Goal: Transaction & Acquisition: Purchase product/service

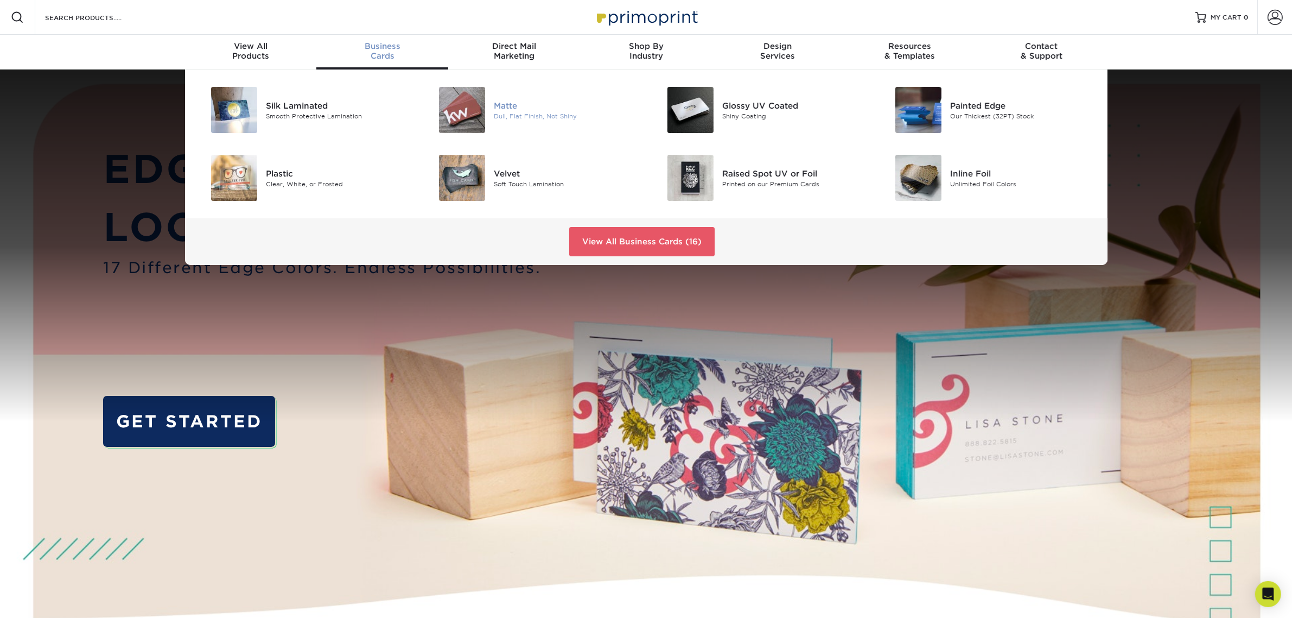
click at [505, 102] on div "Matte" at bounding box center [566, 105] width 144 height 12
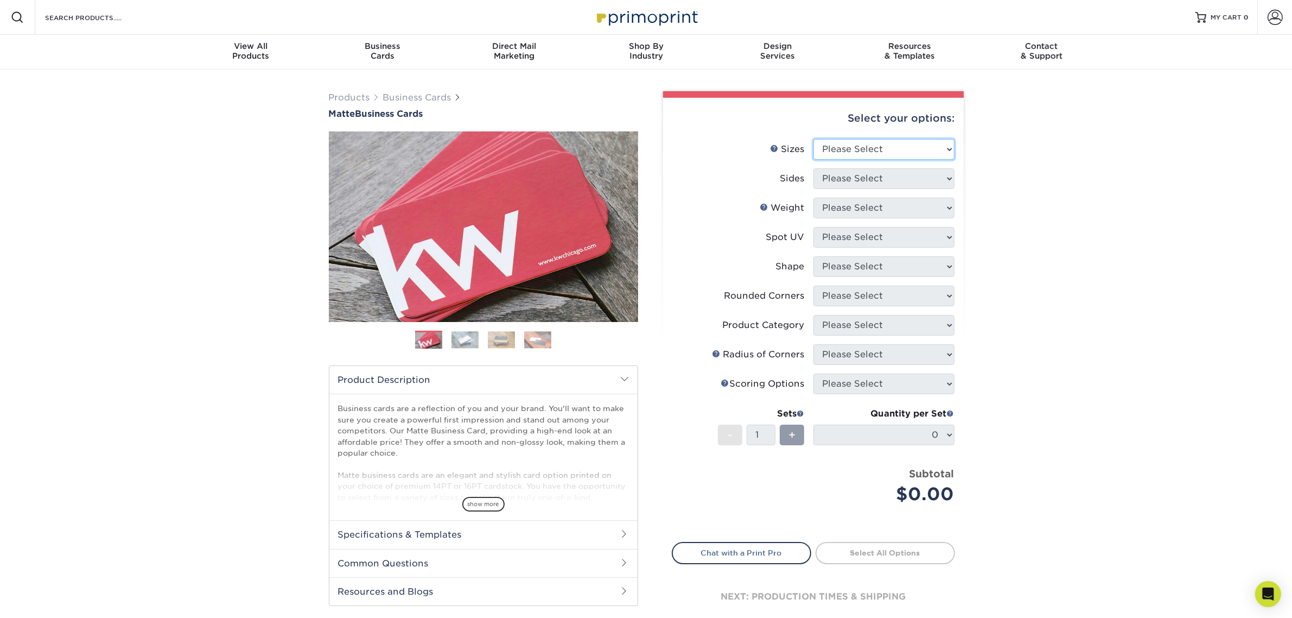
drag, startPoint x: 820, startPoint y: 147, endPoint x: 820, endPoint y: 156, distance: 8.7
click at [820, 147] on div "Select your options: Sizes Help Sizes Please Select 1.5" x 3.5" - Mini 1.75" x …" at bounding box center [813, 368] width 301 height 540
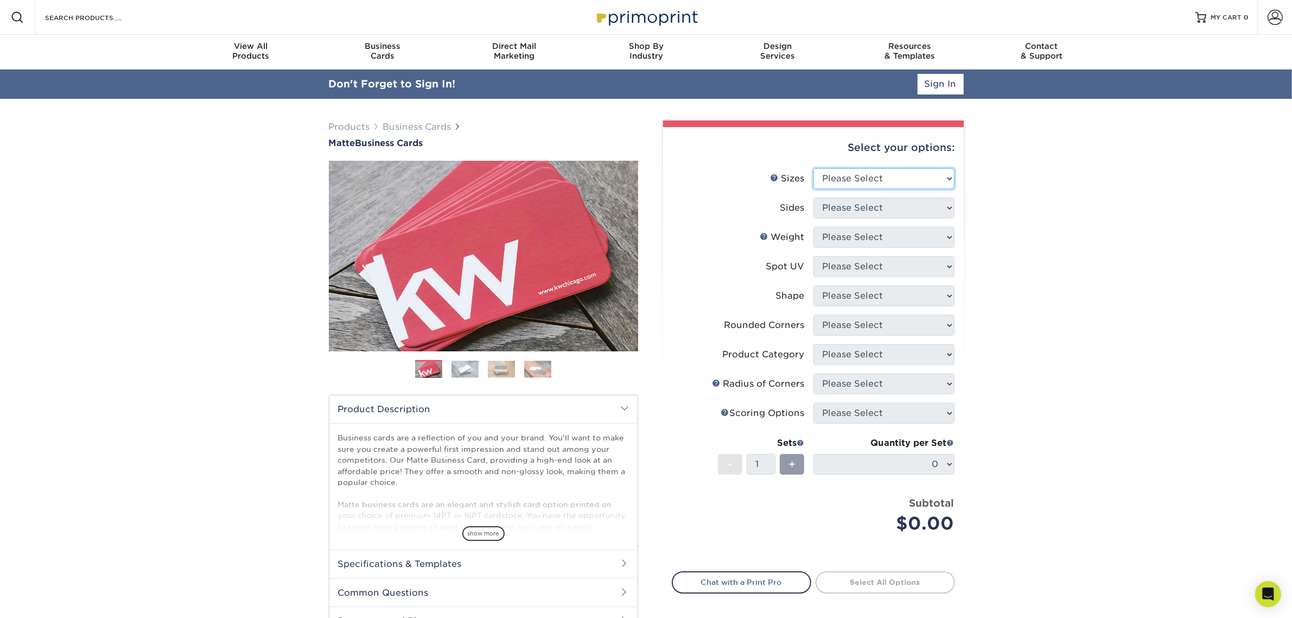
select select "2.00x3.50"
click at [813, 168] on select "Please Select 1.5" x 3.5" - Mini 1.75" x 3.5" - Mini 2" x 2" - Square 2" x 3" -…" at bounding box center [883, 178] width 141 height 21
click at [881, 202] on select "Please Select Print Both Sides Print Front Only" at bounding box center [883, 208] width 141 height 21
select select "32d3c223-f82c-492b-b915-ba065a00862f"
click at [813, 198] on select "Please Select Print Both Sides Print Front Only" at bounding box center [883, 208] width 141 height 21
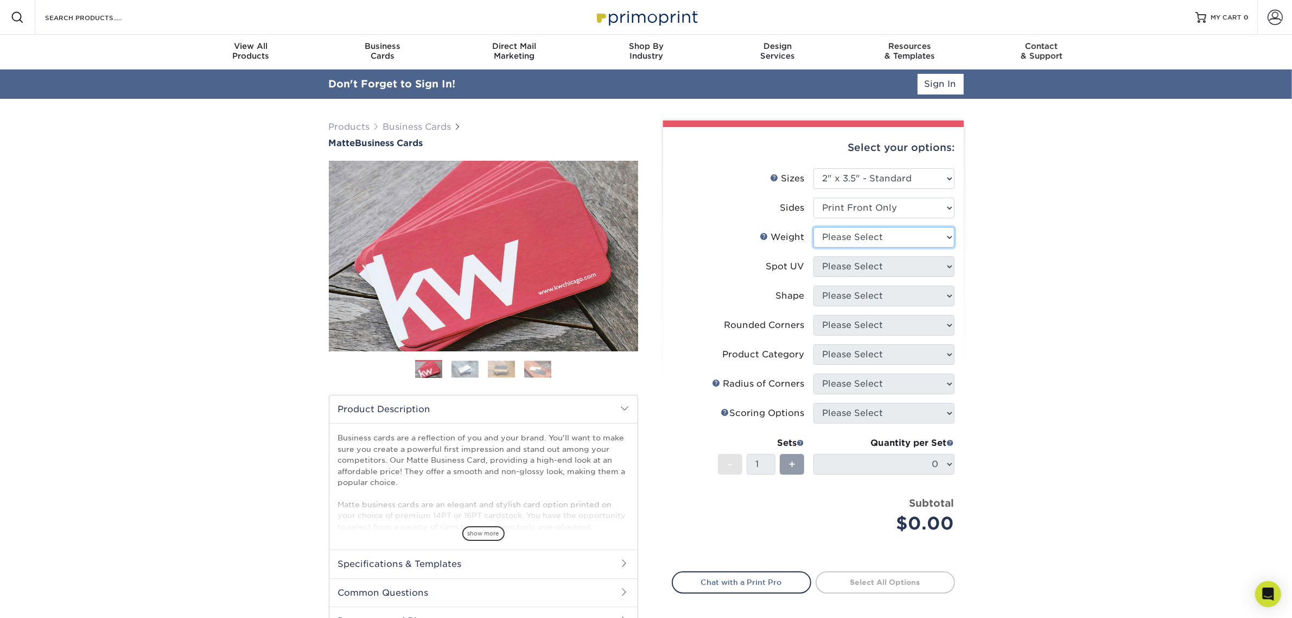
click at [867, 239] on select "Please Select 16PT 14PT" at bounding box center [883, 237] width 141 height 21
select select "14PT"
click at [813, 227] on select "Please Select 16PT 14PT" at bounding box center [883, 237] width 141 height 21
click at [861, 266] on select at bounding box center [883, 266] width 141 height 21
select select "121bb7b5-3b4d-429f-bd8d-bbf80e953313"
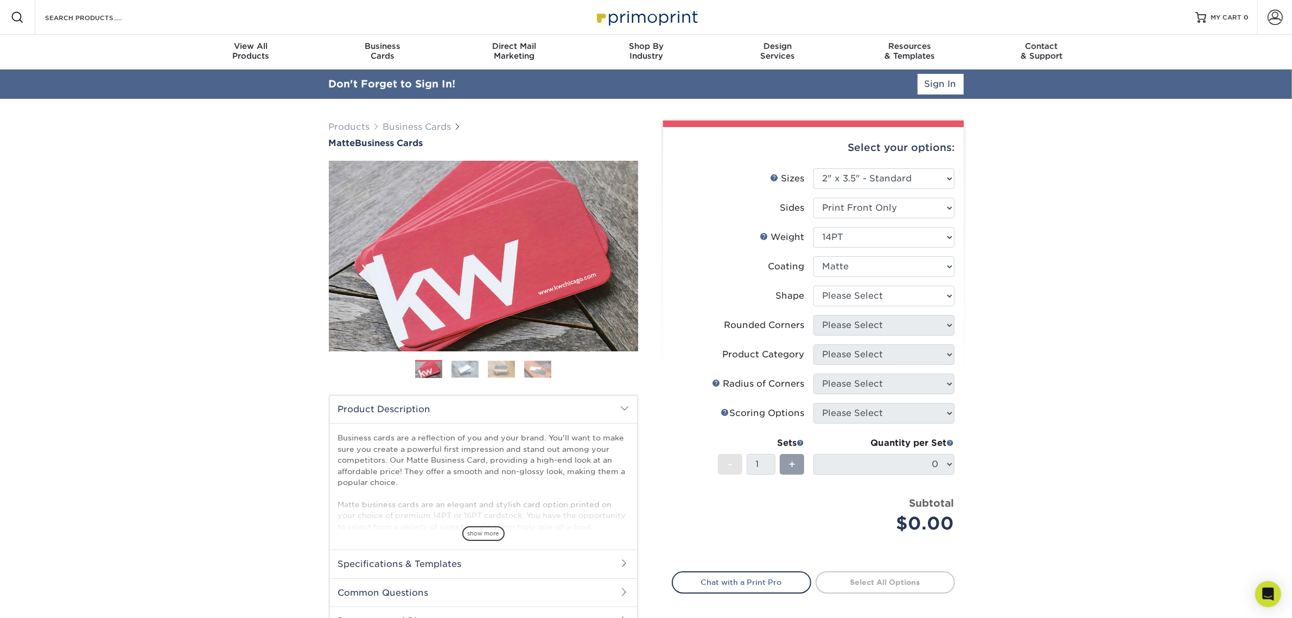
click at [813, 256] on select at bounding box center [883, 266] width 141 height 21
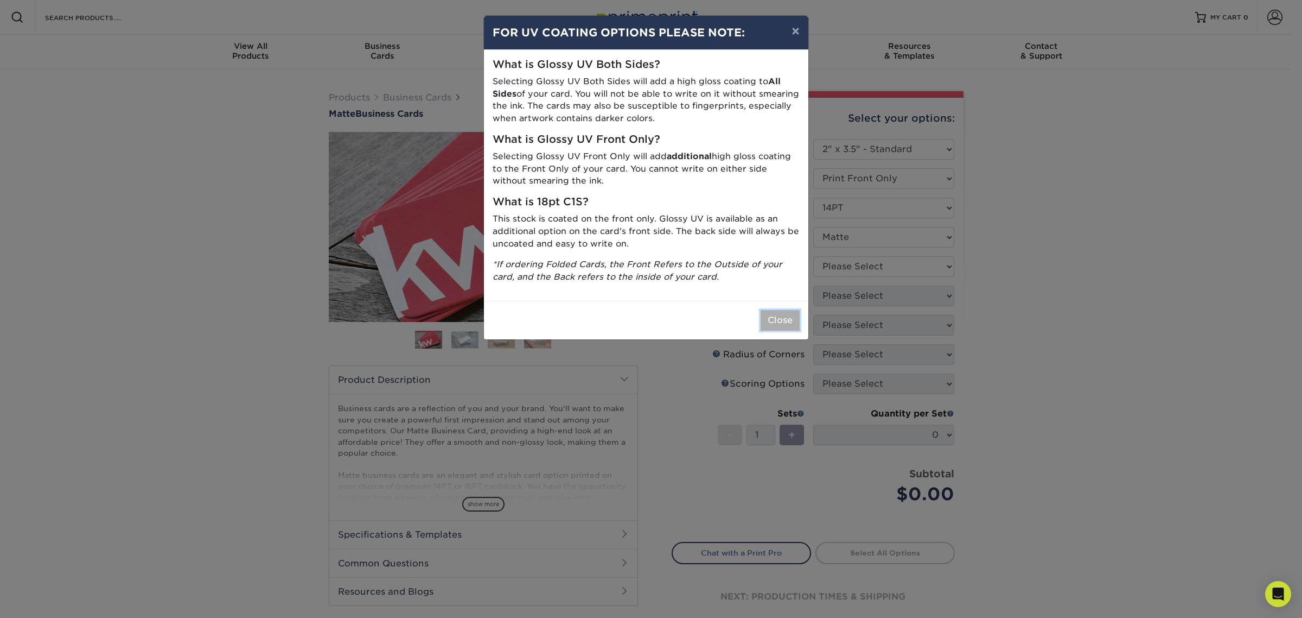
click at [763, 318] on button "Close" at bounding box center [780, 320] width 39 height 21
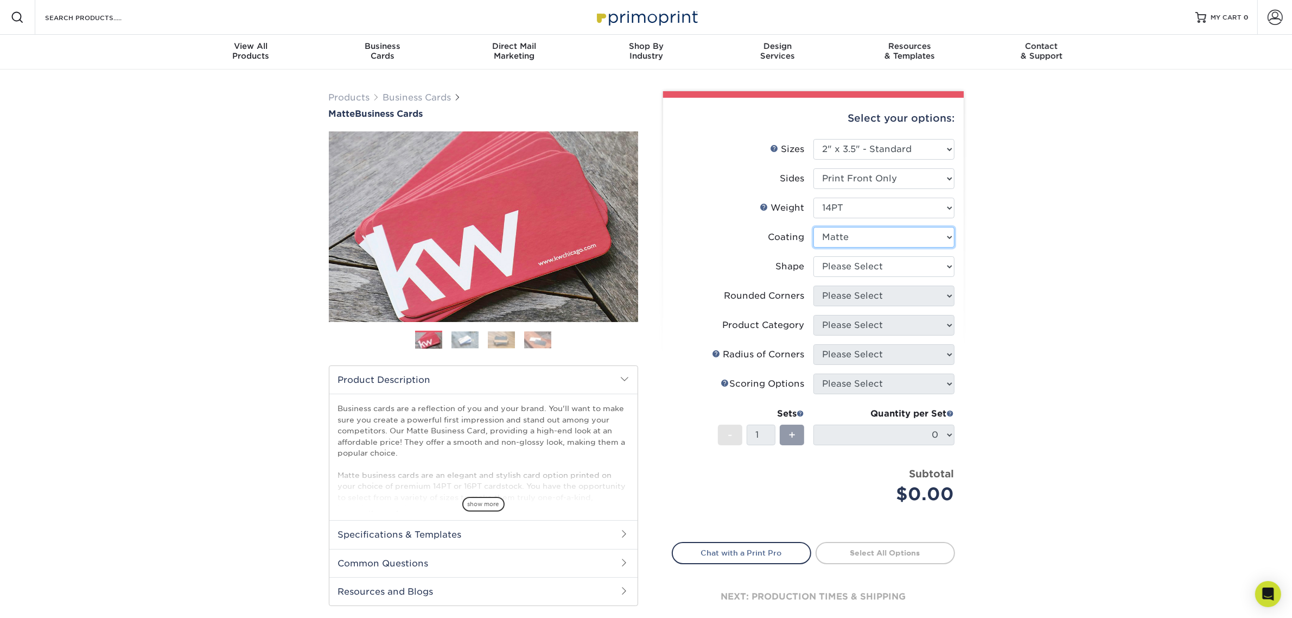
click at [844, 233] on select at bounding box center [883, 237] width 141 height 21
click at [813, 227] on select at bounding box center [883, 237] width 141 height 21
click at [847, 260] on select "Please Select Standard" at bounding box center [883, 266] width 141 height 21
select select "standard"
click at [813, 256] on select "Please Select Standard" at bounding box center [883, 266] width 141 height 21
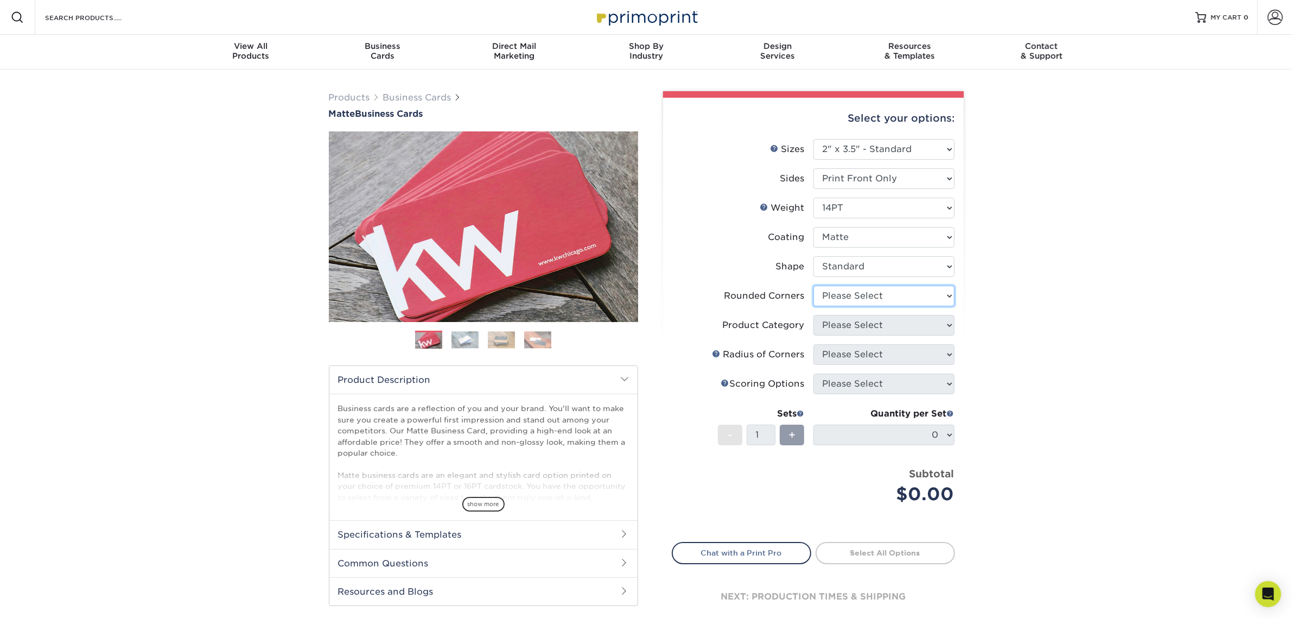
click at [842, 296] on select "Please Select Yes - Round 2 Corners Yes - Round 4 Corners No" at bounding box center [883, 295] width 141 height 21
select select "0"
click at [813, 285] on select "Please Select Yes - Round 2 Corners Yes - Round 4 Corners No" at bounding box center [883, 295] width 141 height 21
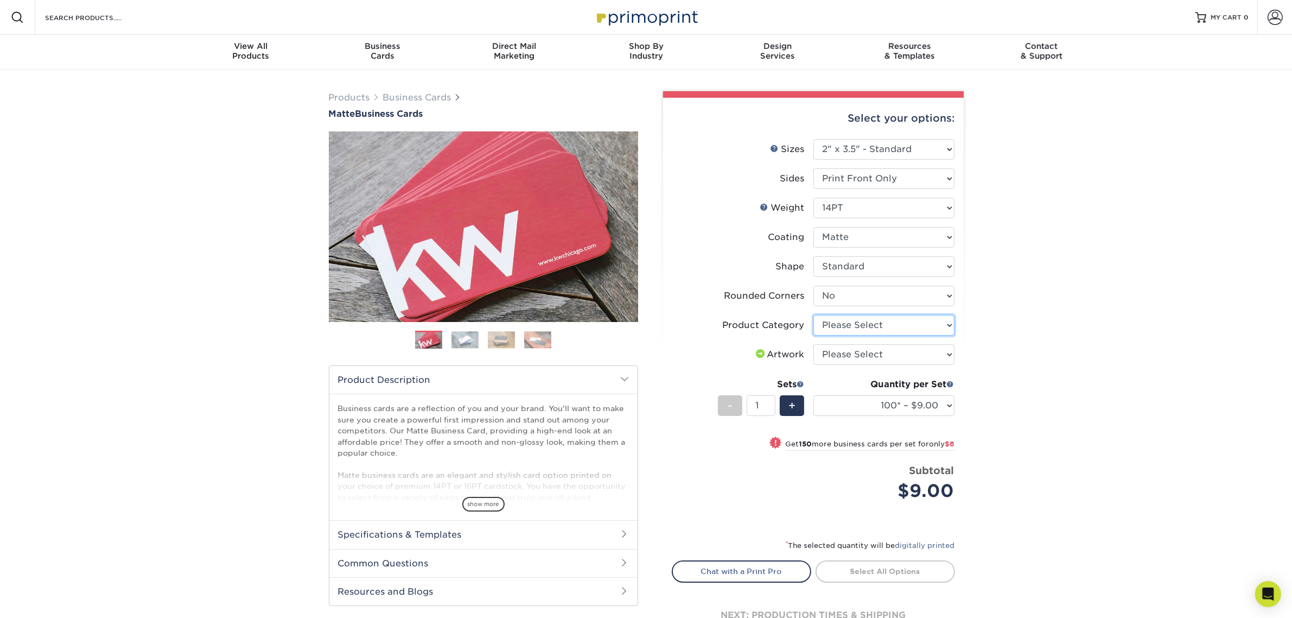
click at [844, 318] on select "Please Select Business Cards" at bounding box center [883, 325] width 141 height 21
select select "3b5148f1-0588-4f88-a218-97bcfdce65c1"
click at [813, 315] on select "Please Select Business Cards" at bounding box center [883, 325] width 141 height 21
click at [844, 345] on select "Please Select I will upload files I need a design - $100" at bounding box center [883, 354] width 141 height 21
select select "upload"
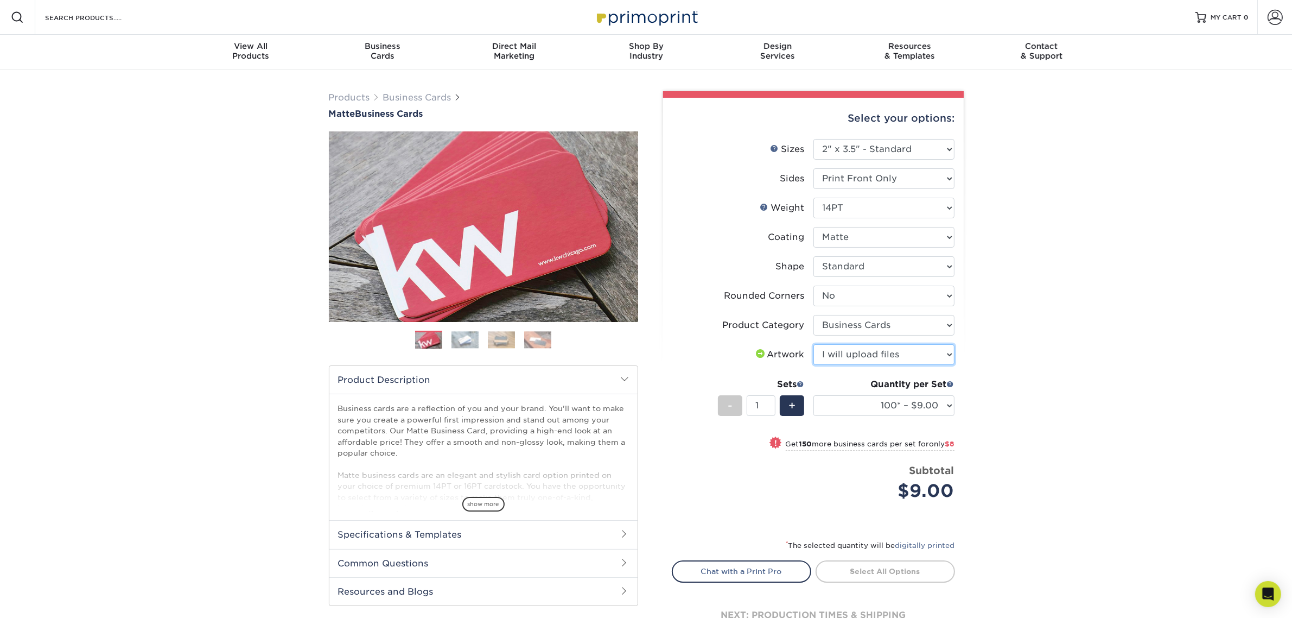
click at [813, 344] on select "Please Select I will upload files I need a design - $100" at bounding box center [883, 354] width 141 height 21
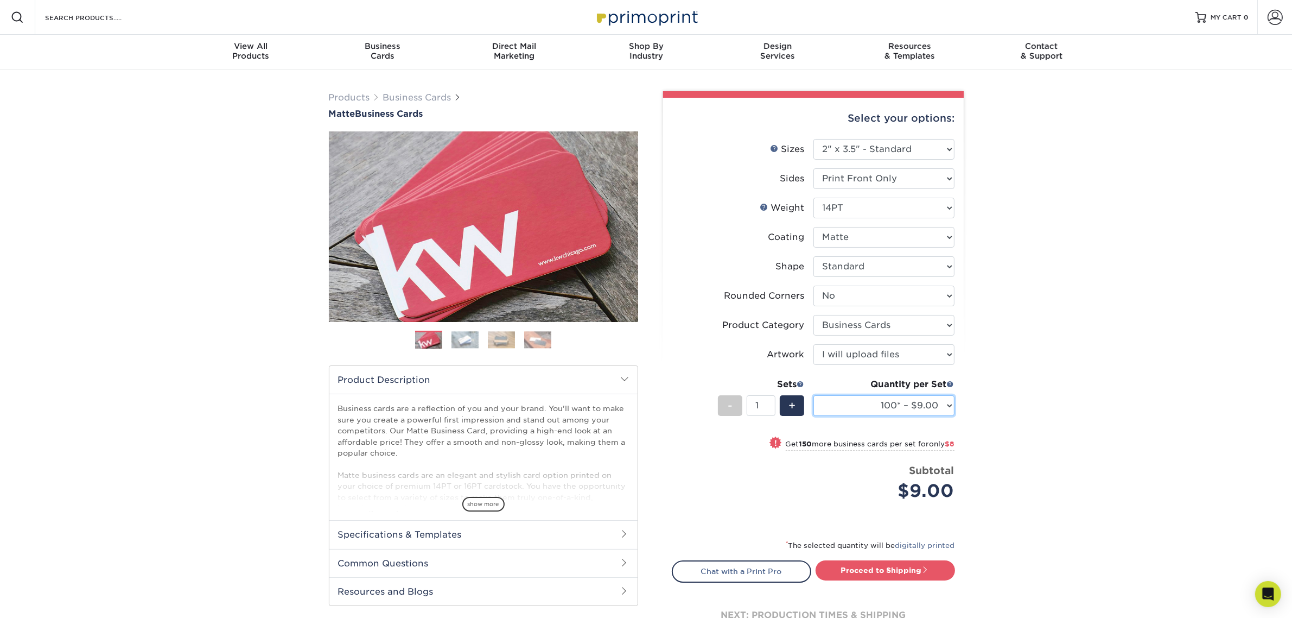
click at [866, 406] on select "100* – $9.00 250* – $17.00 500 – $33.00 1000 – $42.00 2500 – $75.00 5000 – $143…" at bounding box center [883, 405] width 141 height 21
select select "250* – $17.00"
click at [813, 395] on select "100* – $9.00 250* – $17.00 500 – $33.00 1000 – $42.00 2500 – $75.00 5000 – $143…" at bounding box center [883, 405] width 141 height 21
click at [801, 407] on div "+" at bounding box center [792, 405] width 24 height 21
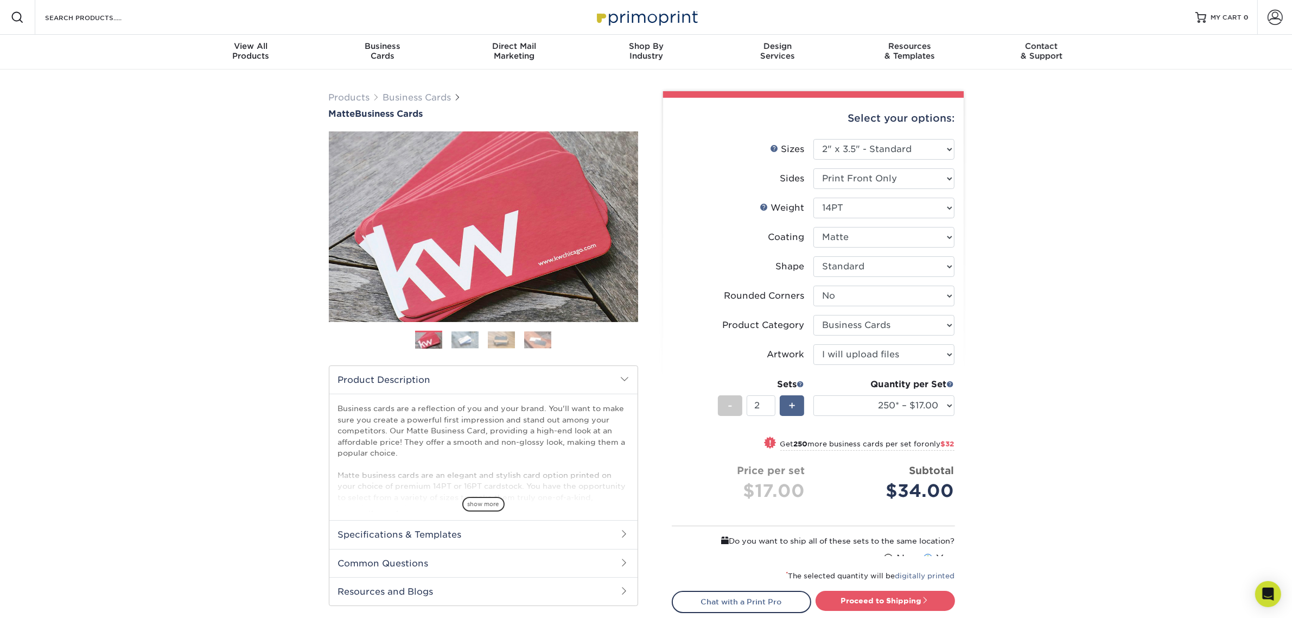
click at [801, 407] on div "+" at bounding box center [792, 405] width 24 height 21
type input "4"
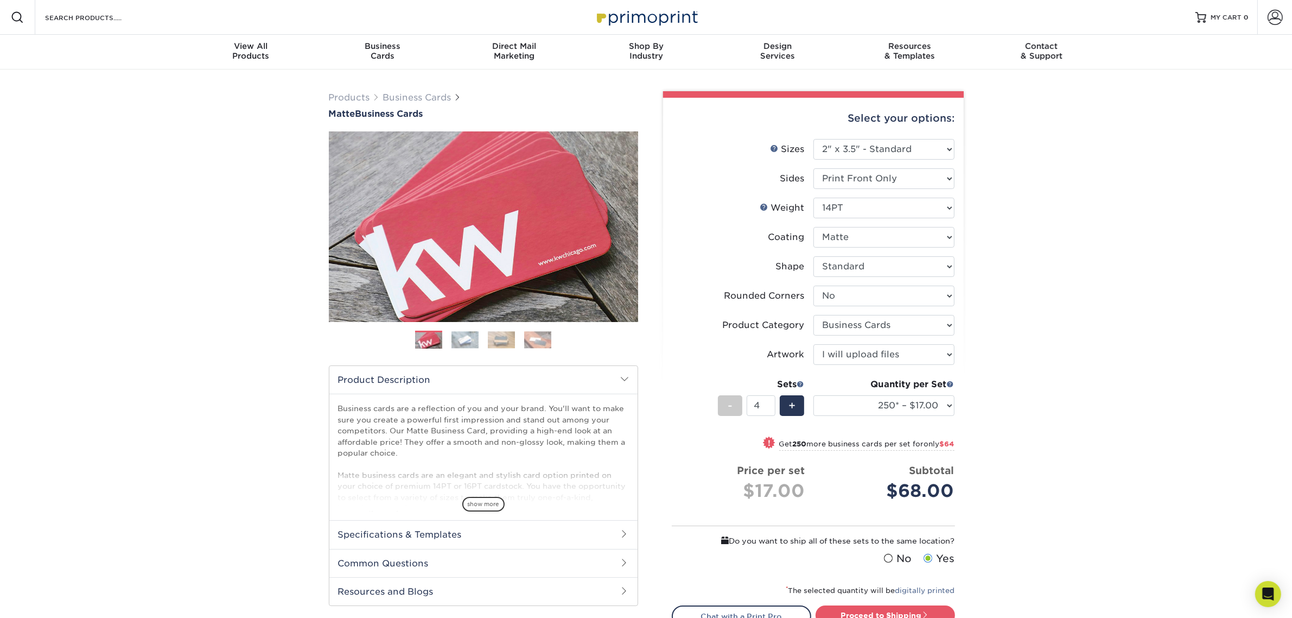
click at [713, 373] on li "Sets - 4 + Quantity per Set 100* – $9.00 250* – $17.00 500 – $33.00 1000 – $42.…" at bounding box center [813, 404] width 282 height 63
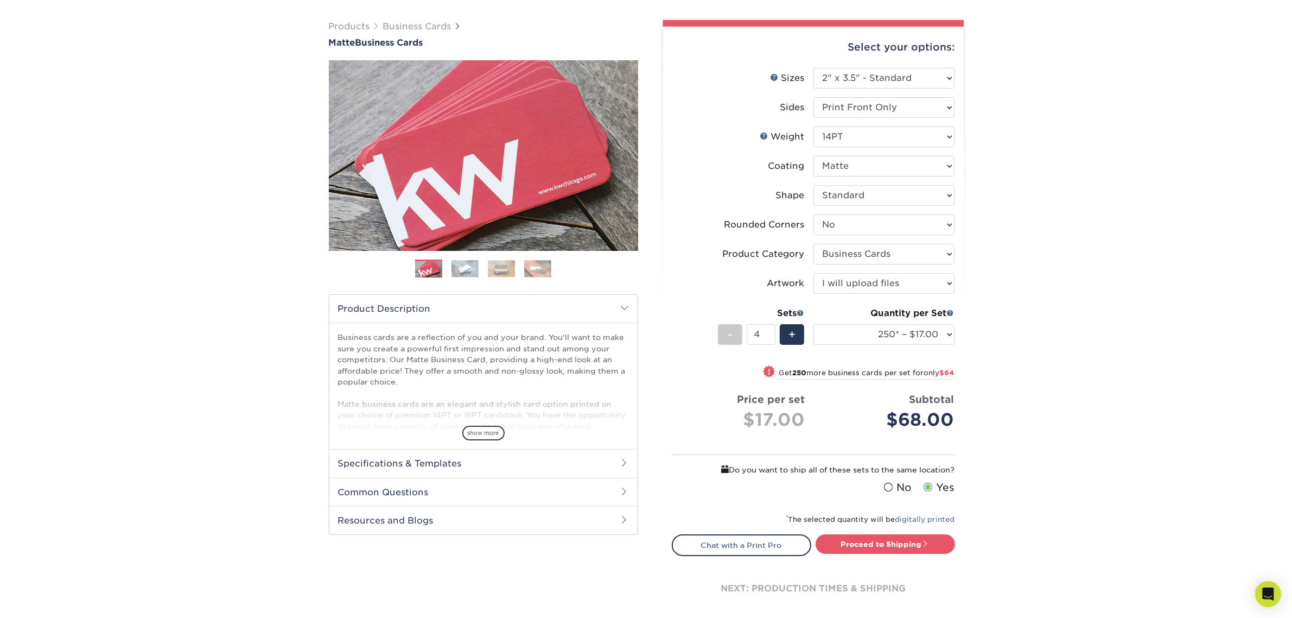
scroll to position [136, 0]
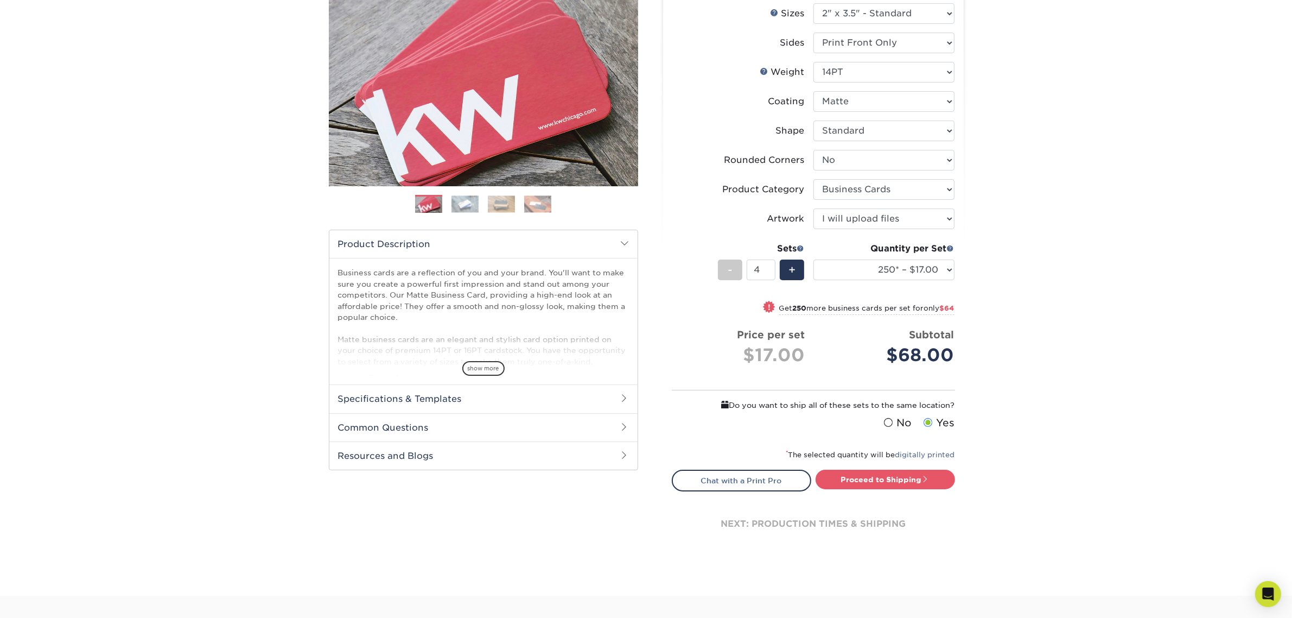
click at [899, 422] on label "No" at bounding box center [896, 422] width 31 height 15
click at [0, 0] on input "No" at bounding box center [0, 0] width 0 height 0
click at [880, 481] on link "Proceed to Shipping" at bounding box center [885, 479] width 139 height 20
type input "Set 1"
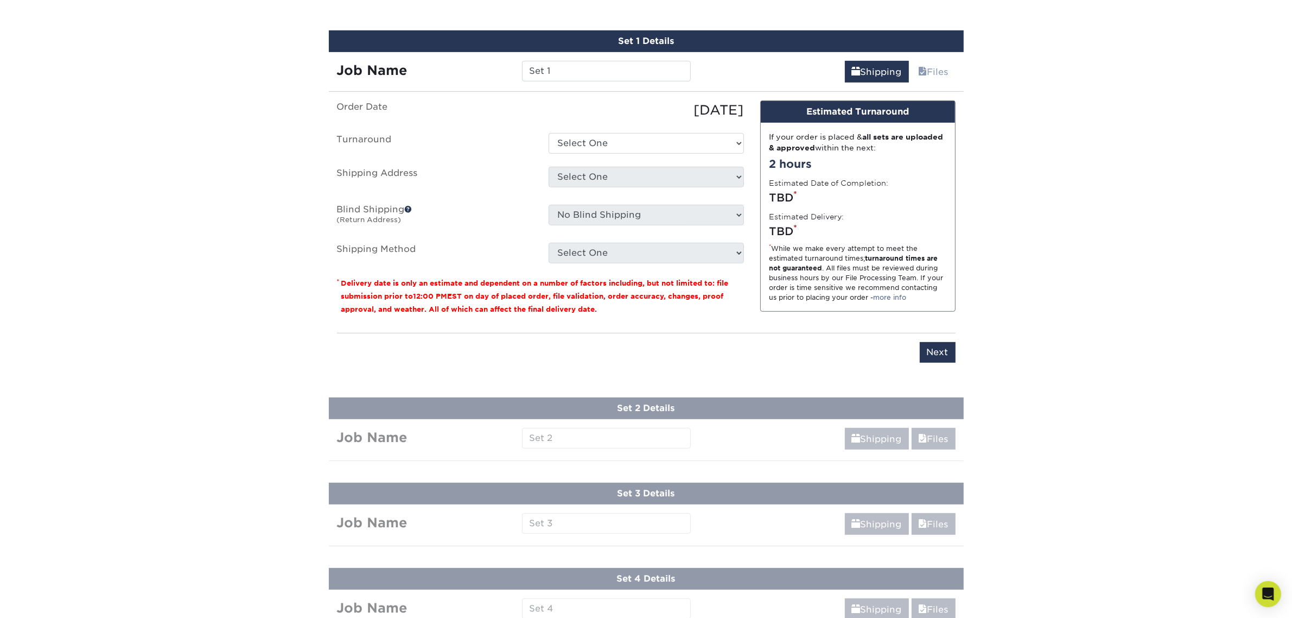
scroll to position [495, 0]
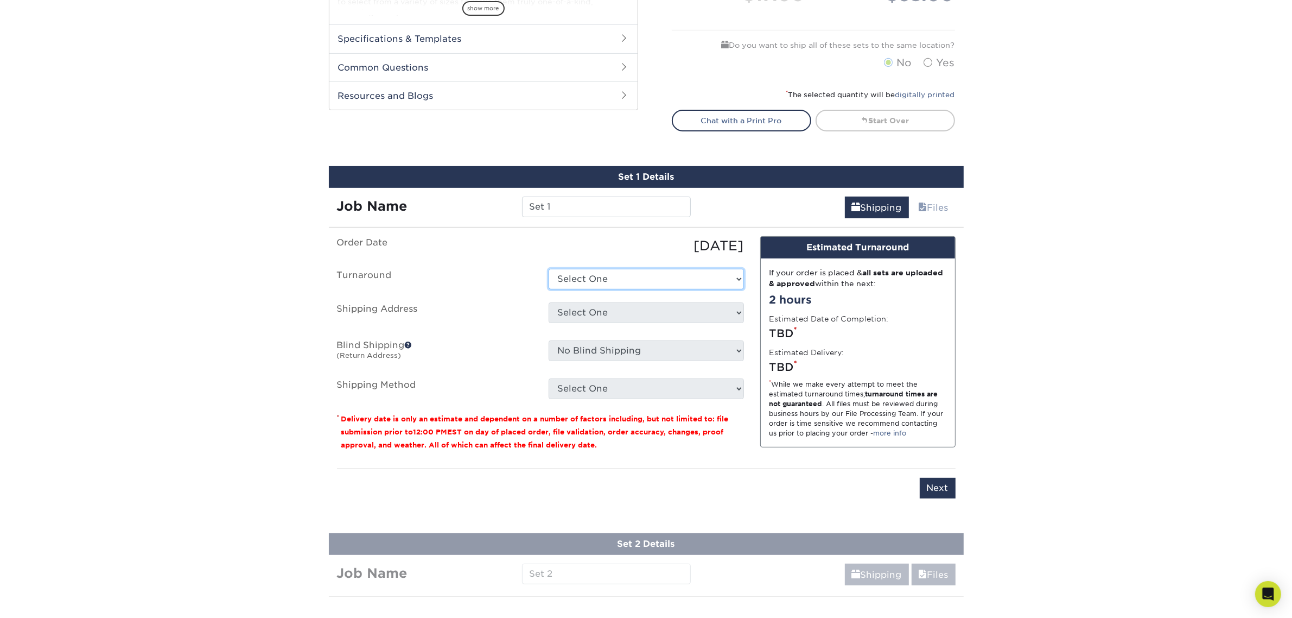
click at [669, 275] on select "Select One 2-4 Business Days 2 Day Next Business Day" at bounding box center [646, 279] width 195 height 21
click at [549, 269] on select "Select One 2-4 Business Days 2 Day Next Business Day" at bounding box center [646, 279] width 195 height 21
click at [666, 278] on select "Select One 2-4 Business Days 2 Day Next Business Day" at bounding box center [646, 279] width 195 height 21
select select "b8e0e1d5-dfa4-4053-bdef-d8c7c50a5676"
click at [549, 269] on select "Select One 2-4 Business Days 2 Day Next Business Day" at bounding box center [646, 279] width 195 height 21
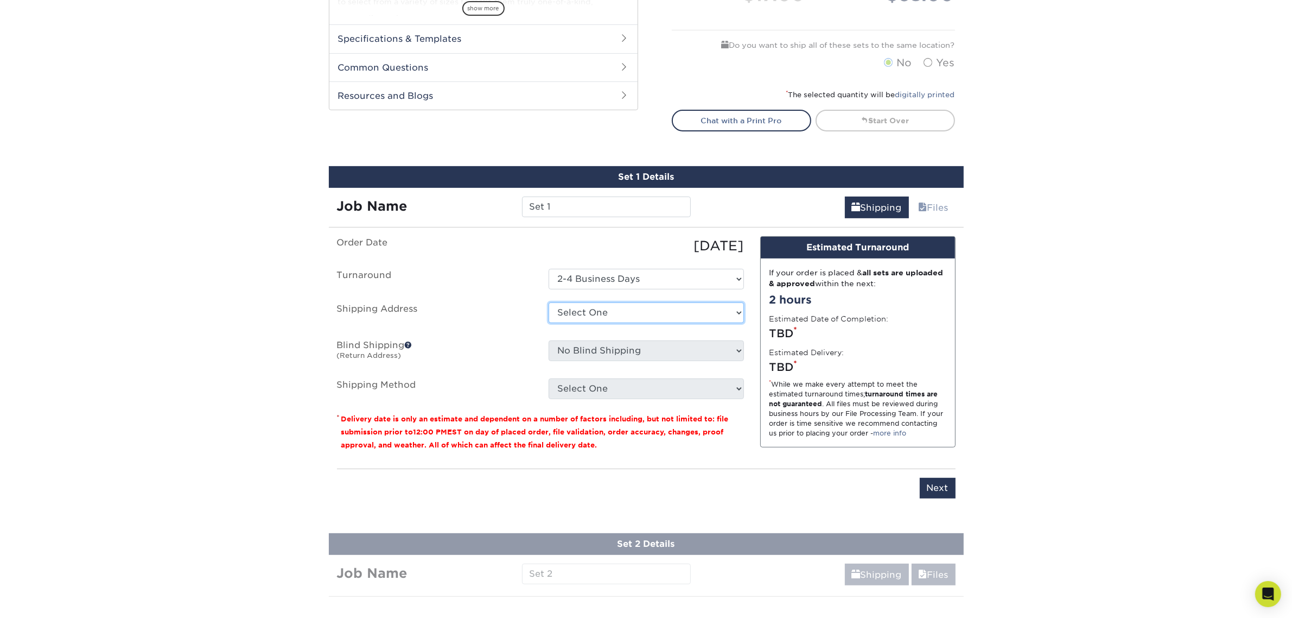
click at [643, 302] on select "Select One + Add New Address - Login" at bounding box center [646, 312] width 195 height 21
click at [549, 323] on select "Select One + Add New Address - Login" at bounding box center [646, 312] width 195 height 21
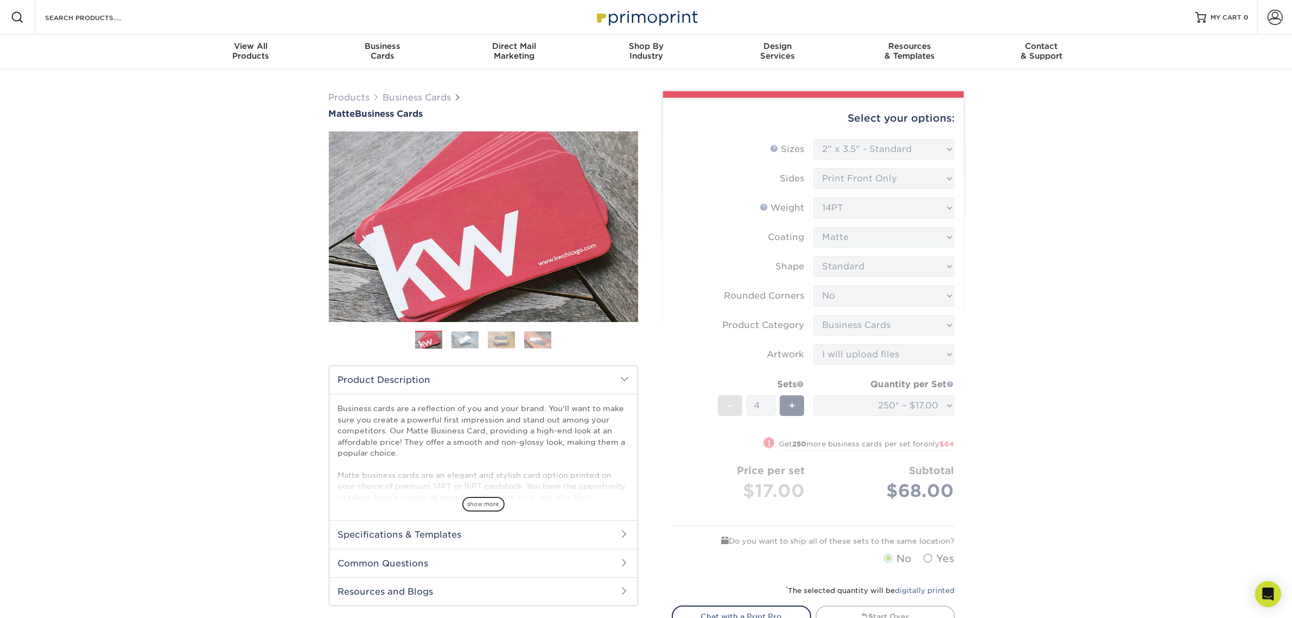
scroll to position [0, 42]
click at [1279, 15] on span at bounding box center [1275, 17] width 15 height 15
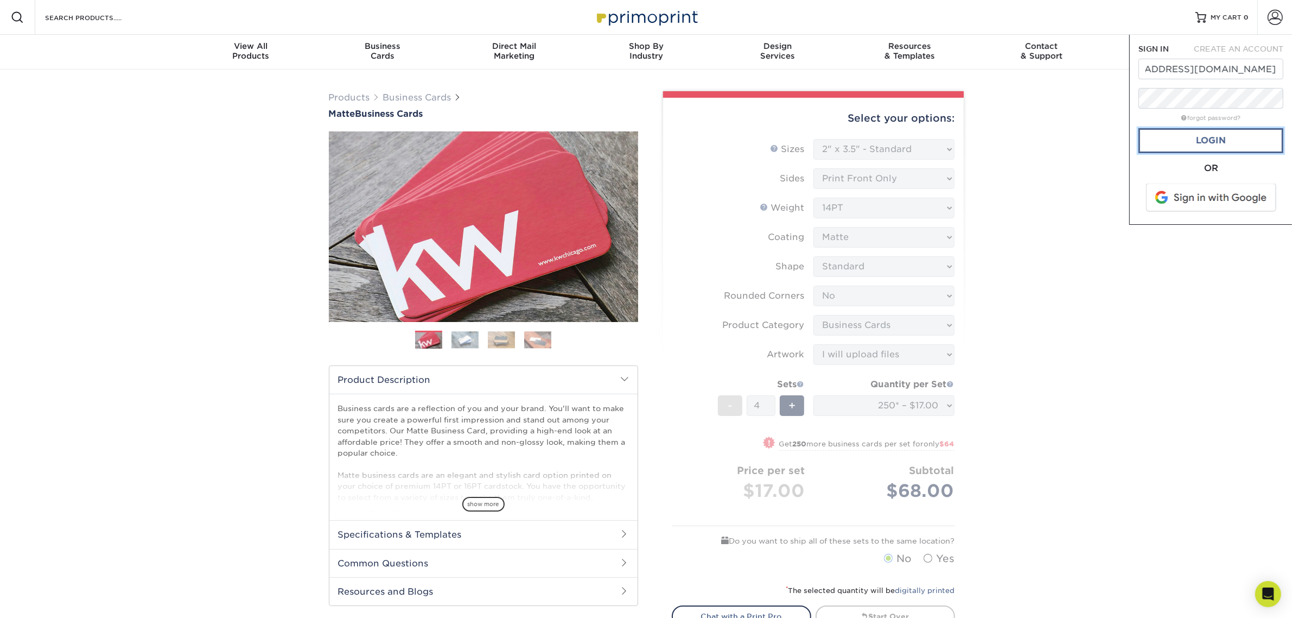
scroll to position [0, 0]
click at [1194, 136] on link "Login" at bounding box center [1210, 140] width 145 height 25
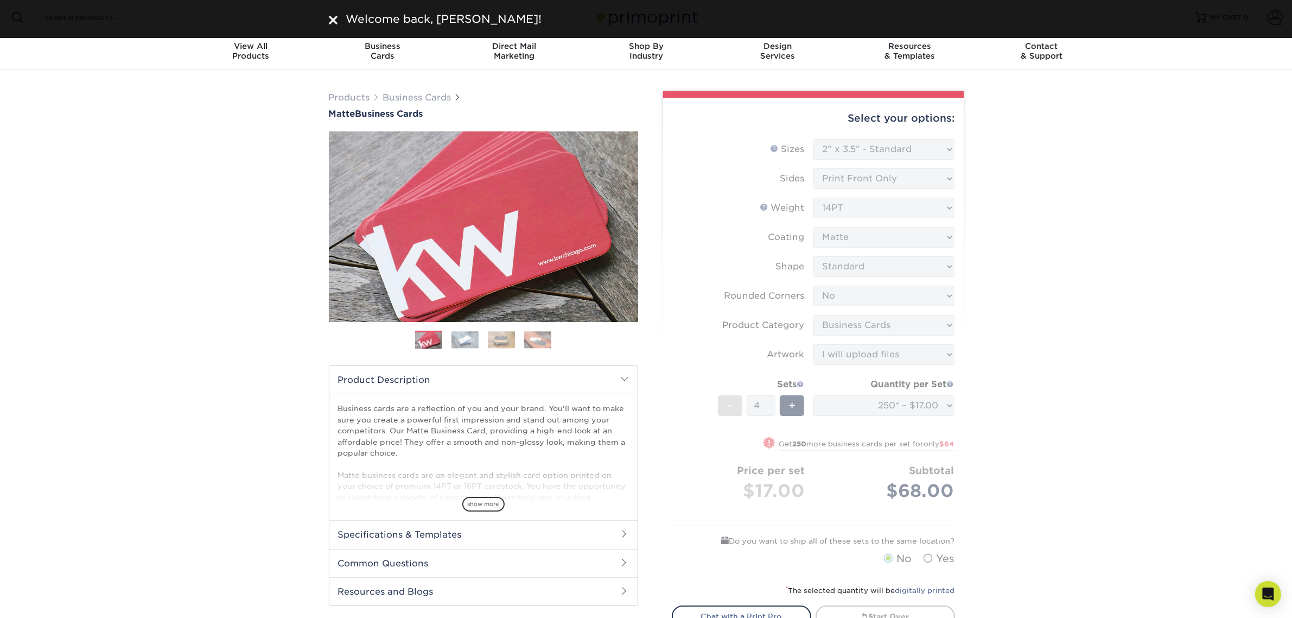
click at [900, 149] on form "Sizes Help Sizes Please Select 1.5" x 3.5" - Mini 1.75" x 3.5" - Mini 2" x 2" -…" at bounding box center [813, 354] width 283 height 431
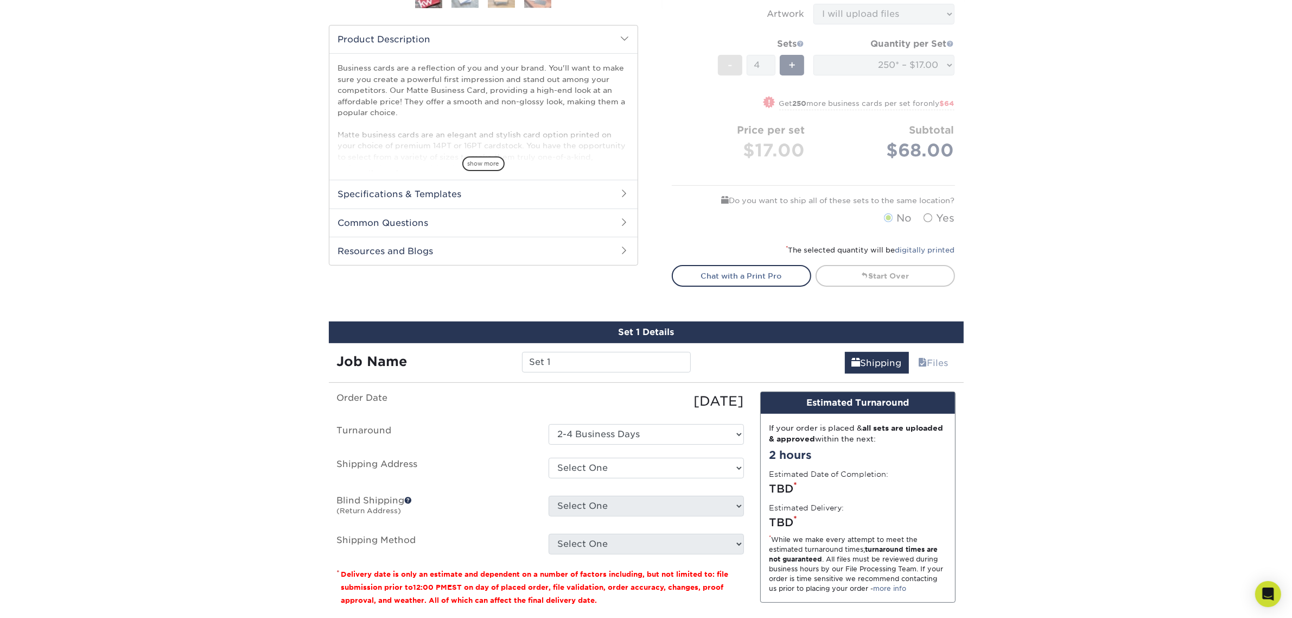
scroll to position [475, 0]
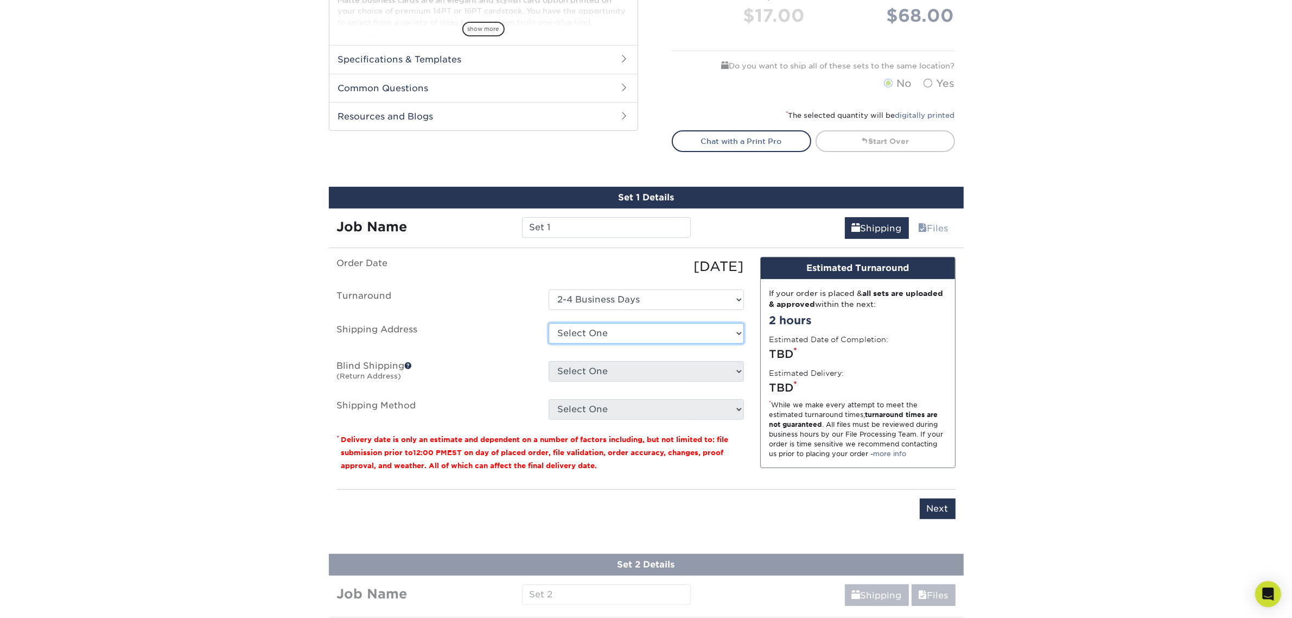
click at [679, 329] on select "Select One 2530 Gayton Centre Dr, Richmond, VA 2251 DISTRIBUTION CIR, SILVER SP…" at bounding box center [646, 333] width 195 height 21
select select "285614"
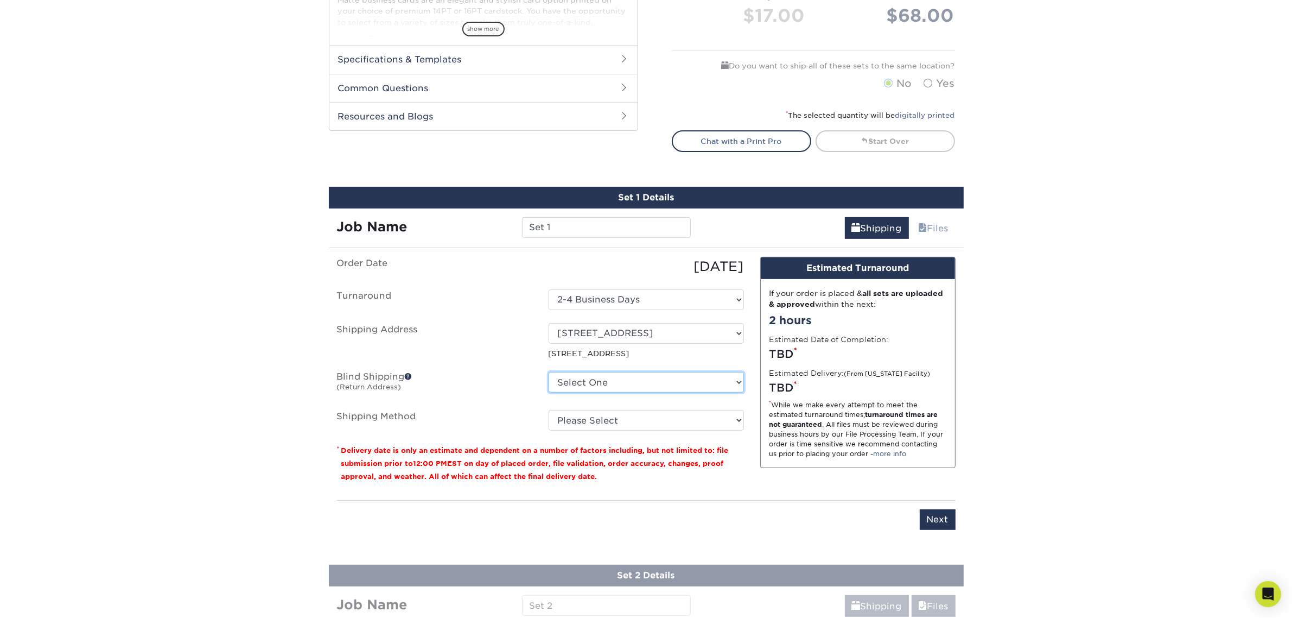
click at [631, 380] on select "Select One 2530 Gayton Centre Dr, Richmond, VA 2251 DISTRIBUTION CIR, SILVER SP…" at bounding box center [646, 382] width 195 height 21
select select "285614"
click at [549, 372] on select "Select One 2530 Gayton Centre Dr, Richmond, VA 2251 DISTRIBUTION CIR, SILVER SP…" at bounding box center [646, 382] width 195 height 21
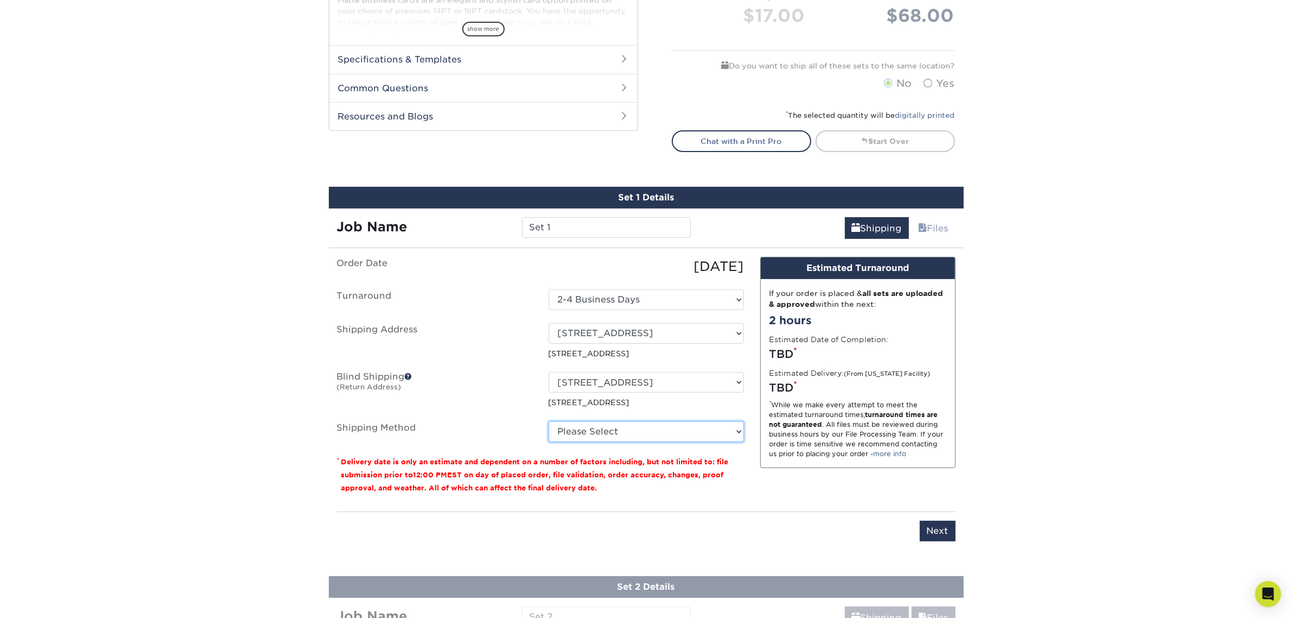
click at [617, 430] on select "Please Select Ground Shipping (+$7.84) 3 Day Shipping Service (+$15.34) 2 Day A…" at bounding box center [646, 431] width 195 height 21
select select "03"
click at [549, 421] on select "Please Select Ground Shipping (+$7.84) 3 Day Shipping Service (+$15.34) 2 Day A…" at bounding box center [646, 431] width 195 height 21
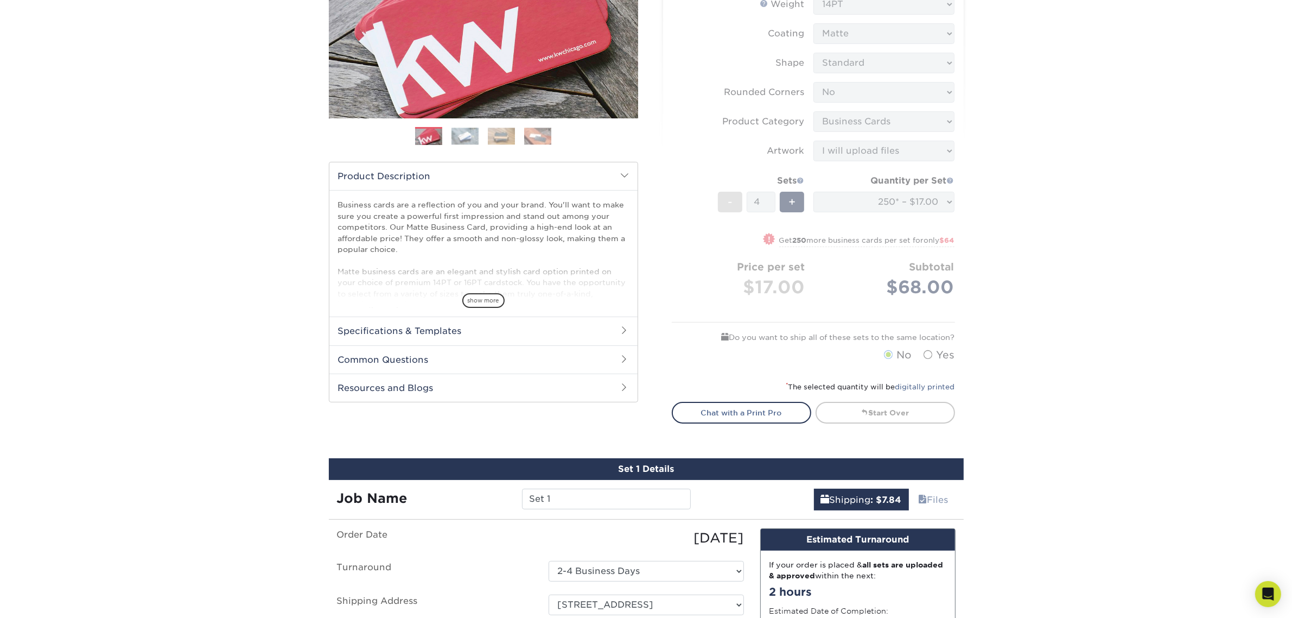
click at [828, 229] on form "Sizes Help Sizes Please Select 1.5" x 3.5" - Mini 1.75" x 3.5" - Mini 2" x 2" -…" at bounding box center [813, 150] width 283 height 431
click at [889, 195] on form "Sizes Help Sizes Please Select 1.5" x 3.5" - Mini 1.75" x 3.5" - Mini 2" x 2" -…" at bounding box center [813, 150] width 283 height 431
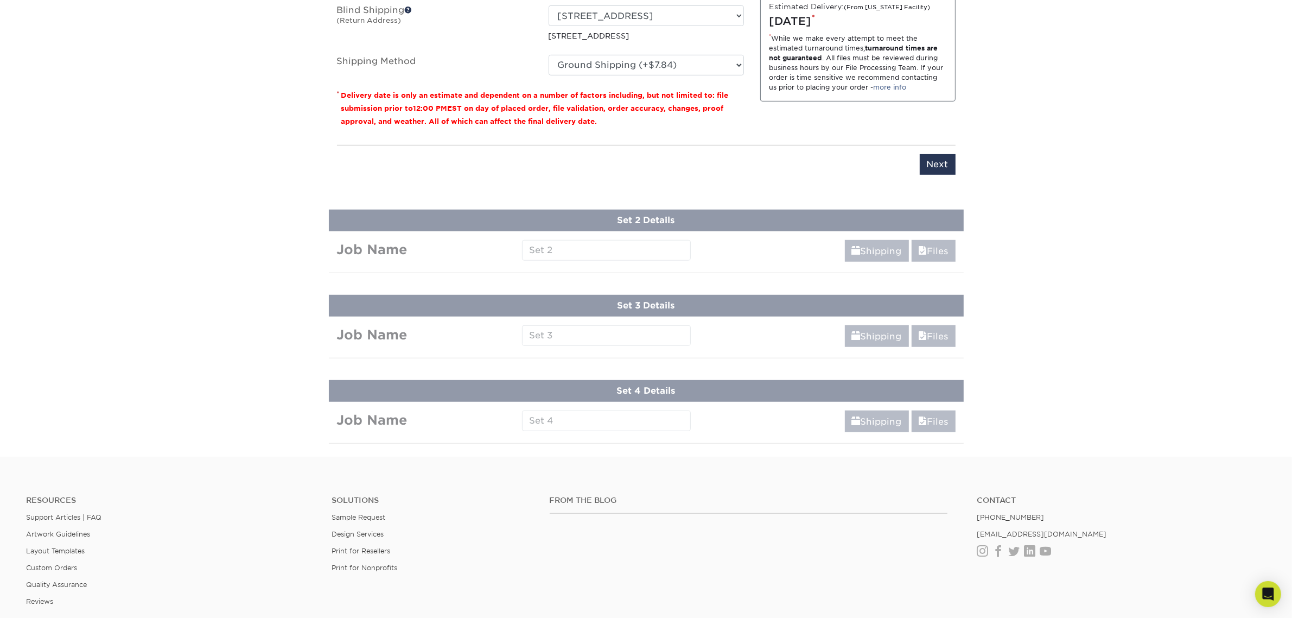
scroll to position [950, 0]
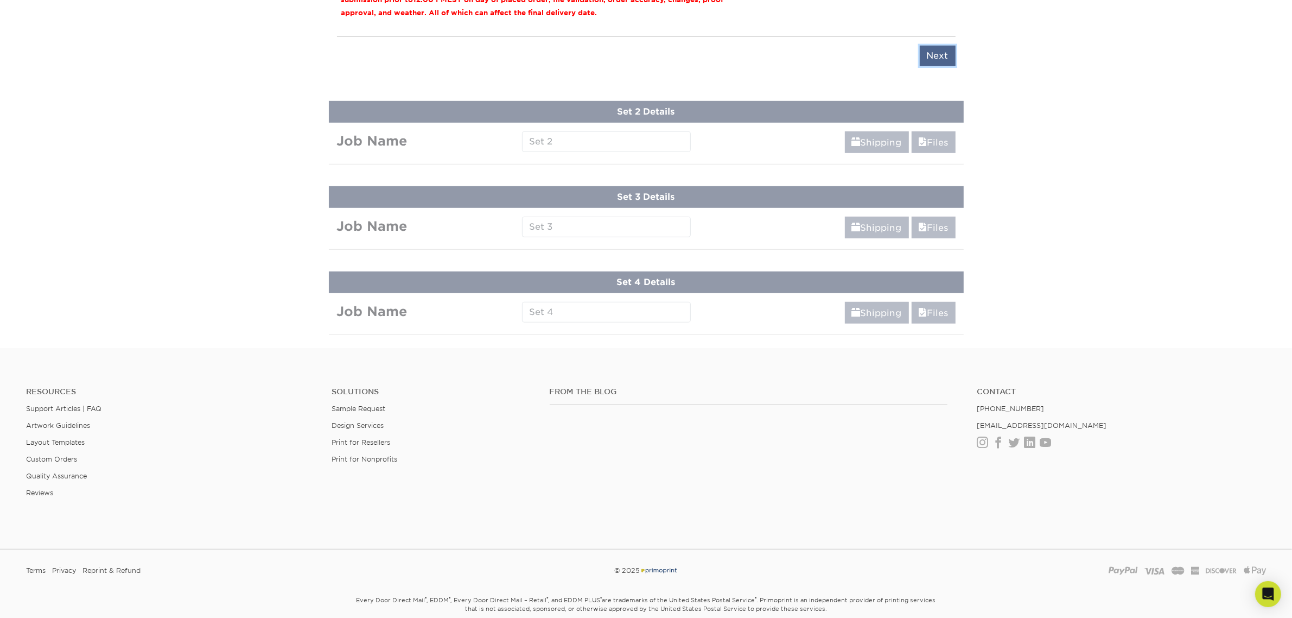
click at [939, 52] on input "Next" at bounding box center [938, 56] width 36 height 21
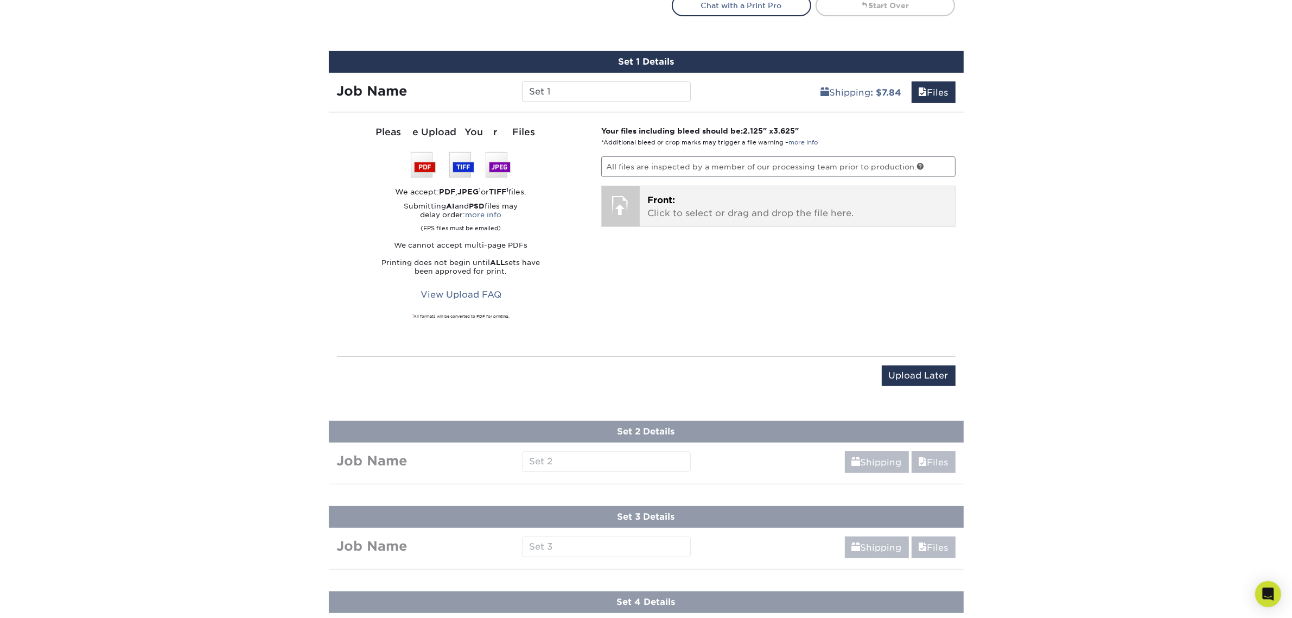
scroll to position [136, 0]
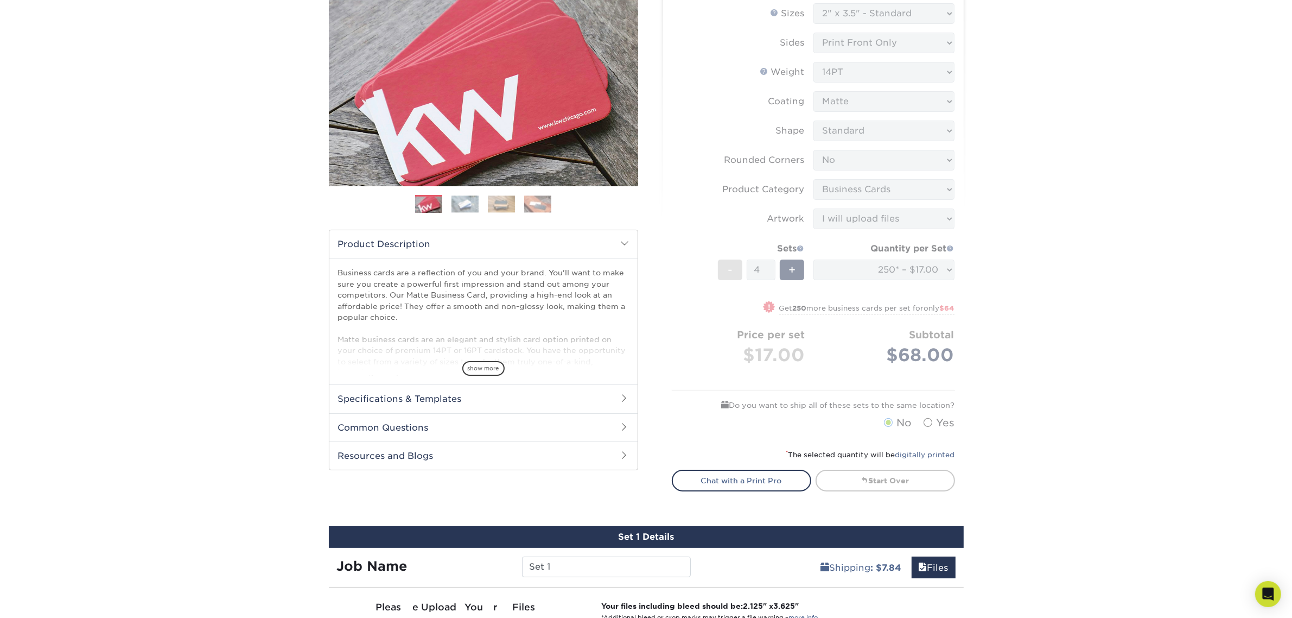
click at [887, 185] on form "Sizes Help Sizes Please Select 1.5" x 3.5" - Mini 1.75" x 3.5" - Mini 2" x 2" -…" at bounding box center [813, 218] width 283 height 431
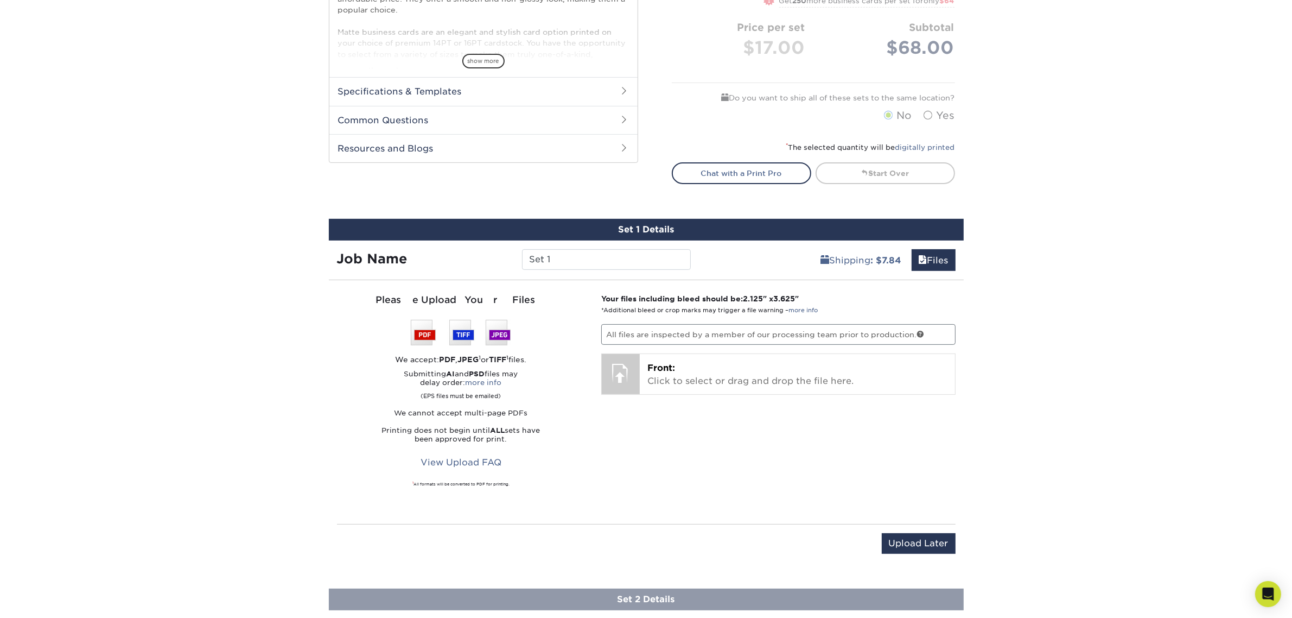
scroll to position [475, 0]
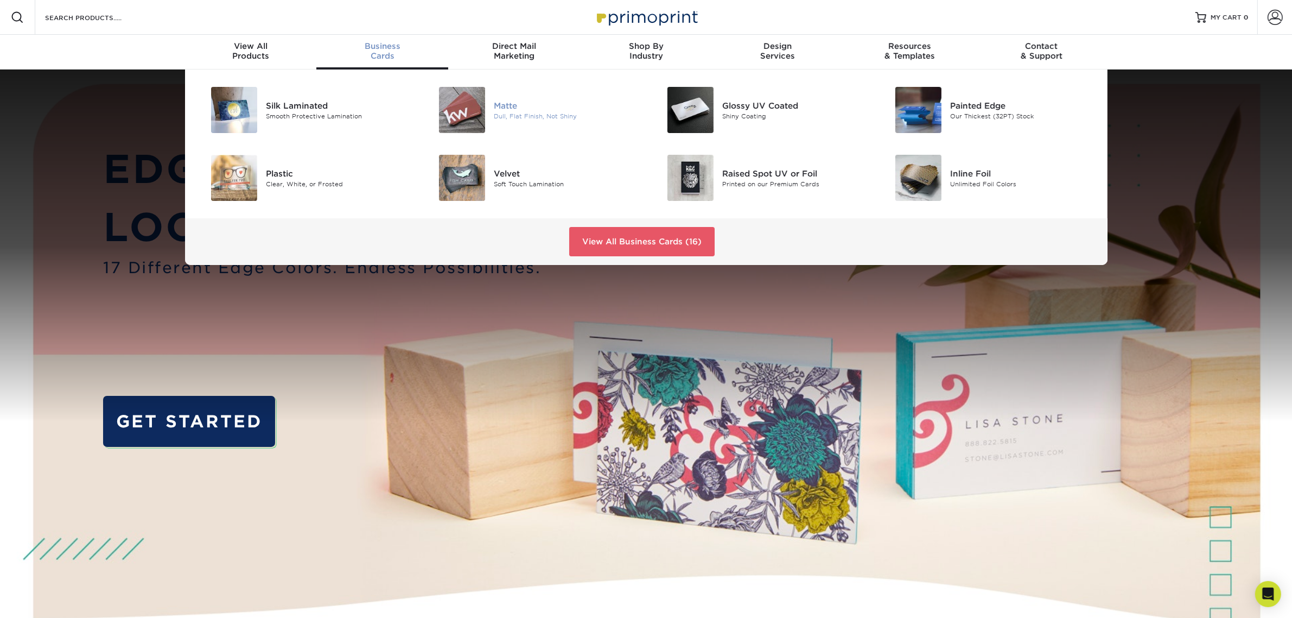
click at [485, 101] on img at bounding box center [462, 110] width 46 height 46
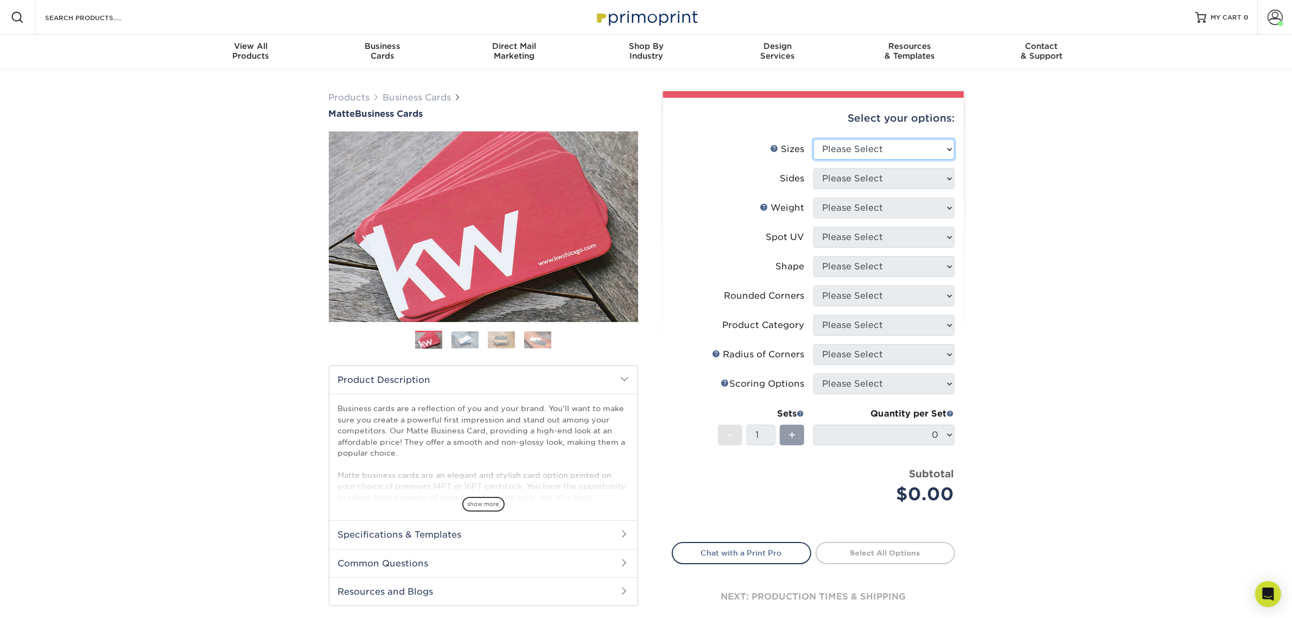
click at [878, 148] on select "Please Select 1.5" x 3.5" - Mini 1.75" x 3.5" - Mini 2" x 2" - Square 2" x 3" -…" at bounding box center [883, 149] width 141 height 21
select select "2.00x3.50"
click at [813, 139] on select "Please Select 1.5" x 3.5" - Mini 1.75" x 3.5" - Mini 2" x 2" - Square 2" x 3" -…" at bounding box center [883, 149] width 141 height 21
click at [876, 166] on li "Sizes Help Sizes Please Select 1.5" x 3.5" - Mini 1.75" x 3.5" - Mini 2" x 2" -…" at bounding box center [813, 153] width 282 height 29
click at [874, 174] on select "Please Select Print Both Sides Print Front Only" at bounding box center [883, 178] width 141 height 21
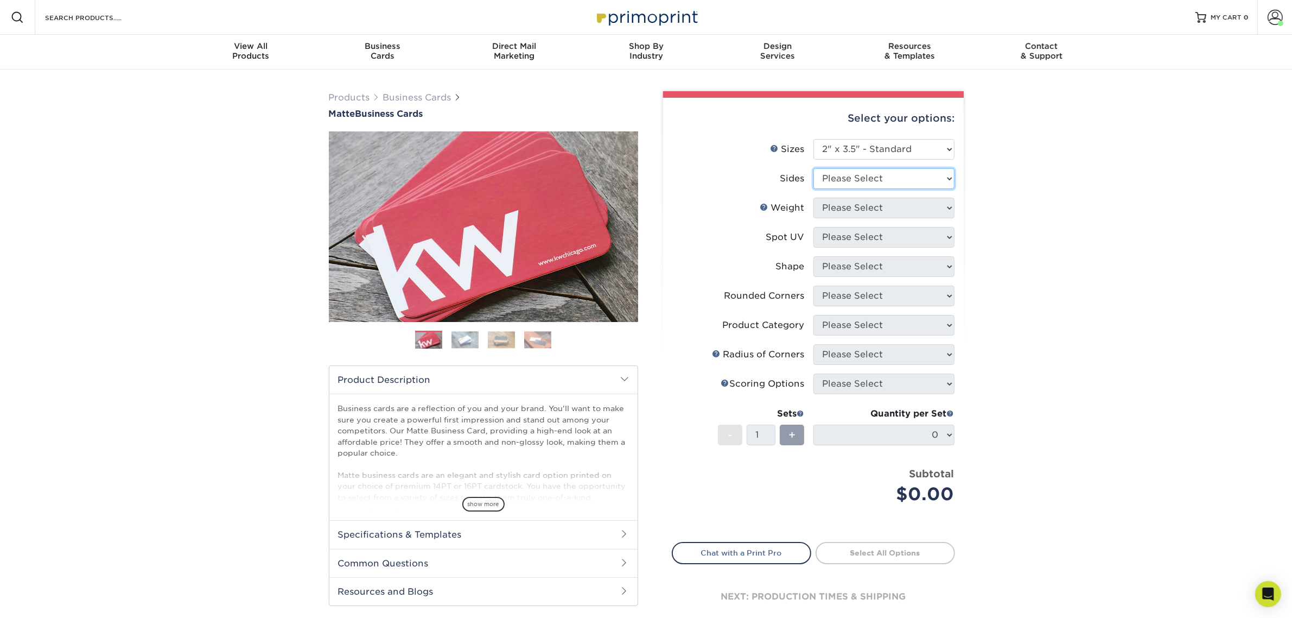
select select "32d3c223-f82c-492b-b915-ba065a00862f"
click at [813, 168] on select "Please Select Print Both Sides Print Front Only" at bounding box center [883, 178] width 141 height 21
click at [877, 201] on select "Please Select 16PT 14PT" at bounding box center [883, 208] width 141 height 21
click at [864, 192] on li "Sides Please Select Print Both Sides Print Front Only" at bounding box center [813, 182] width 282 height 29
click at [864, 208] on select "Please Select 16PT 14PT" at bounding box center [883, 208] width 141 height 21
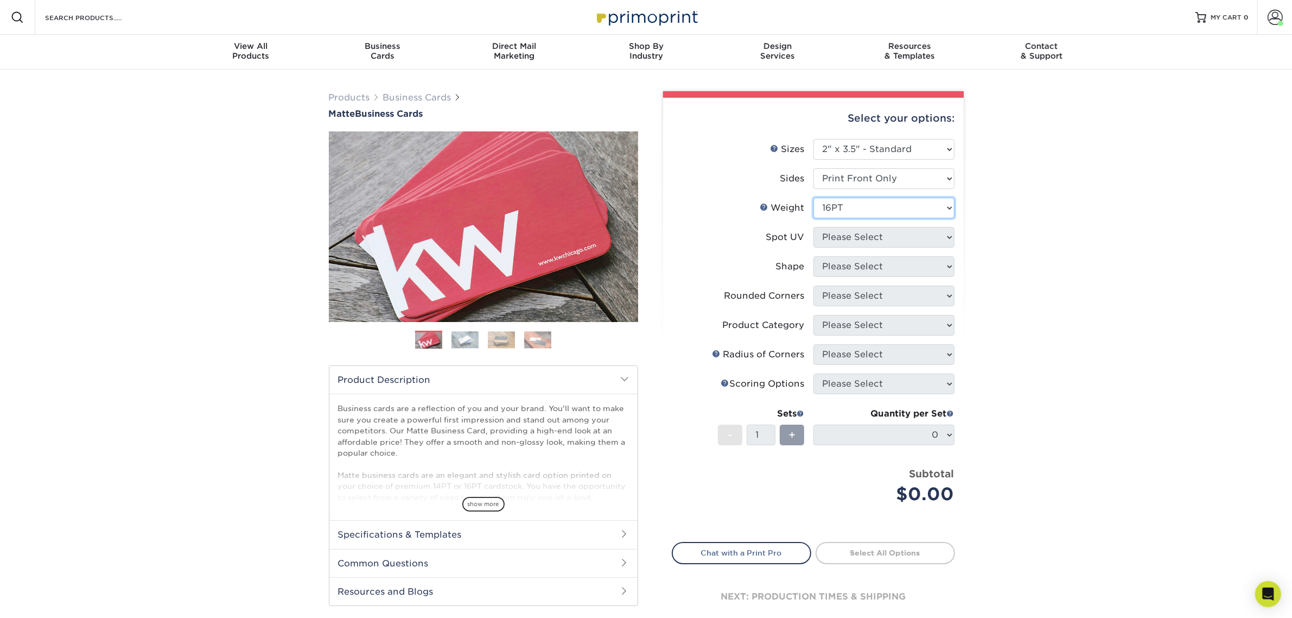
click at [813, 198] on select "Please Select 16PT 14PT" at bounding box center [883, 208] width 141 height 21
click at [858, 241] on select "Please Select No Spot UV Front Only" at bounding box center [883, 237] width 141 height 21
click at [867, 215] on select "Please Select 16PT 14PT" at bounding box center [883, 208] width 141 height 21
select select "14PT"
click at [813, 198] on select "Please Select 16PT 14PT" at bounding box center [883, 208] width 141 height 21
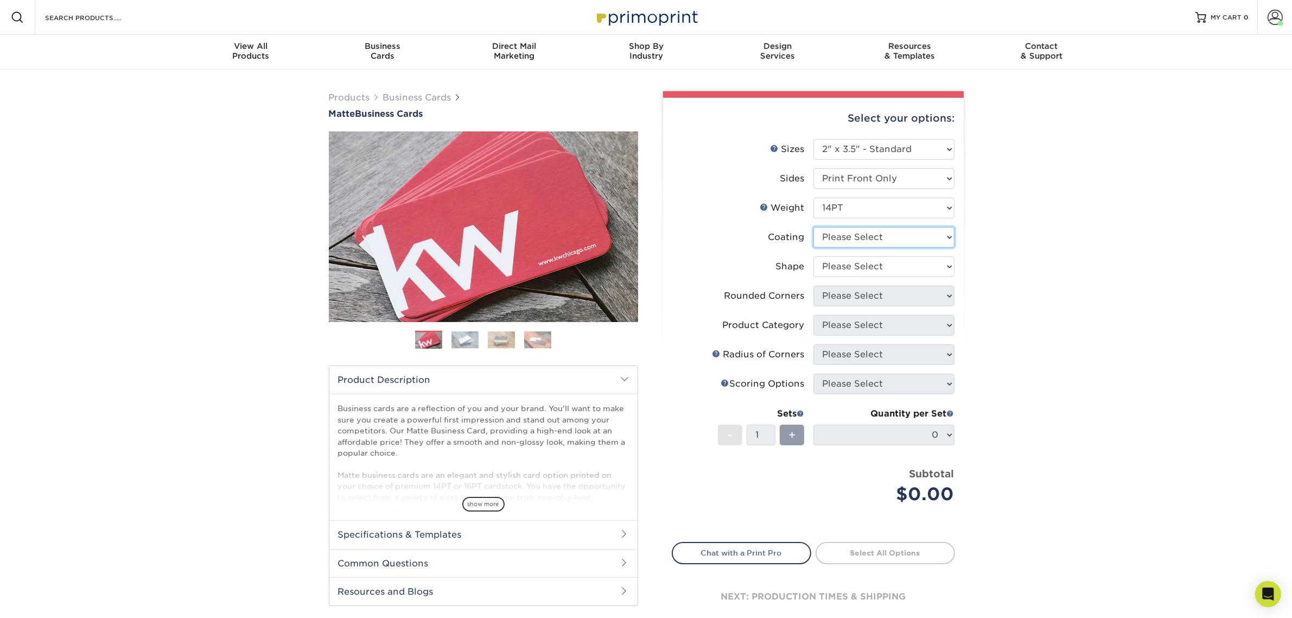
click at [845, 234] on select at bounding box center [883, 237] width 141 height 21
select select "121bb7b5-3b4d-429f-bd8d-bbf80e953313"
click at [813, 227] on select at bounding box center [883, 237] width 141 height 21
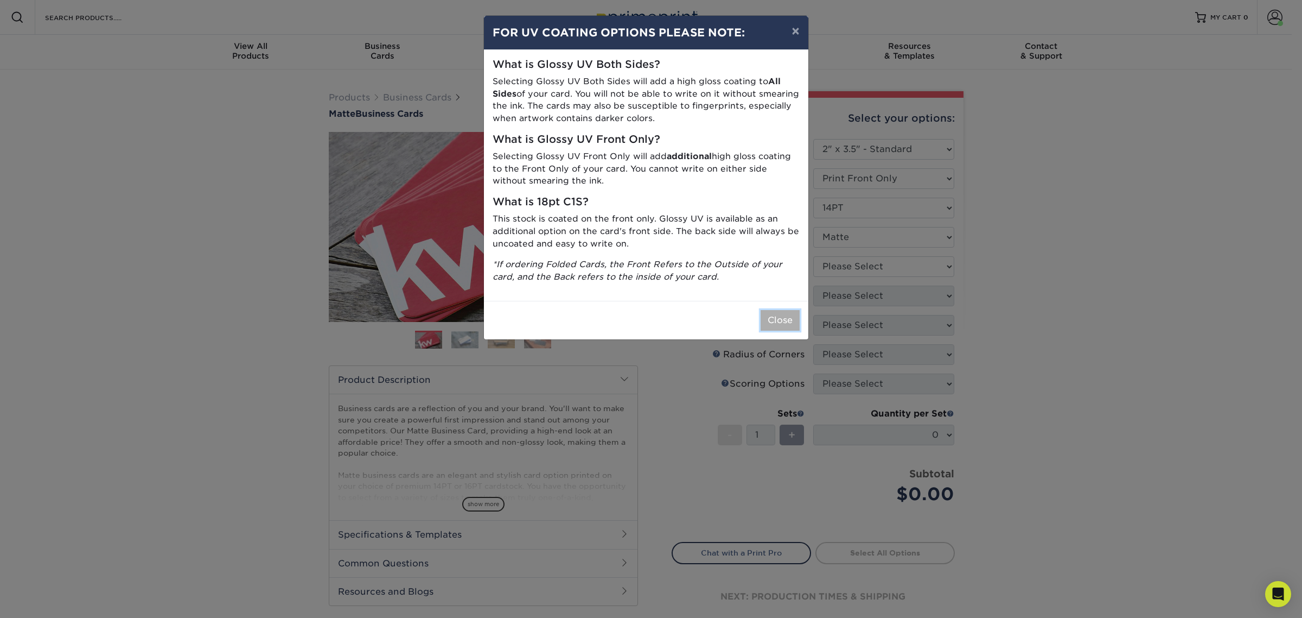
click at [774, 314] on button "Close" at bounding box center [780, 320] width 39 height 21
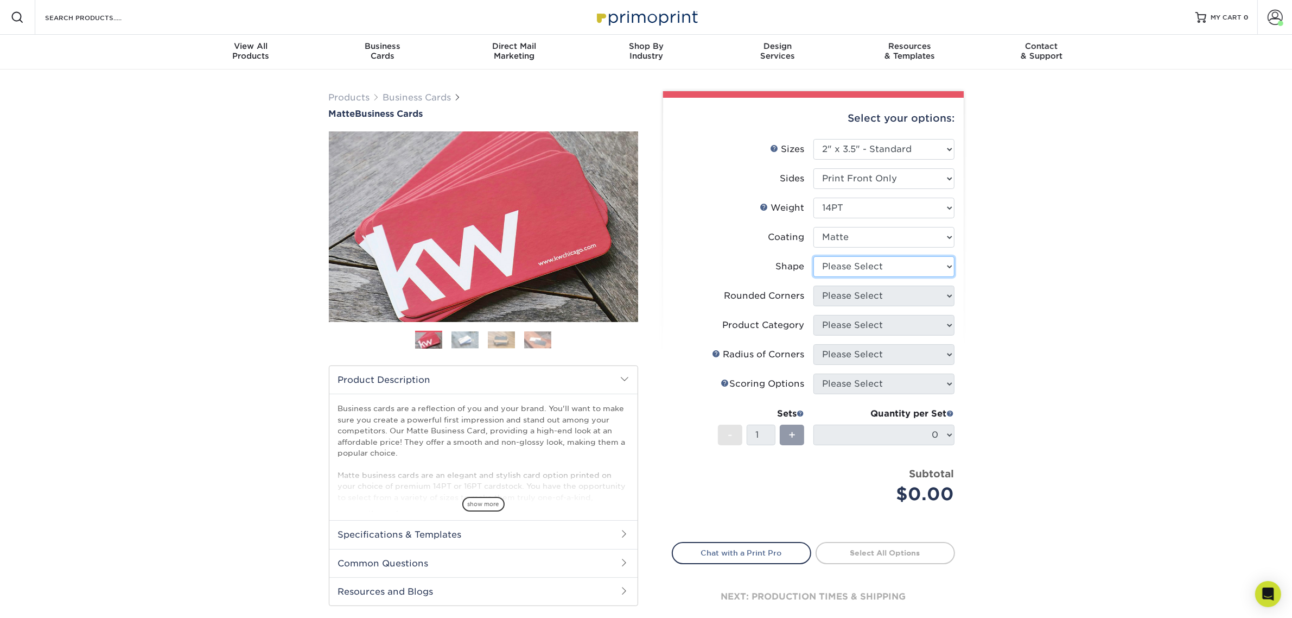
click at [837, 262] on select "Please Select Standard" at bounding box center [883, 266] width 141 height 21
select select "standard"
click at [813, 256] on select "Please Select Standard" at bounding box center [883, 266] width 141 height 21
click at [837, 302] on select "Please Select Yes - Round 2 Corners Yes - Round 4 Corners No" at bounding box center [883, 295] width 141 height 21
select select "0"
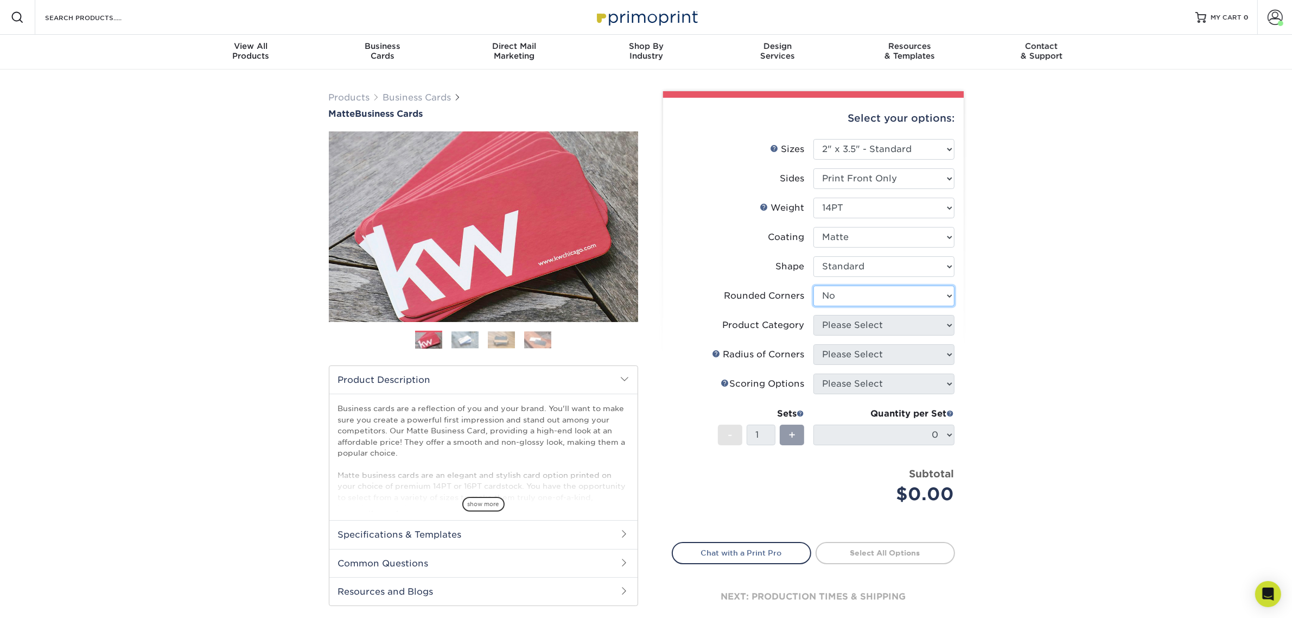
click at [813, 285] on select "Please Select Yes - Round 2 Corners Yes - Round 4 Corners No" at bounding box center [883, 295] width 141 height 21
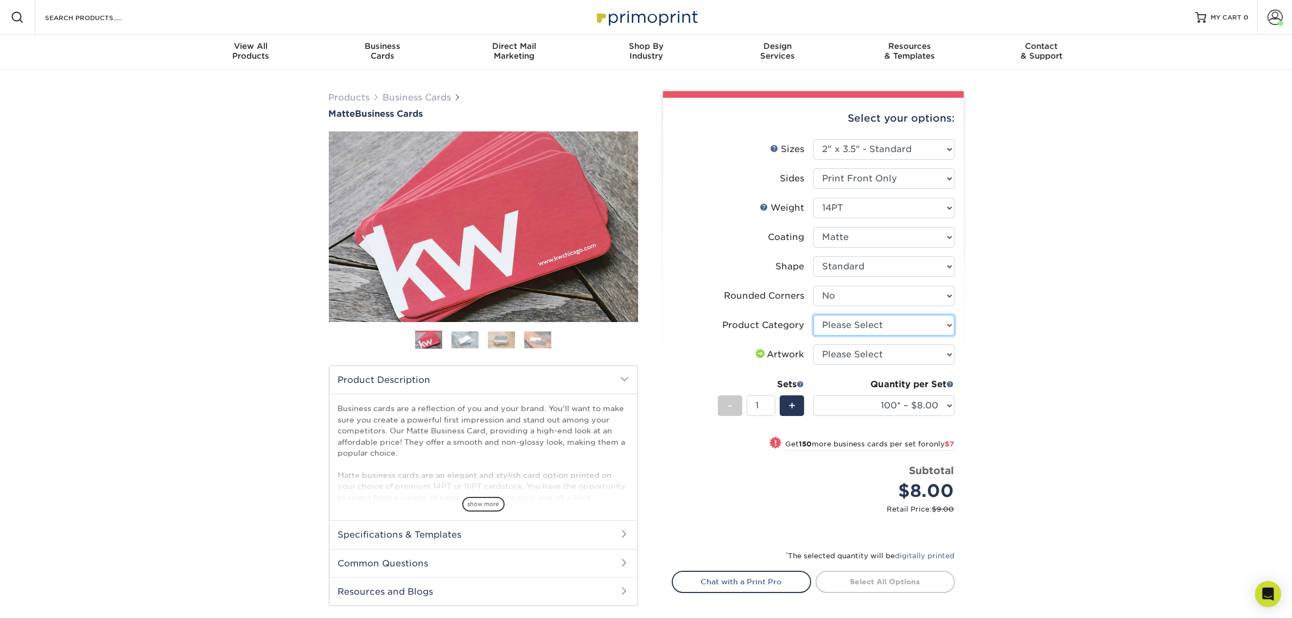
click at [843, 321] on select "Please Select Business Cards" at bounding box center [883, 325] width 141 height 21
select select "3b5148f1-0588-4f88-a218-97bcfdce65c1"
click at [813, 315] on select "Please Select Business Cards" at bounding box center [883, 325] width 141 height 21
click at [845, 362] on select "Please Select I will upload files I need a design - $100" at bounding box center [883, 354] width 141 height 21
select select "upload"
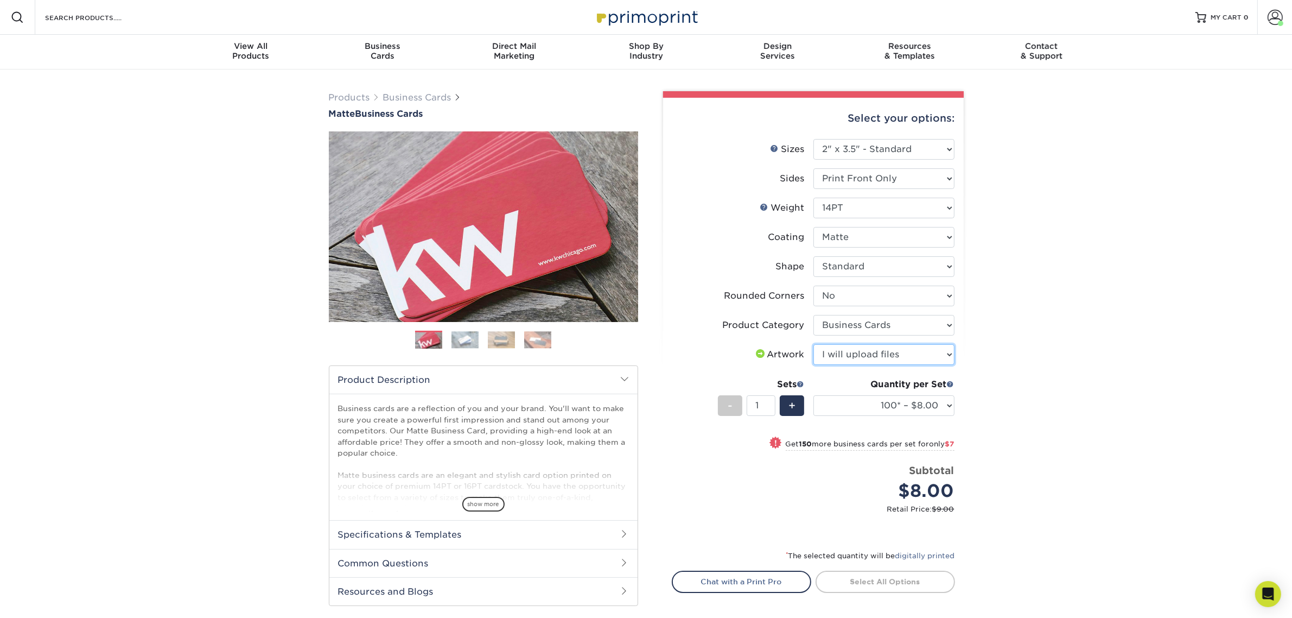
click at [813, 344] on select "Please Select I will upload files I need a design - $100" at bounding box center [883, 354] width 141 height 21
click at [796, 410] on div "+" at bounding box center [792, 405] width 24 height 21
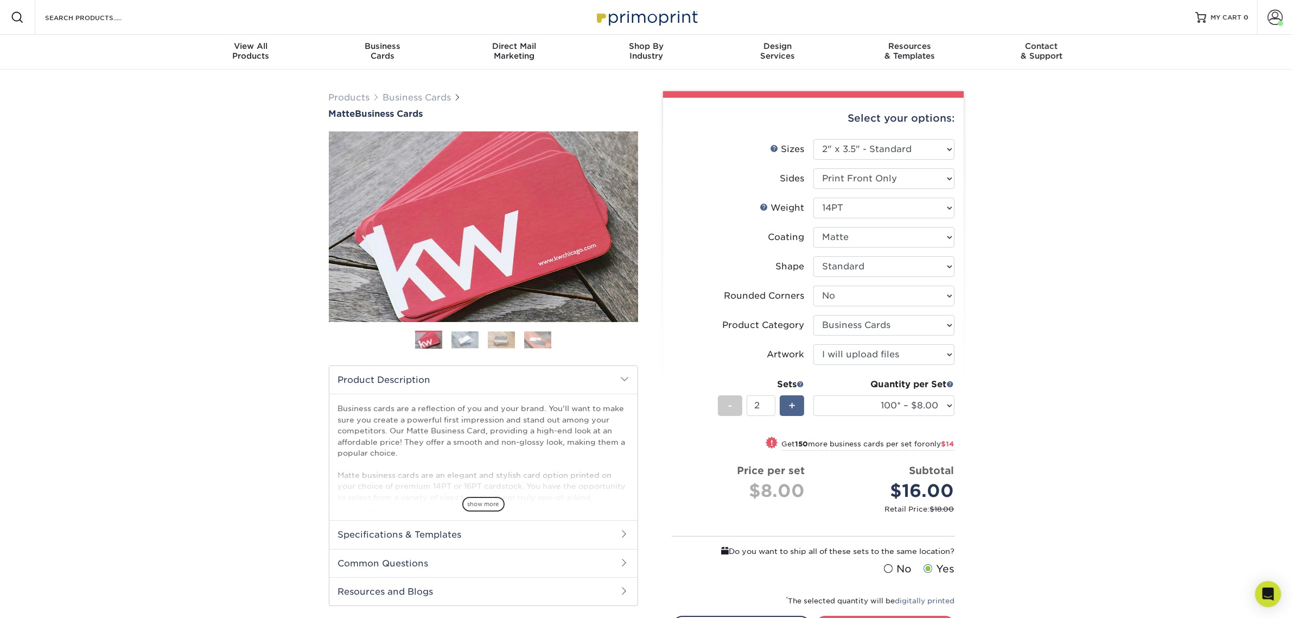
click at [796, 410] on div "+" at bounding box center [792, 405] width 24 height 21
click at [721, 402] on div "-" at bounding box center [730, 405] width 24 height 21
type input "4"
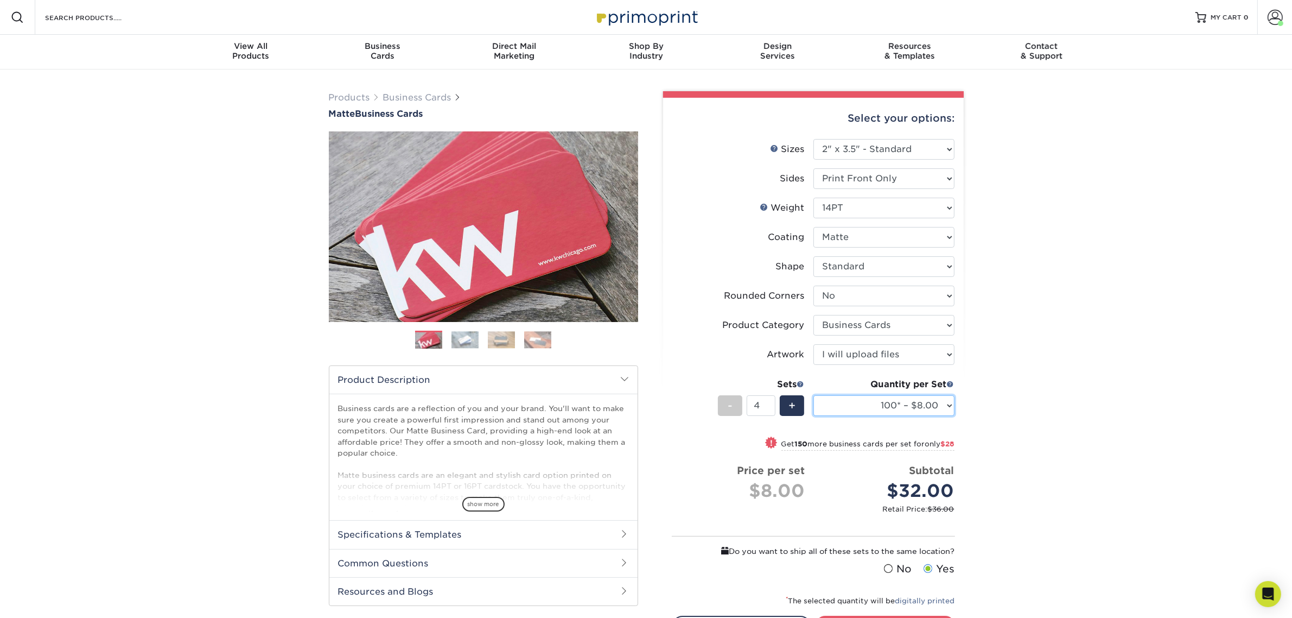
click at [863, 410] on select "100* – $8.00 250* – $15.00 500 – $30.00 1000 – $37.00 2500 – $66.00 5000 – $127…" at bounding box center [883, 405] width 141 height 21
click at [813, 395] on select "100* – $8.00 250* – $15.00 500 – $30.00 1000 – $37.00 2500 – $66.00 5000 – $127…" at bounding box center [883, 405] width 141 height 21
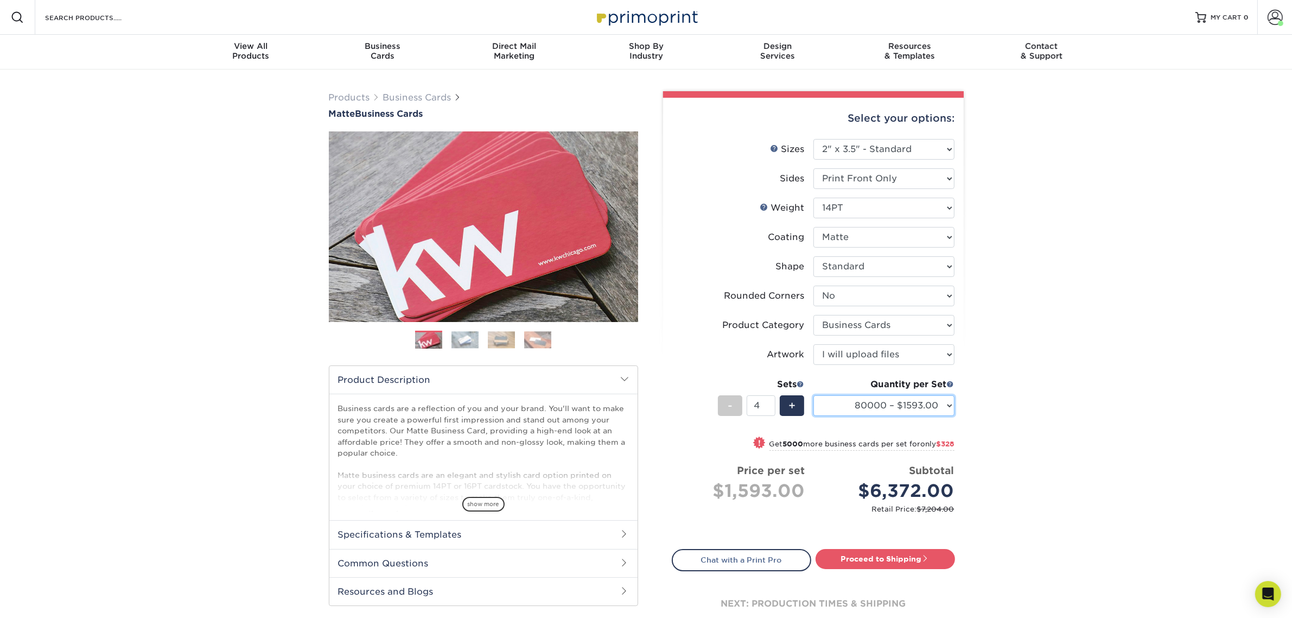
click at [929, 405] on select "100* – $8.00 250* – $15.00 500 – $30.00 1000 – $37.00 2500 – $66.00 5000 – $127…" at bounding box center [883, 405] width 141 height 21
click at [813, 395] on select "100* – $8.00 250* – $15.00 500 – $30.00 1000 – $37.00 2500 – $66.00 5000 – $127…" at bounding box center [883, 405] width 141 height 21
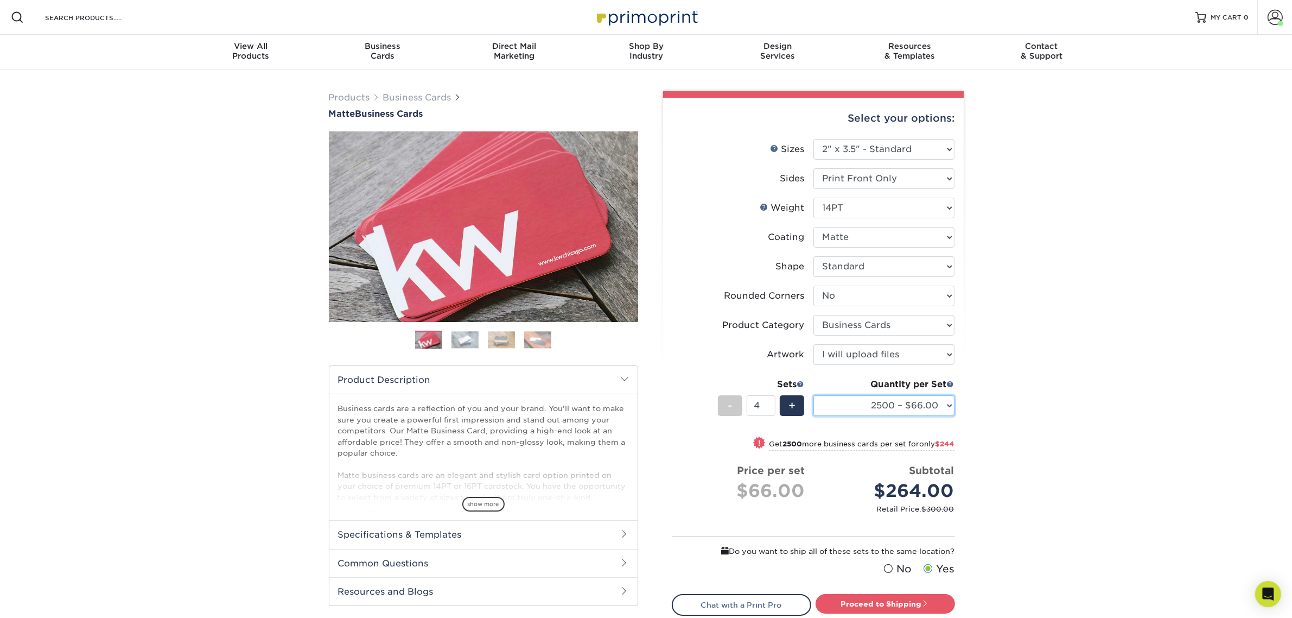
click at [925, 397] on select "100* – $8.00 250* – $15.00 500 – $30.00 1000 – $37.00 2500 – $66.00 5000 – $127…" at bounding box center [883, 405] width 141 height 21
select select "250* – $15.00"
click at [813, 395] on select "100* – $8.00 250* – $15.00 500 – $30.00 1000 – $37.00 2500 – $66.00 5000 – $127…" at bounding box center [883, 405] width 141 height 21
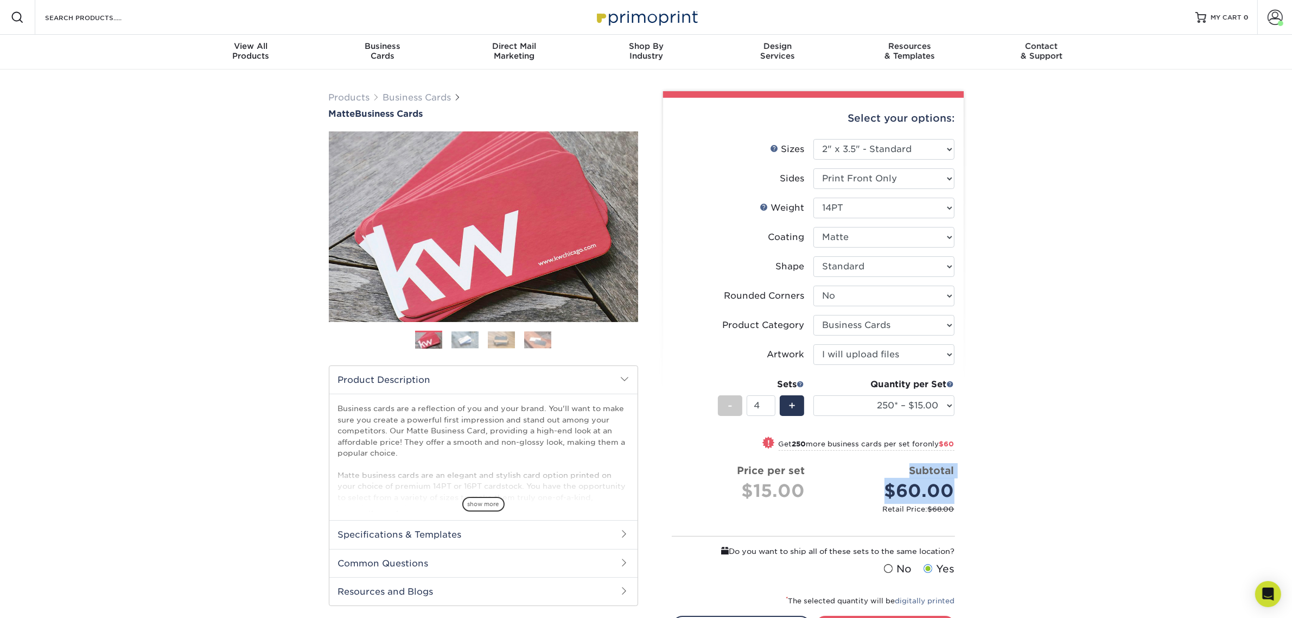
drag, startPoint x: 907, startPoint y: 468, endPoint x: 951, endPoint y: 489, distance: 49.0
click at [951, 489] on div "Subtotal $60.00" at bounding box center [888, 483] width 133 height 41
copy div "Subtotal $60.00"
click at [1045, 414] on div "Products Business Cards Matte Business Cards Previous Next 100 $ 8" at bounding box center [646, 405] width 1292 height 672
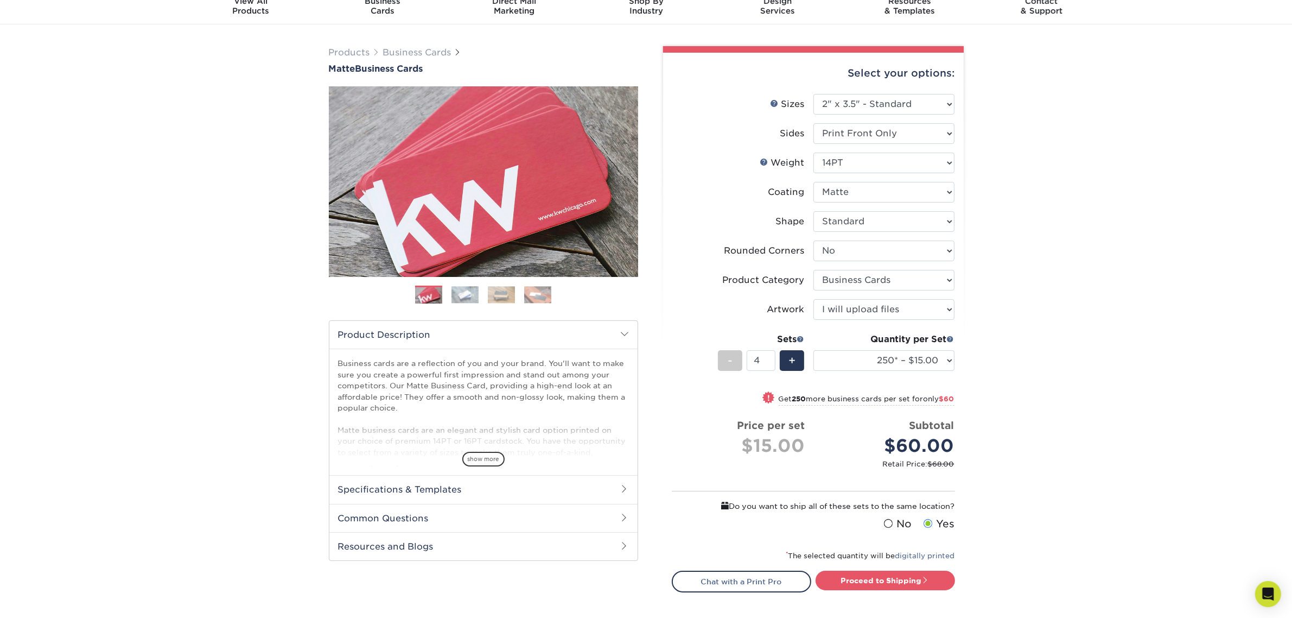
scroll to position [68, 0]
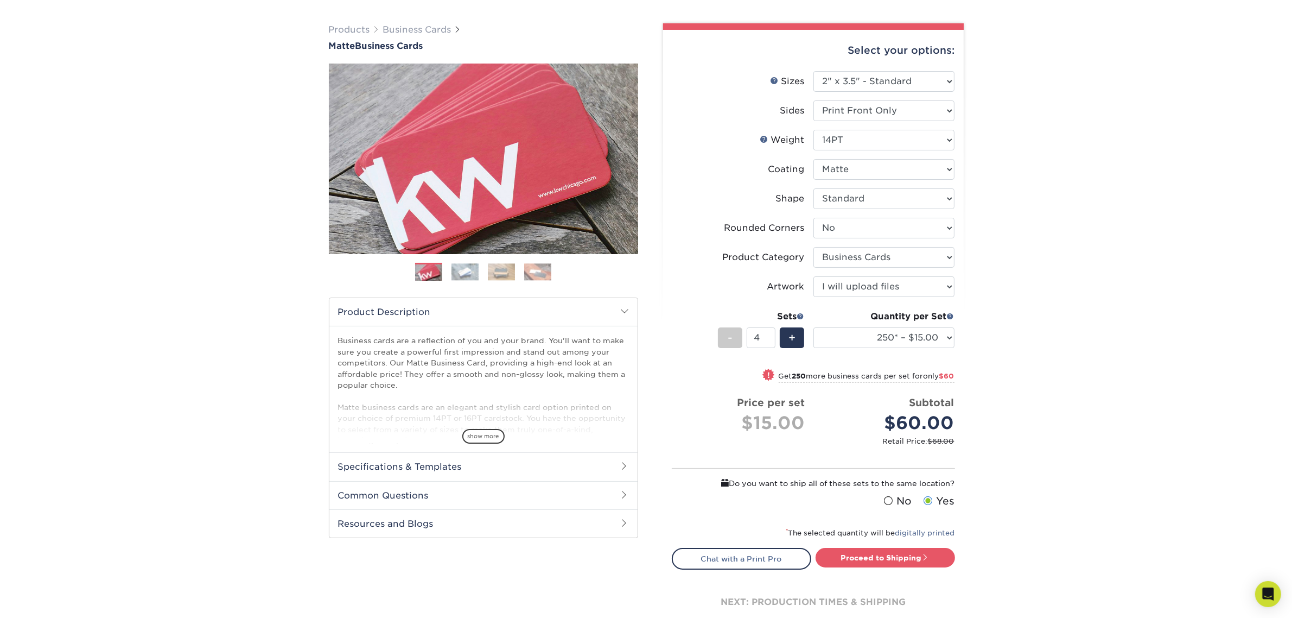
click at [891, 500] on span at bounding box center [887, 500] width 9 height 10
click at [0, 0] on input "No" at bounding box center [0, 0] width 0 height 0
click at [881, 554] on link "Proceed to Shipping" at bounding box center [885, 558] width 139 height 20
type input "Set 1"
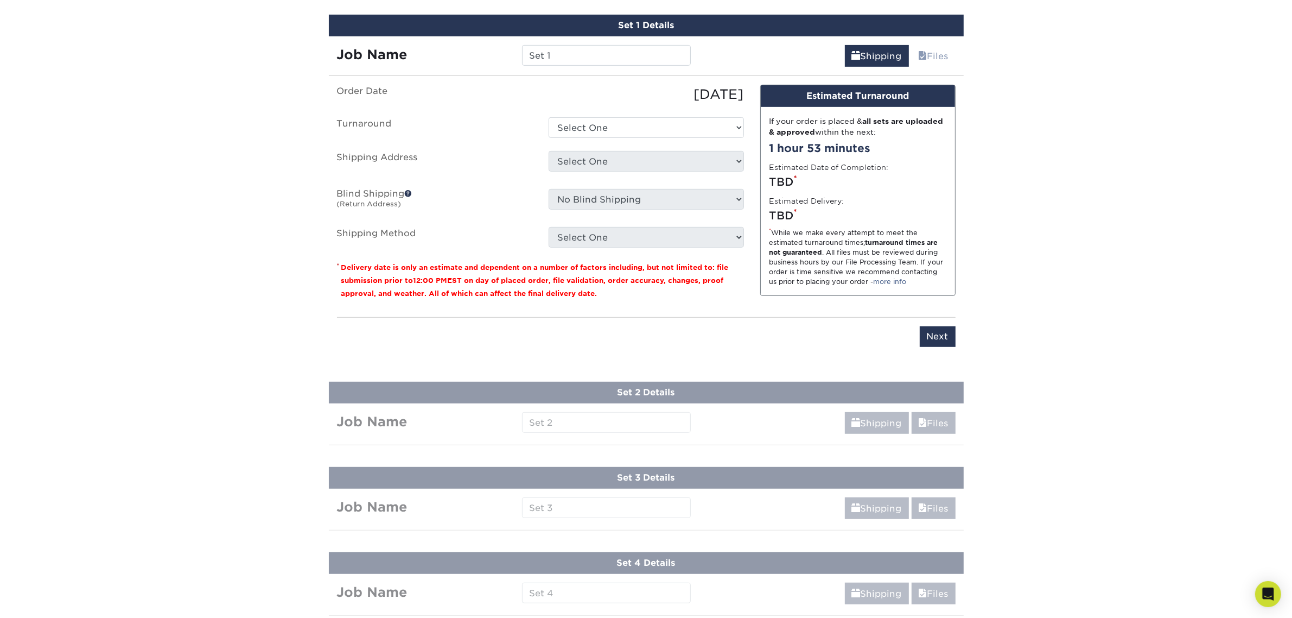
scroll to position [658, 0]
click at [690, 117] on select "Select One 2-4 Business Days 2 Day Next Business Day" at bounding box center [646, 127] width 195 height 21
select select "b8e0e1d5-dfa4-4053-bdef-d8c7c50a5676"
click at [549, 117] on select "Select One 2-4 Business Days 2 Day Next Business Day" at bounding box center [646, 127] width 195 height 21
click at [676, 152] on select "Select One Business Cards - 16pt Raised UV + Add New Address" at bounding box center [646, 160] width 195 height 21
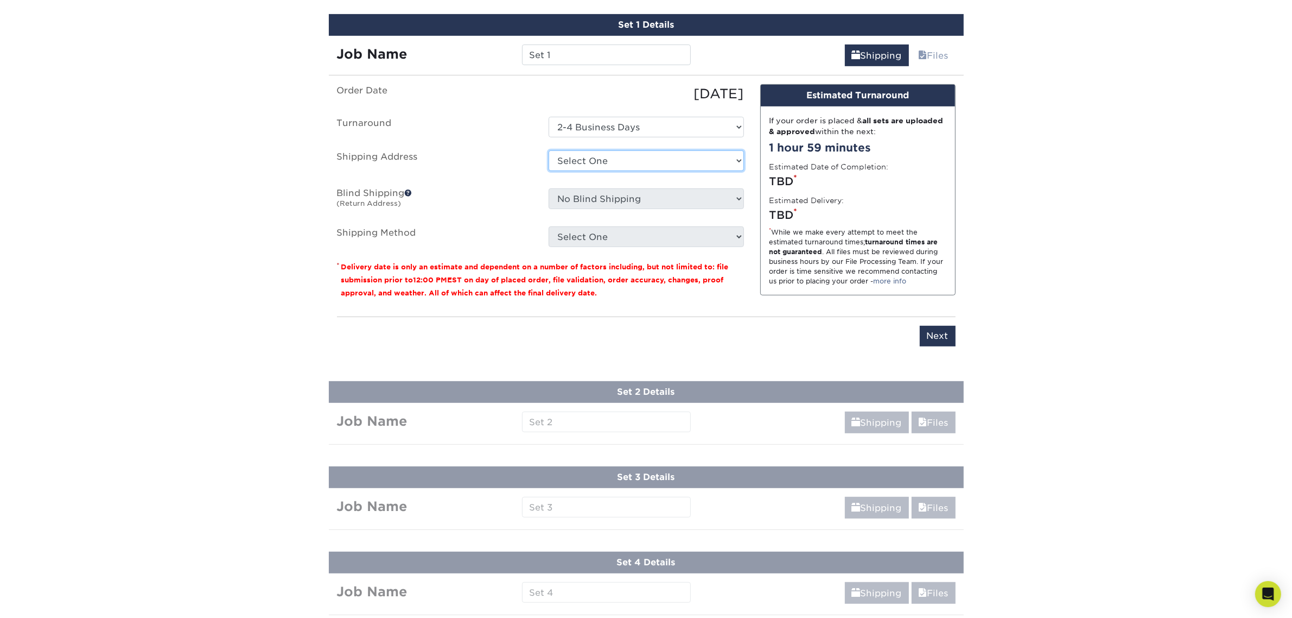
select select "285614"
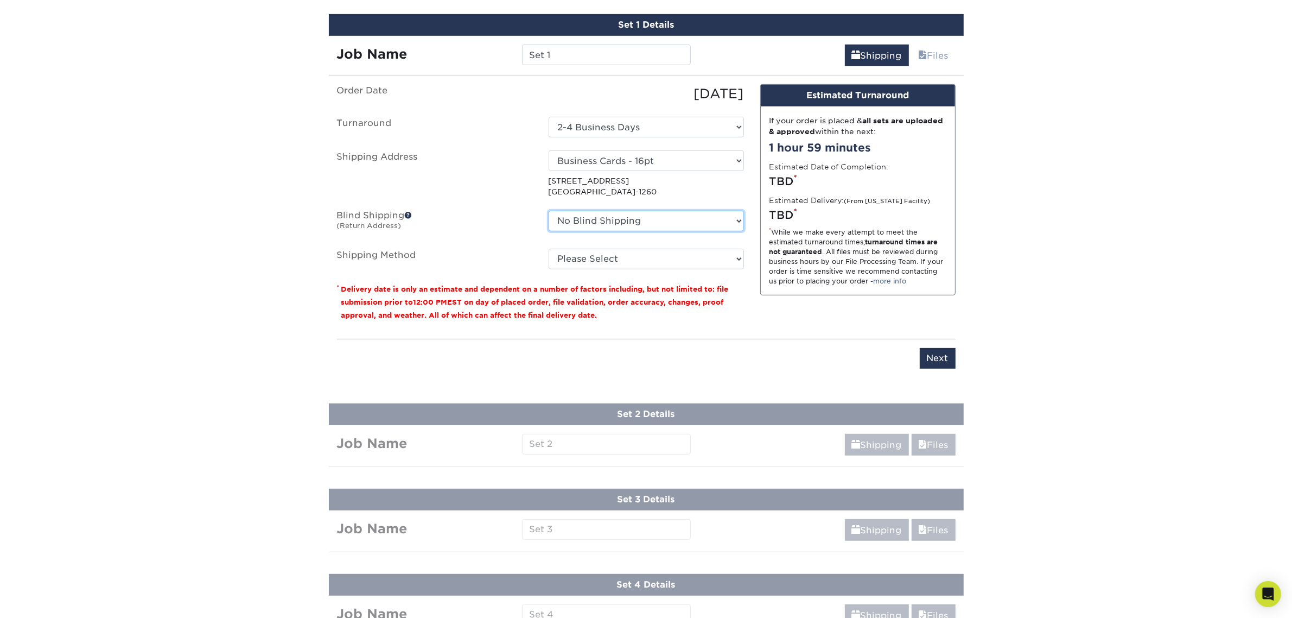
click at [633, 218] on select "No Blind Shipping Business Cards - 16pt Raised UV + Add New Address" at bounding box center [646, 221] width 195 height 21
select select "285614"
click at [549, 211] on select "No Blind Shipping Business Cards - 16pt Raised UV + Add New Address" at bounding box center [646, 221] width 195 height 21
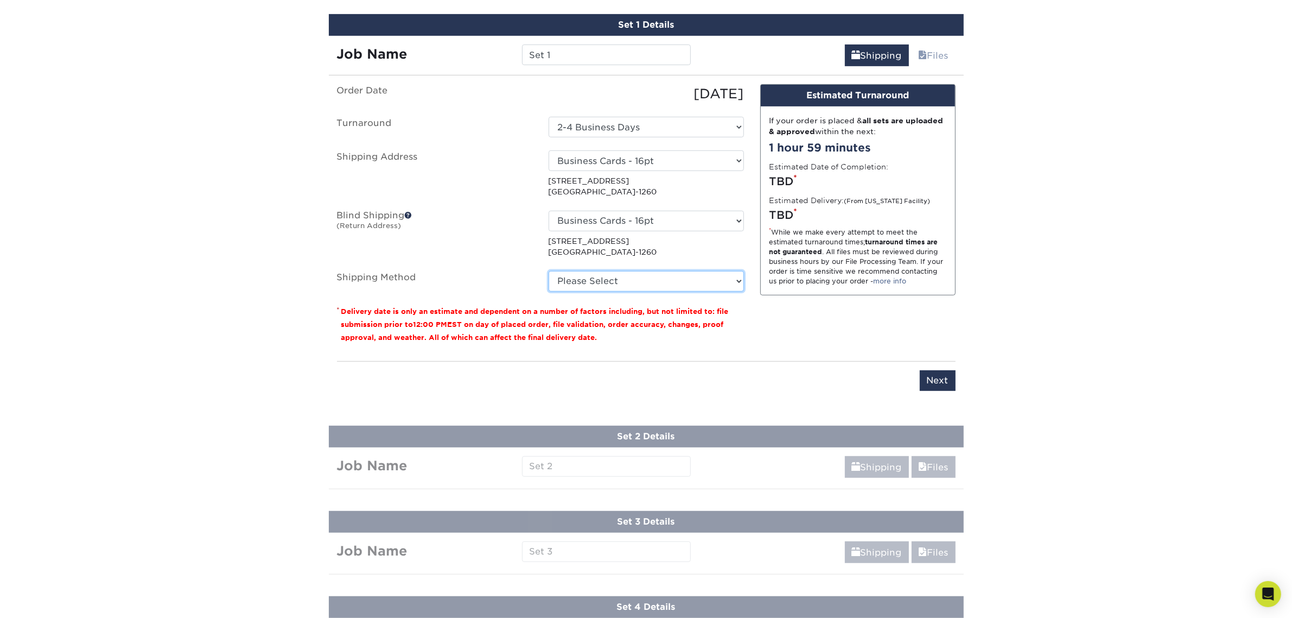
click at [628, 271] on select "Please Select Ground Shipping (+$7.84) 3 Day Shipping Service (+$15.34) 2 Day A…" at bounding box center [646, 281] width 195 height 21
select select "03"
click at [549, 271] on select "Please Select Ground Shipping (+$7.84) 3 Day Shipping Service (+$15.34) 2 Day A…" at bounding box center [646, 281] width 195 height 21
click at [937, 378] on input "Next" at bounding box center [938, 380] width 36 height 21
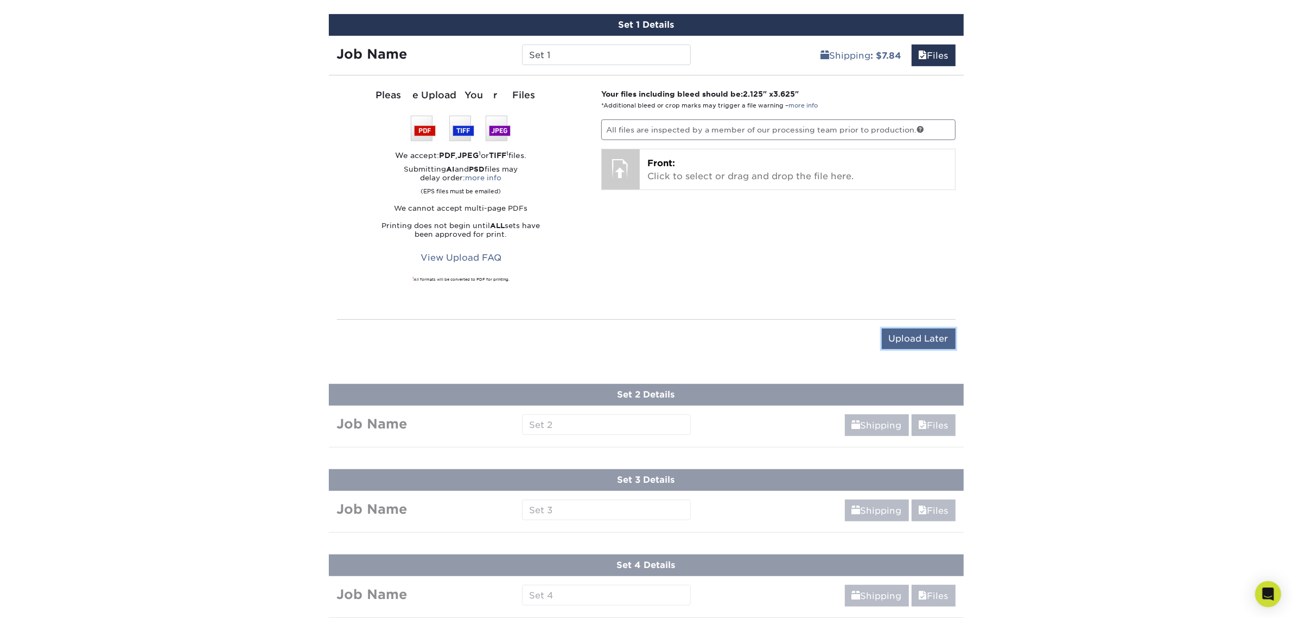
click at [902, 332] on input "Upload Later" at bounding box center [919, 338] width 74 height 21
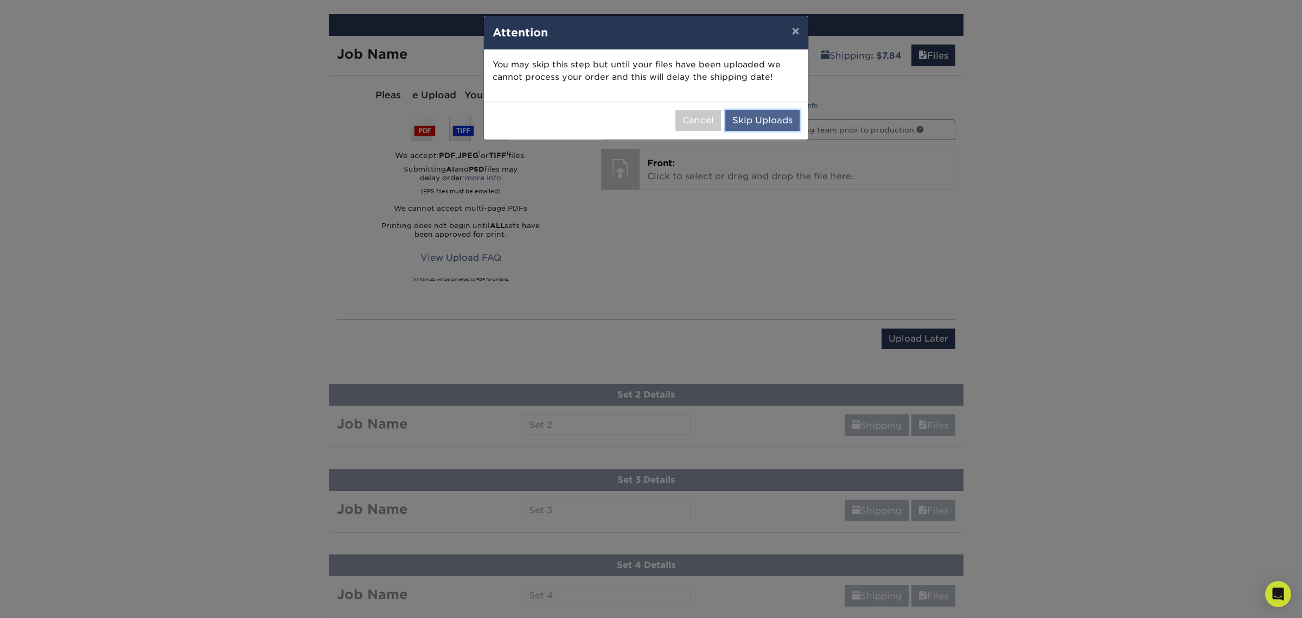
click at [760, 120] on button "Skip Uploads" at bounding box center [763, 120] width 74 height 21
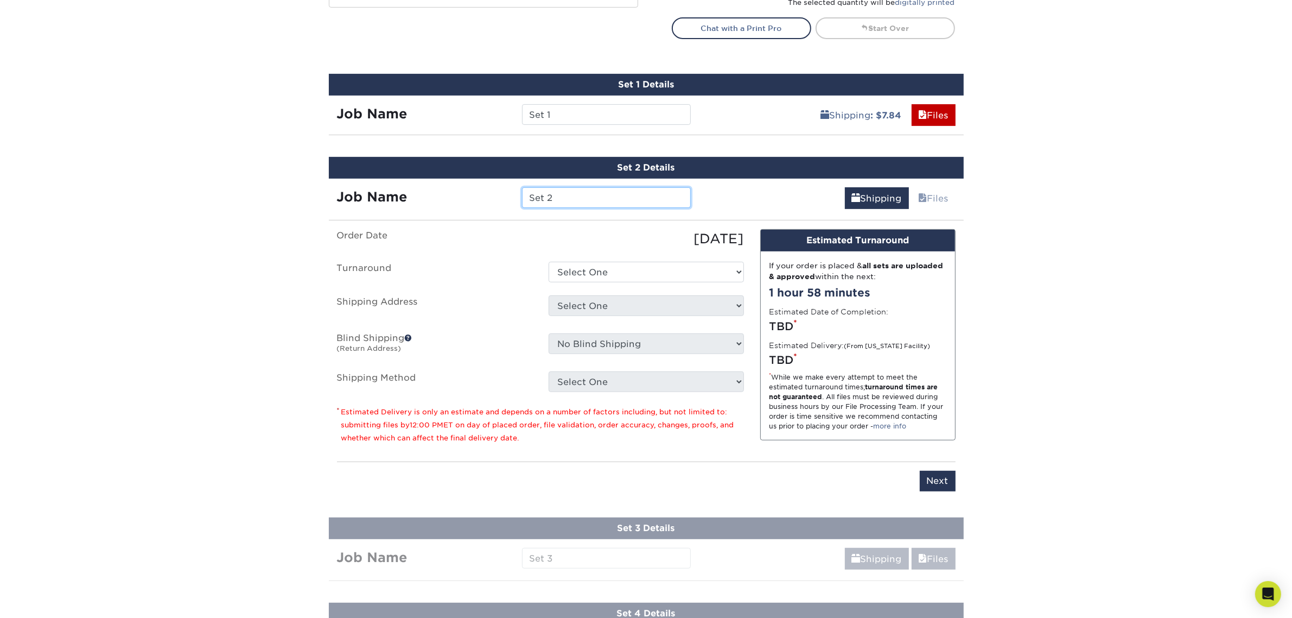
scroll to position [456, 0]
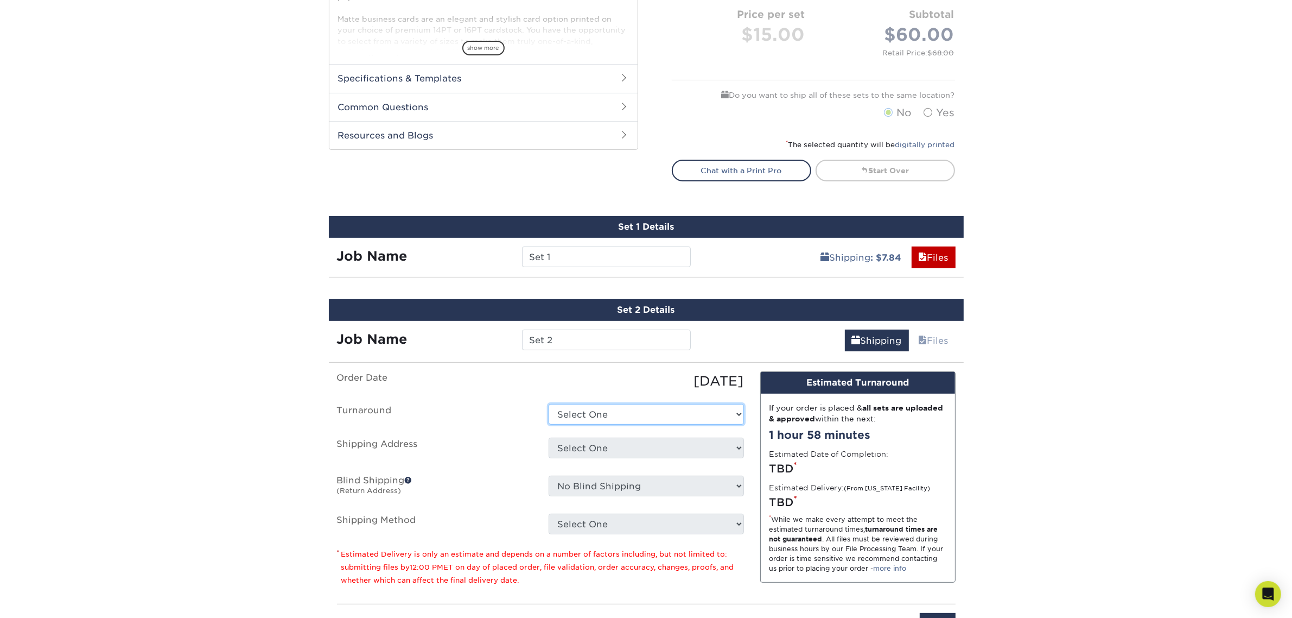
click at [677, 410] on select "Select One 2-4 Business Days 2 Day Next Business Day" at bounding box center [646, 414] width 195 height 21
select select "b8e0e1d5-dfa4-4053-bdef-d8c7c50a5676"
click at [549, 404] on select "Select One 2-4 Business Days 2 Day Next Business Day" at bounding box center [646, 414] width 195 height 21
click at [657, 449] on select "Select One Business Cards - 16pt Raised UV + Add New Address" at bounding box center [646, 447] width 195 height 21
select select "285614"
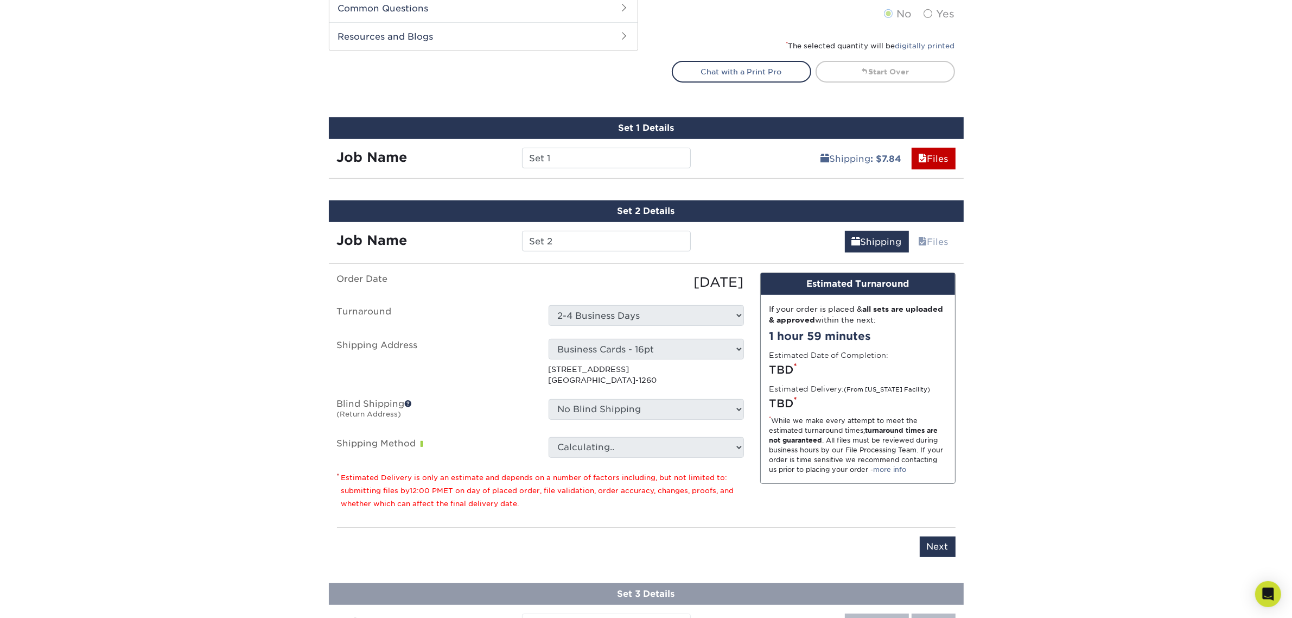
scroll to position [659, 0]
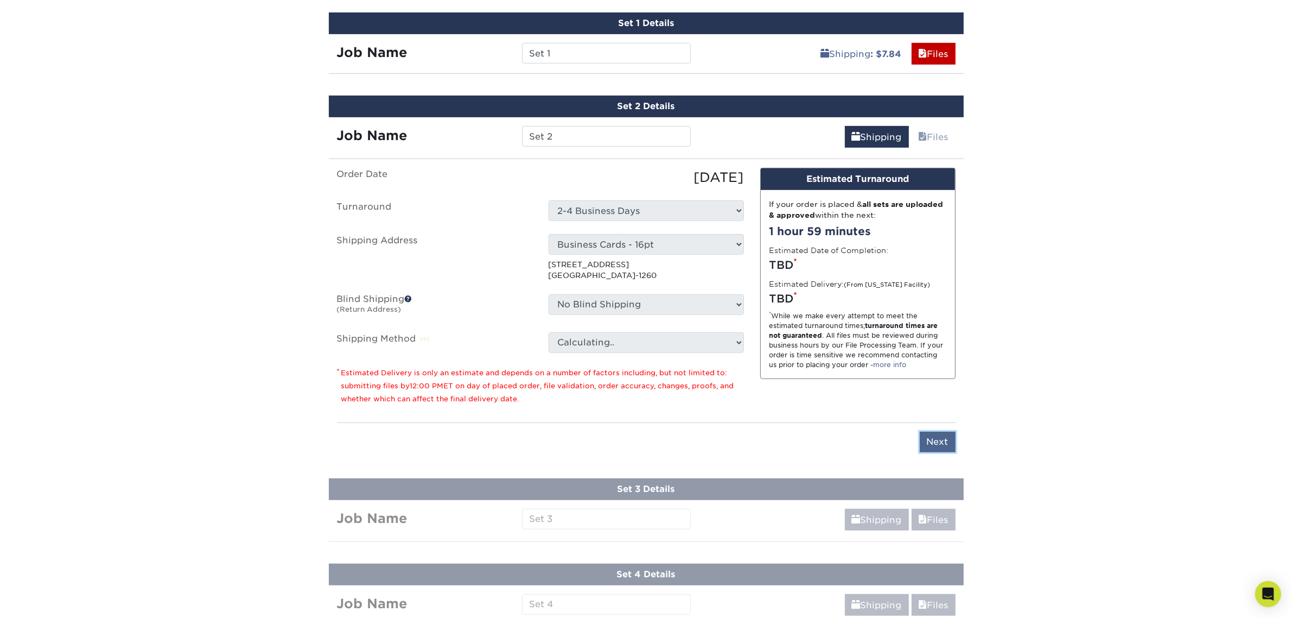
click at [939, 443] on input "Next" at bounding box center [938, 441] width 36 height 21
type input "Next"
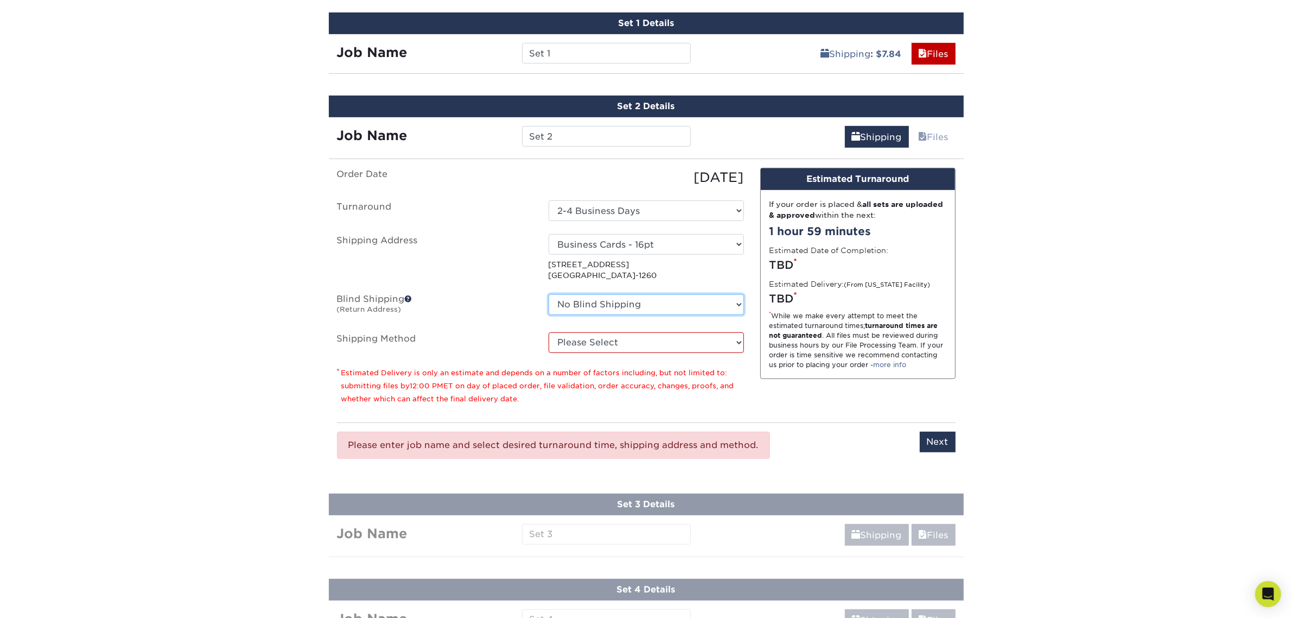
click at [699, 297] on select "No Blind Shipping Business Cards - 16pt Raised UV + Add New Address" at bounding box center [646, 304] width 195 height 21
select select "285614"
click at [549, 294] on select "No Blind Shipping Business Cards - 16pt Raised UV + Add New Address" at bounding box center [646, 304] width 195 height 21
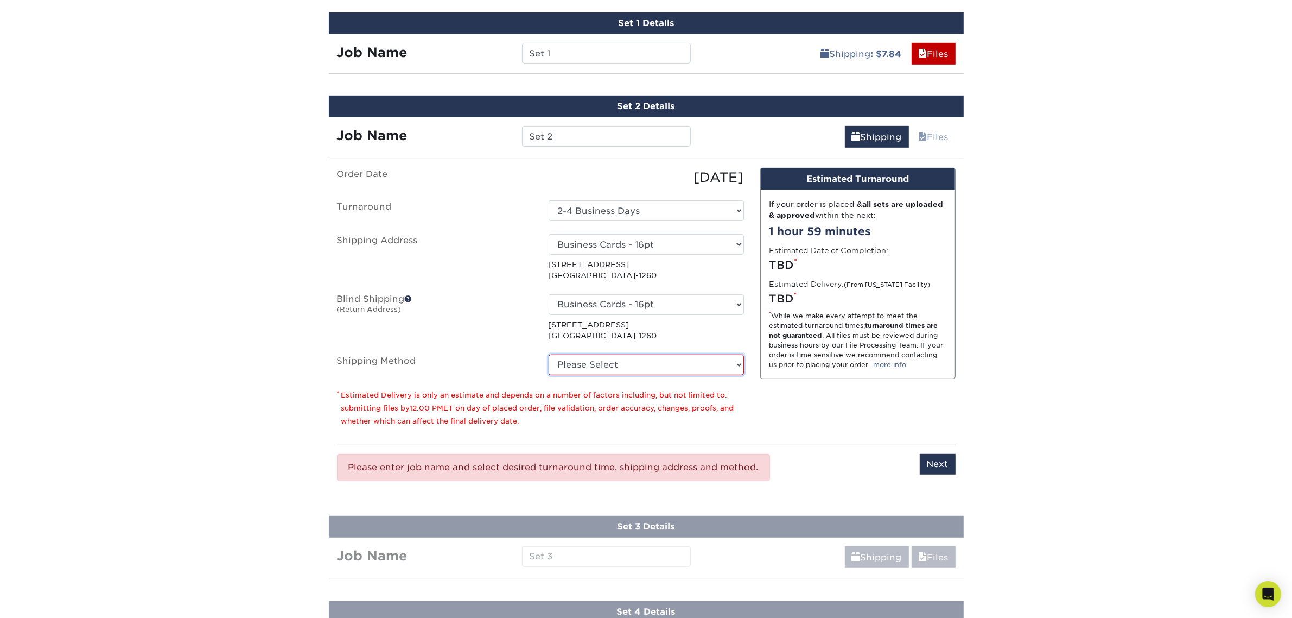
click at [664, 366] on select "Please Select Ground Shipping (+$7.84) 3 Day Shipping Service (+$15.34) 2 Day A…" at bounding box center [646, 364] width 195 height 21
select select "03"
click at [549, 354] on select "Please Select Ground Shipping (+$7.84) 3 Day Shipping Service (+$15.34) 2 Day A…" at bounding box center [646, 364] width 195 height 21
click at [936, 467] on input "Next" at bounding box center [938, 464] width 36 height 21
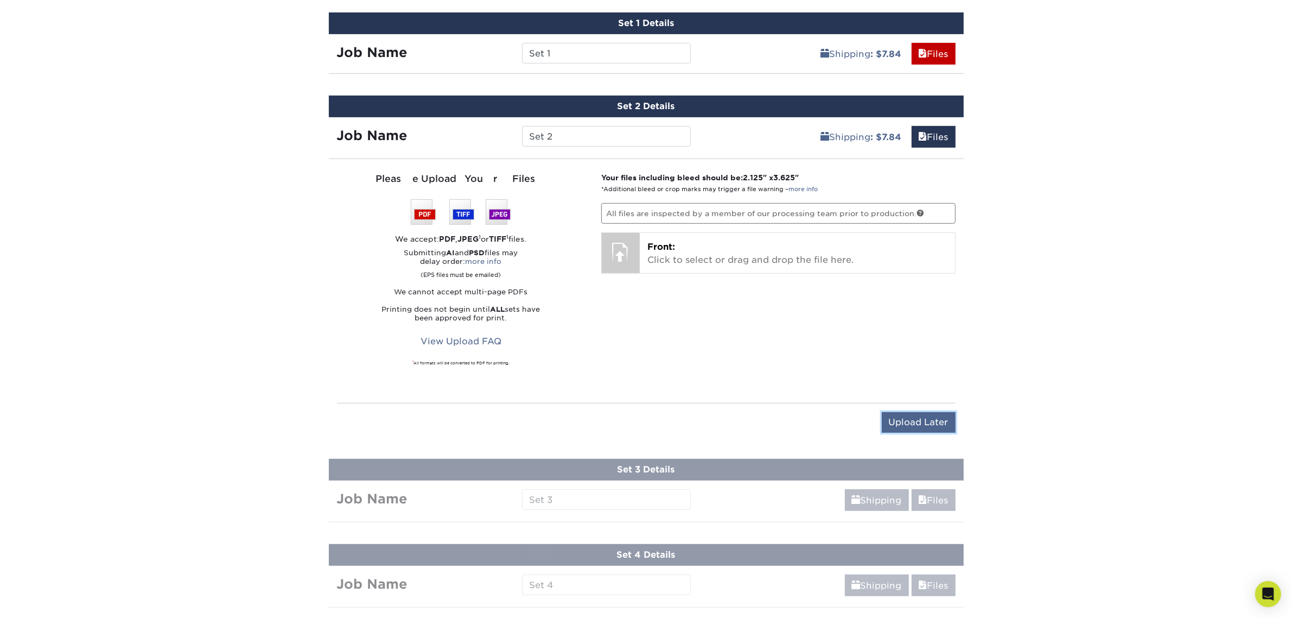
click at [920, 419] on input "Upload Later" at bounding box center [919, 422] width 74 height 21
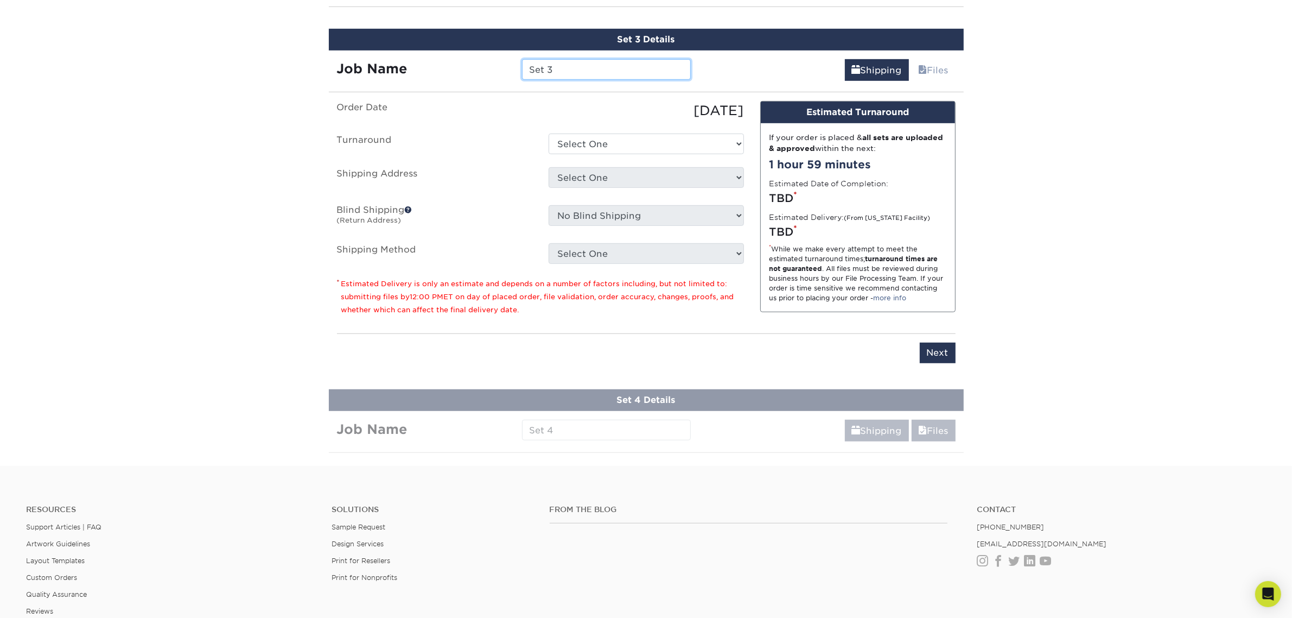
scroll to position [812, 0]
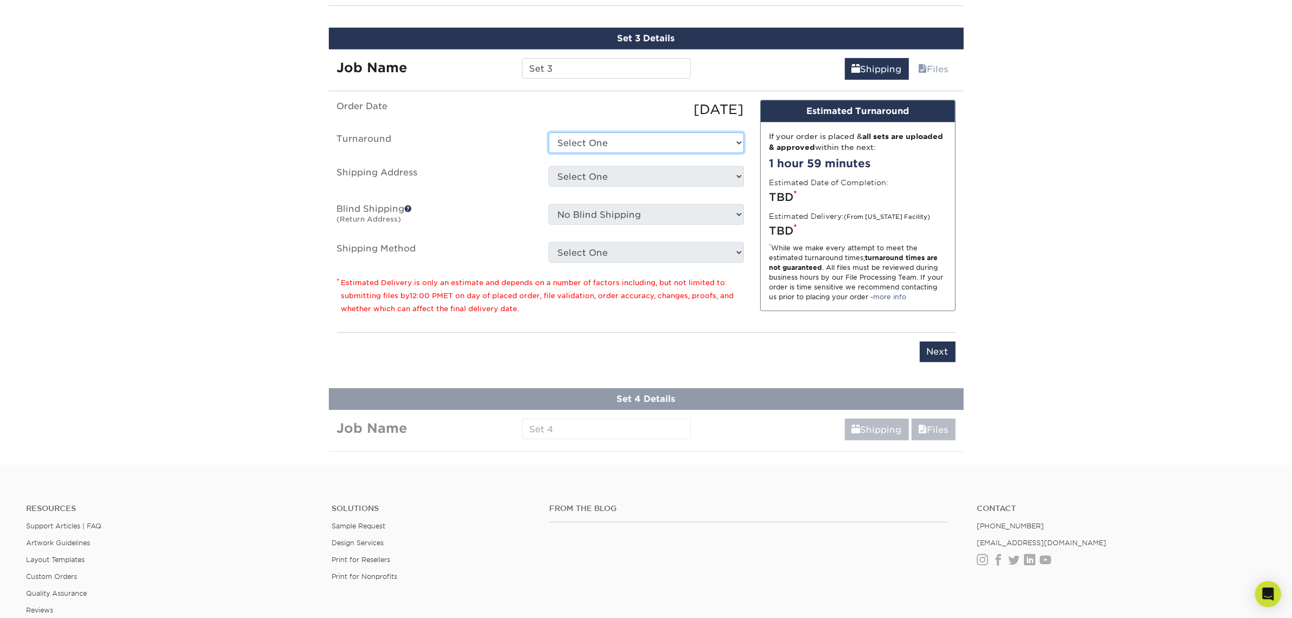
click at [677, 139] on select "Select One 2-4 Business Days 2 Day Next Business Day" at bounding box center [646, 142] width 195 height 21
select select "b8e0e1d5-dfa4-4053-bdef-d8c7c50a5676"
click at [549, 132] on select "Select One 2-4 Business Days 2 Day Next Business Day" at bounding box center [646, 142] width 195 height 21
click at [656, 170] on select "Select One Business Cards - 16pt Raised UV + Add New Address" at bounding box center [646, 176] width 195 height 21
select select "285614"
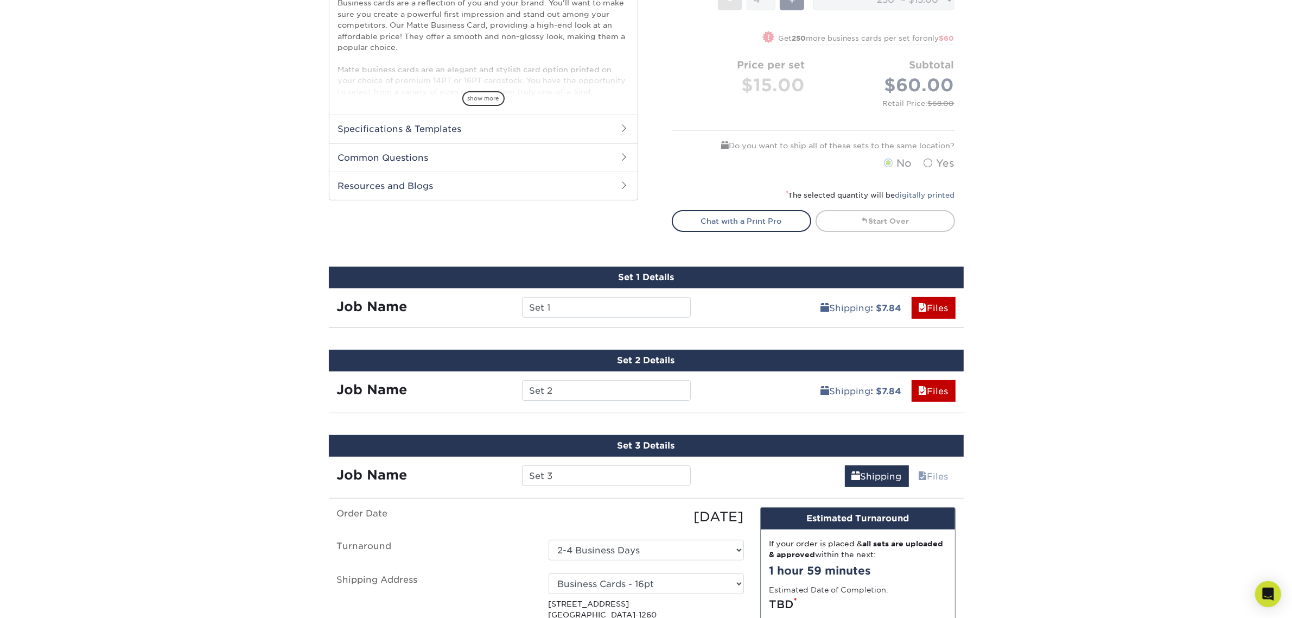
scroll to position [66, 0]
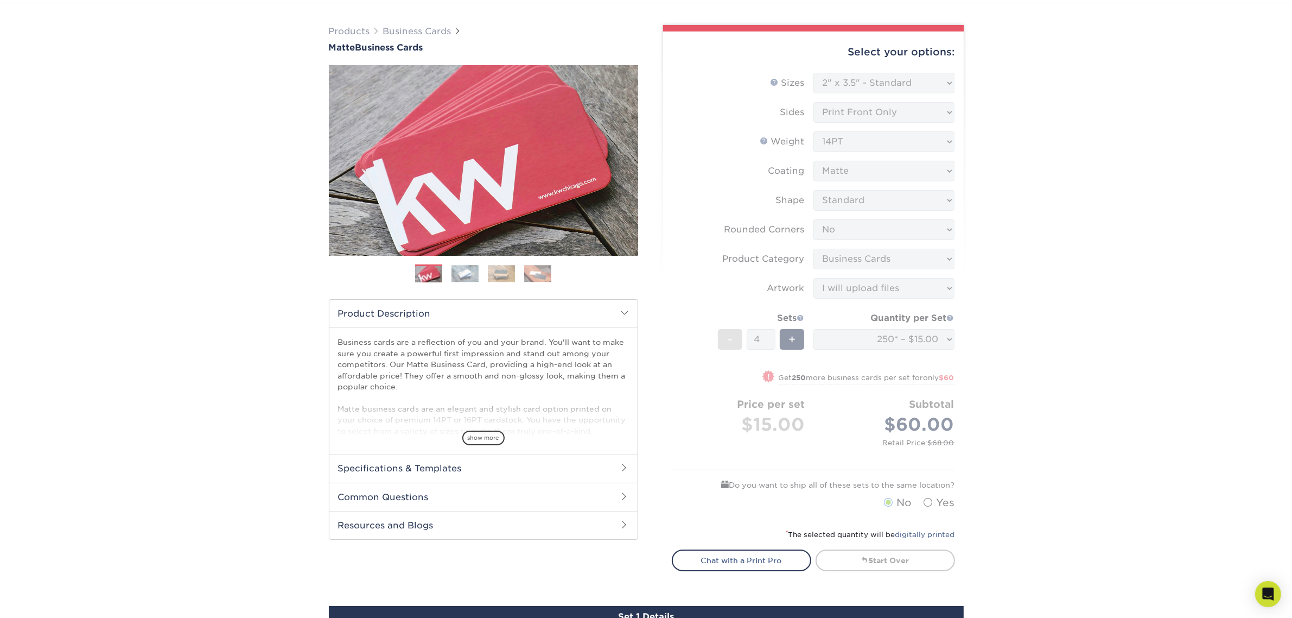
click at [925, 488] on form "Sizes Help Sizes Please Select 1.5" x 3.5" - Mini 1.75" x 3.5" - Mini 2" x 2" -…" at bounding box center [813, 294] width 283 height 442
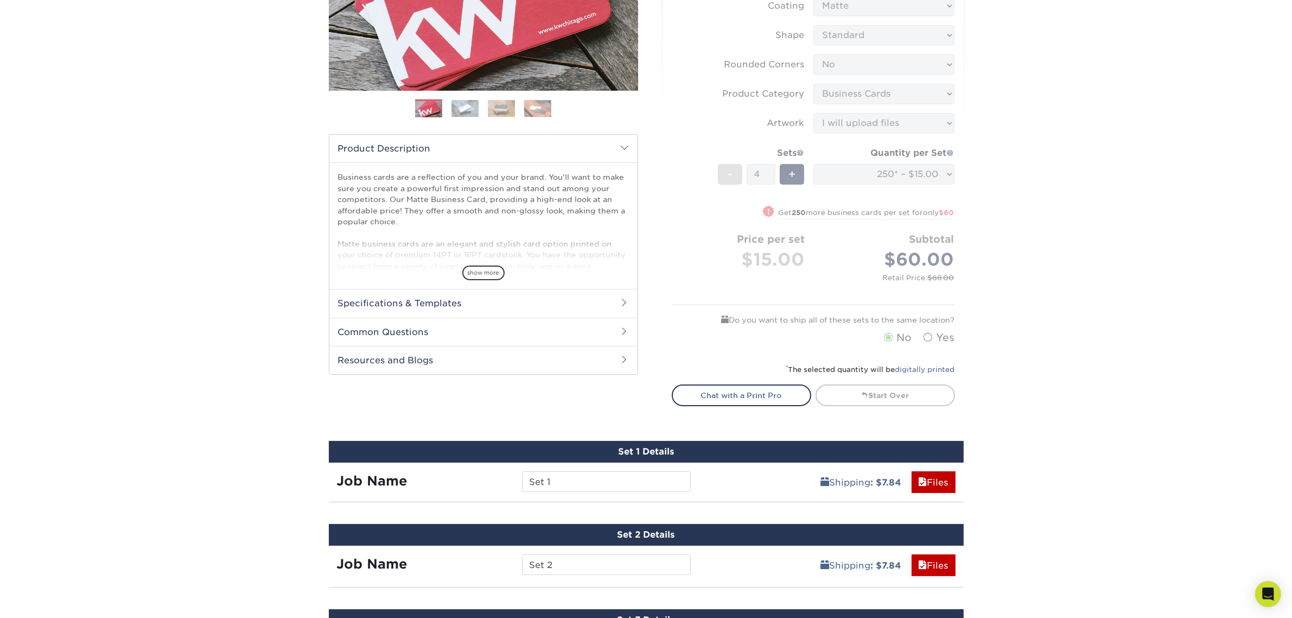
scroll to position [405, 0]
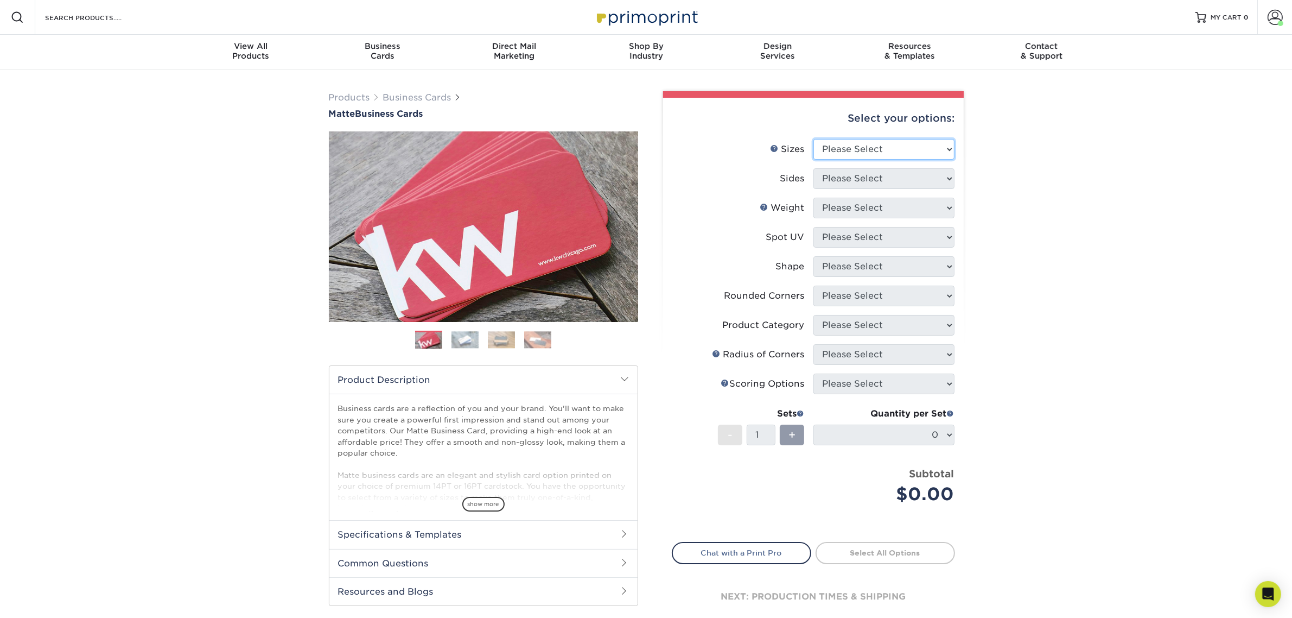
click at [881, 149] on select "Please Select 1.5" x 3.5" - Mini 1.75" x 3.5" - Mini 2" x 2" - Square 2" x 3" -…" at bounding box center [883, 149] width 141 height 21
select select "2.00x3.50"
click at [813, 139] on select "Please Select 1.5" x 3.5" - Mini 1.75" x 3.5" - Mini 2" x 2" - Square 2" x 3" -…" at bounding box center [883, 149] width 141 height 21
drag, startPoint x: 875, startPoint y: 174, endPoint x: 874, endPoint y: 183, distance: 9.4
click at [875, 174] on select "Please Select Print Both Sides Print Front Only" at bounding box center [883, 178] width 141 height 21
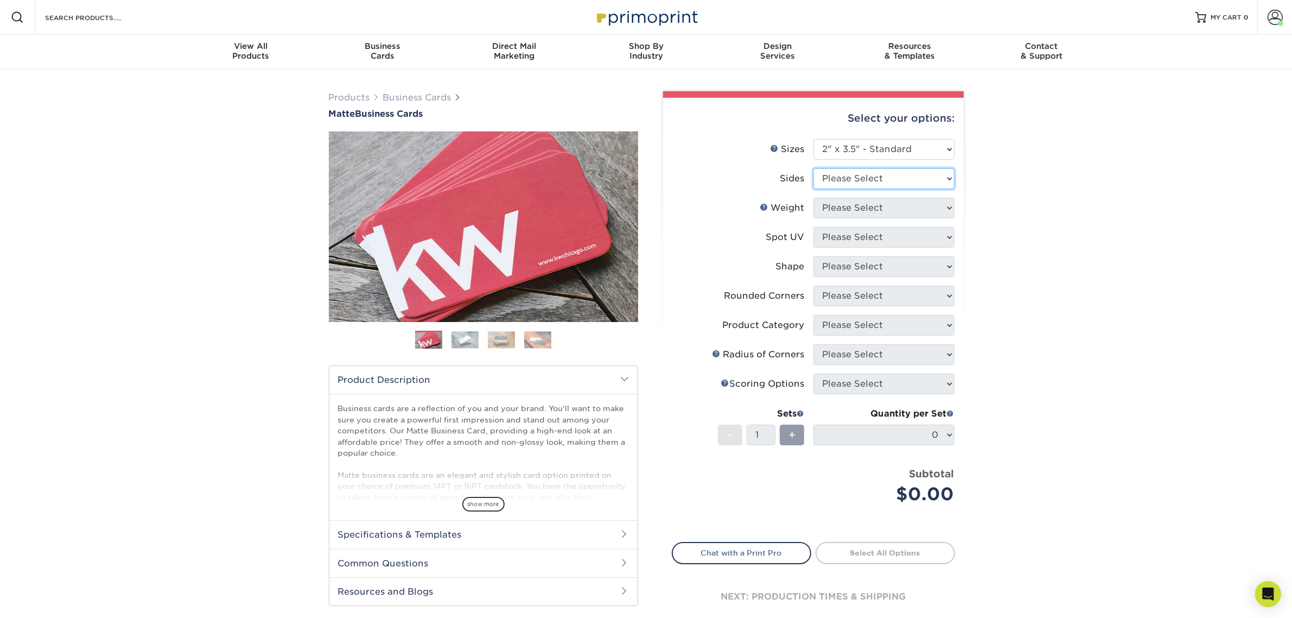
select select "32d3c223-f82c-492b-b915-ba065a00862f"
click at [813, 168] on select "Please Select Print Both Sides Print Front Only" at bounding box center [883, 178] width 141 height 21
click at [871, 202] on select "Please Select 16PT 14PT" at bounding box center [883, 208] width 141 height 21
select select "14PT"
click at [813, 198] on select "Please Select 16PT 14PT" at bounding box center [883, 208] width 141 height 21
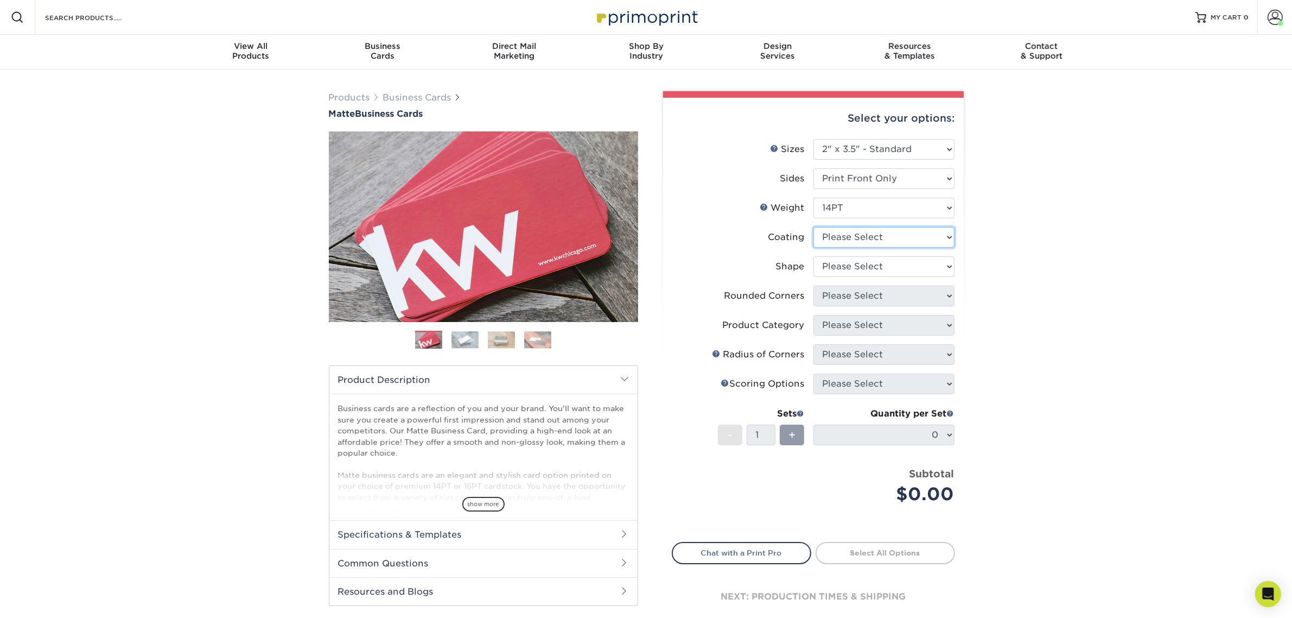
click at [861, 237] on select at bounding box center [883, 237] width 141 height 21
select select "121bb7b5-3b4d-429f-bd8d-bbf80e953313"
click at [813, 227] on select at bounding box center [883, 237] width 141 height 21
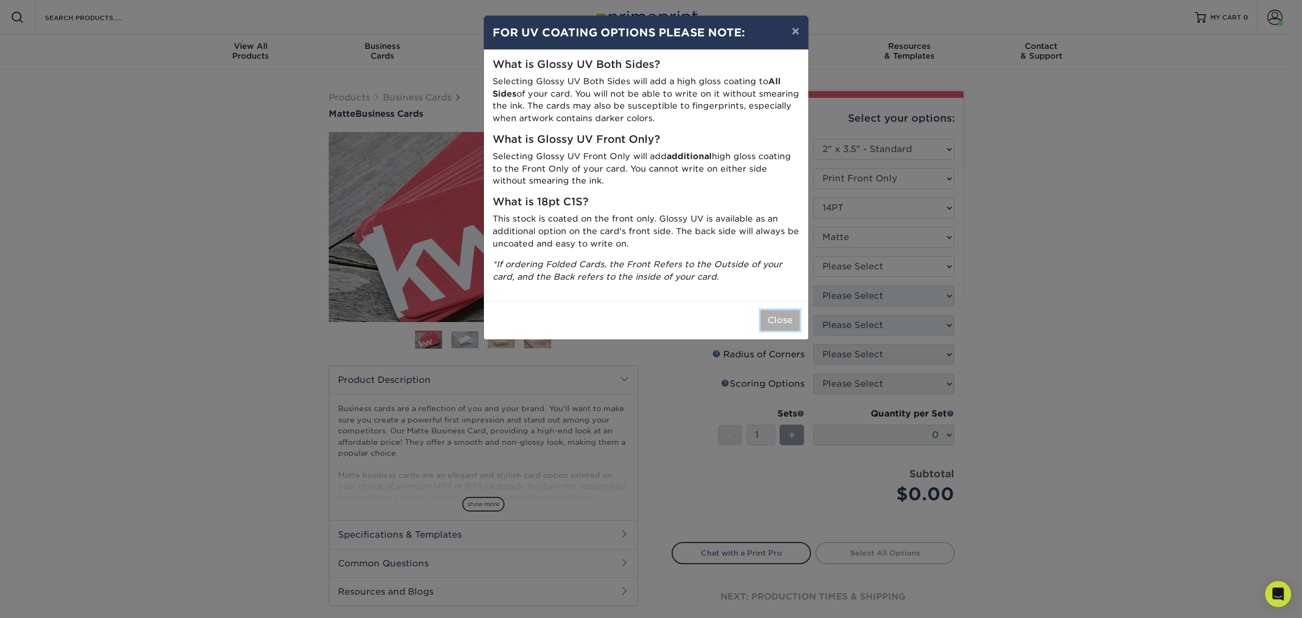
click at [771, 321] on button "Close" at bounding box center [780, 320] width 39 height 21
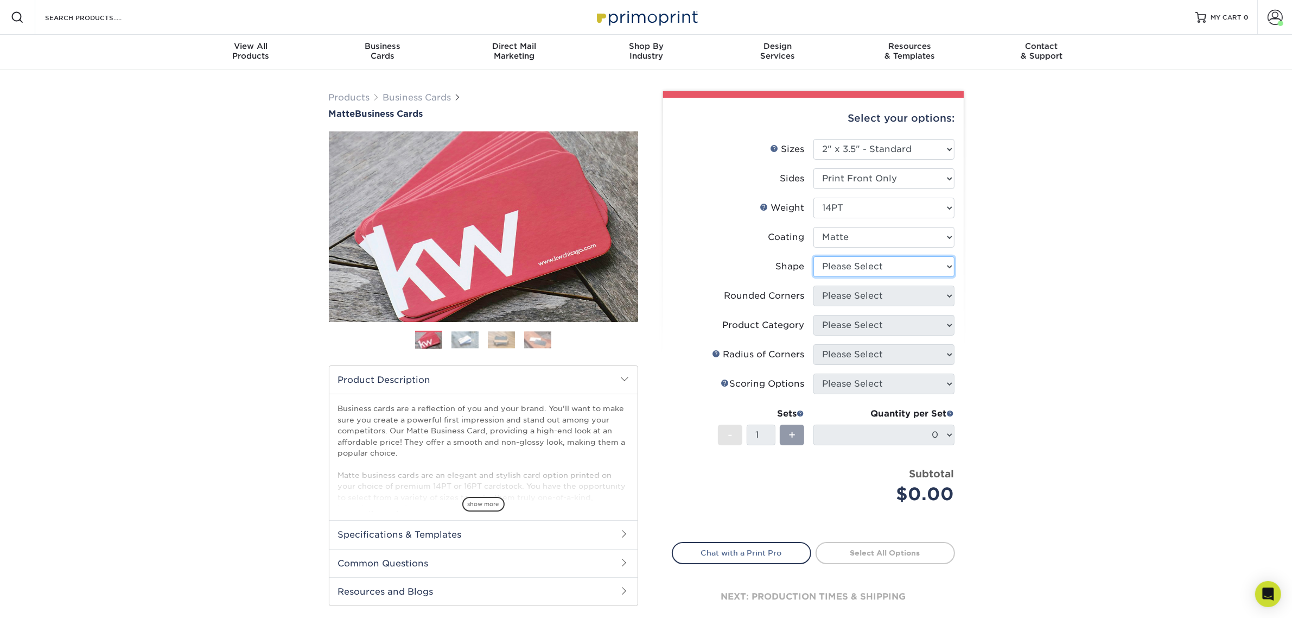
drag, startPoint x: 841, startPoint y: 256, endPoint x: 839, endPoint y: 266, distance: 10.4
click at [841, 256] on select "Please Select Standard" at bounding box center [883, 266] width 141 height 21
select select "standard"
click at [813, 256] on select "Please Select Standard" at bounding box center [883, 266] width 141 height 21
click at [837, 300] on select "Please Select Yes - Round 2 Corners Yes - Round 4 Corners No" at bounding box center [883, 295] width 141 height 21
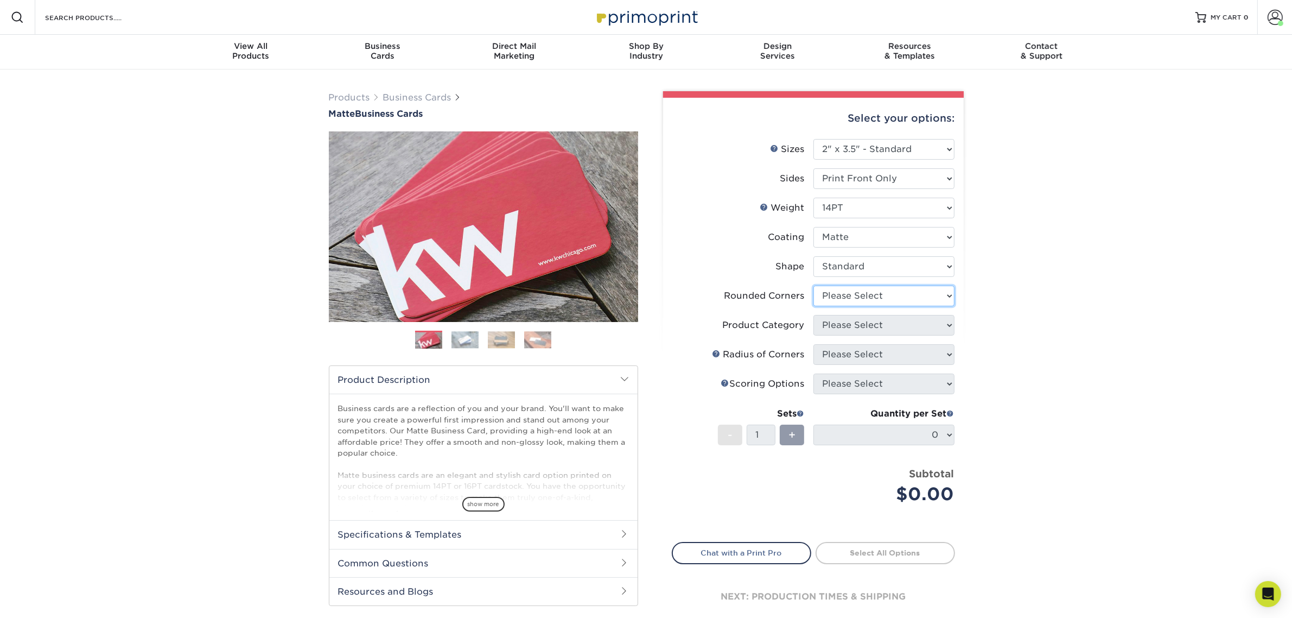
select select "0"
click at [813, 285] on select "Please Select Yes - Round 2 Corners Yes - Round 4 Corners No" at bounding box center [883, 295] width 141 height 21
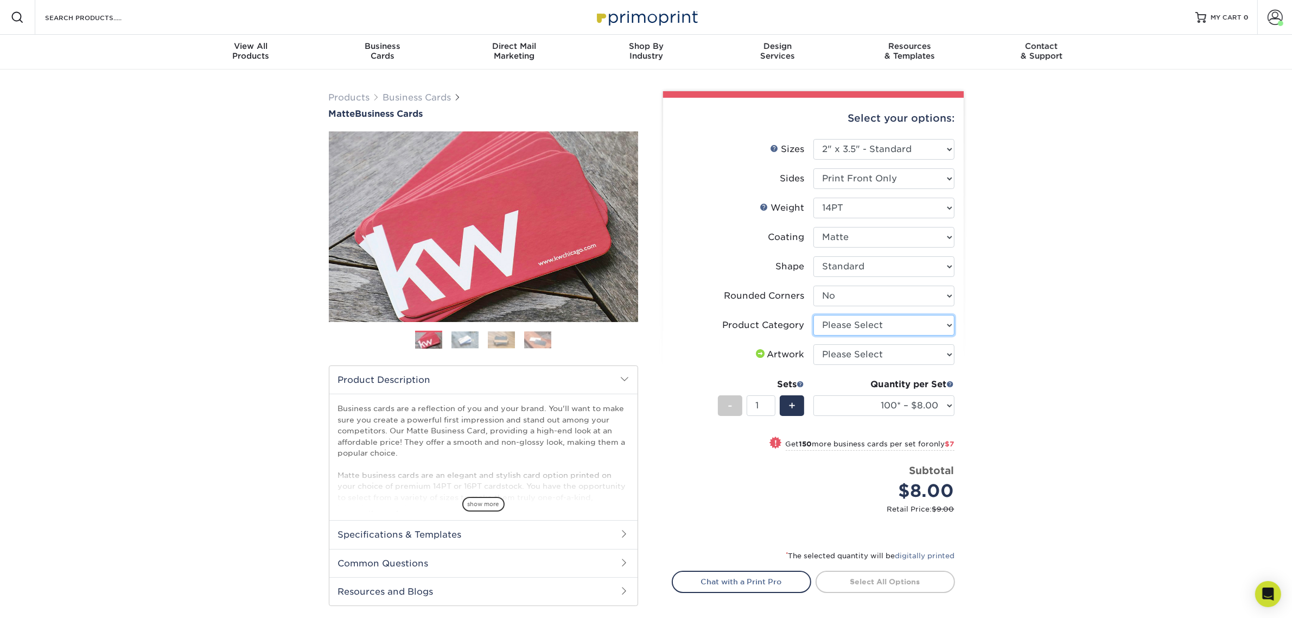
click at [837, 325] on select "Please Select Business Cards" at bounding box center [883, 325] width 141 height 21
select select "3b5148f1-0588-4f88-a218-97bcfdce65c1"
click at [813, 315] on select "Please Select Business Cards" at bounding box center [883, 325] width 141 height 21
click at [841, 353] on select "Please Select I will upload files I need a design - $100" at bounding box center [883, 354] width 141 height 21
select select "upload"
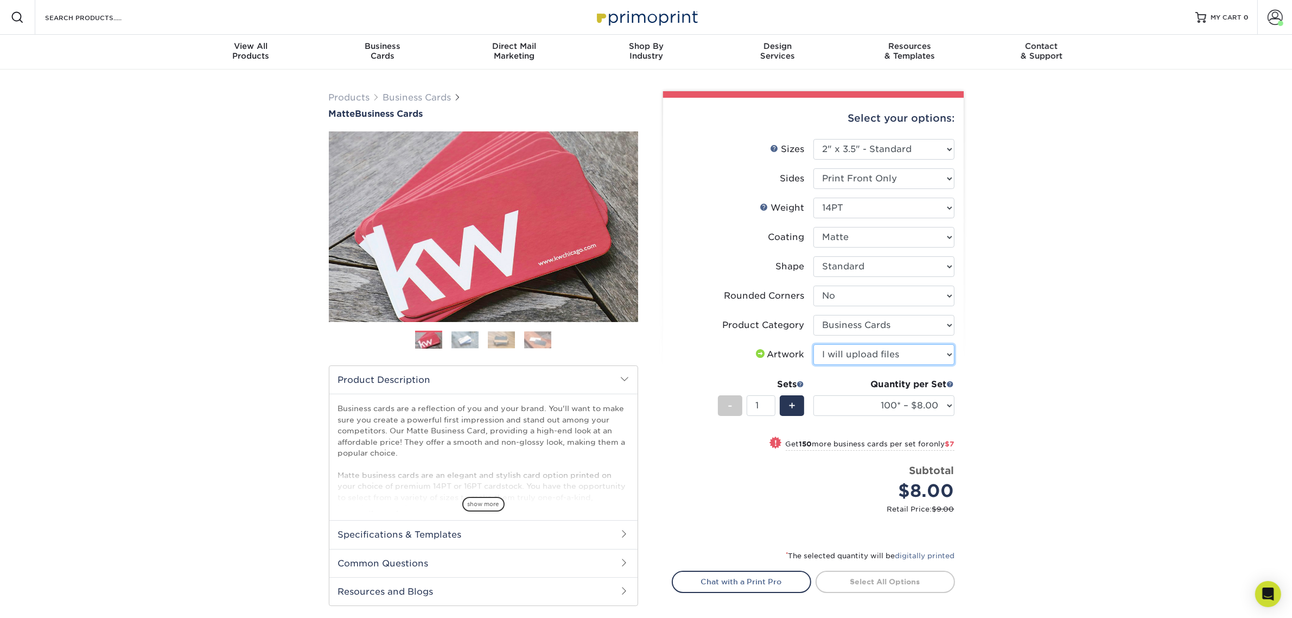
click at [813, 344] on select "Please Select I will upload files I need a design - $100" at bounding box center [883, 354] width 141 height 21
click at [784, 411] on div "+" at bounding box center [792, 405] width 24 height 21
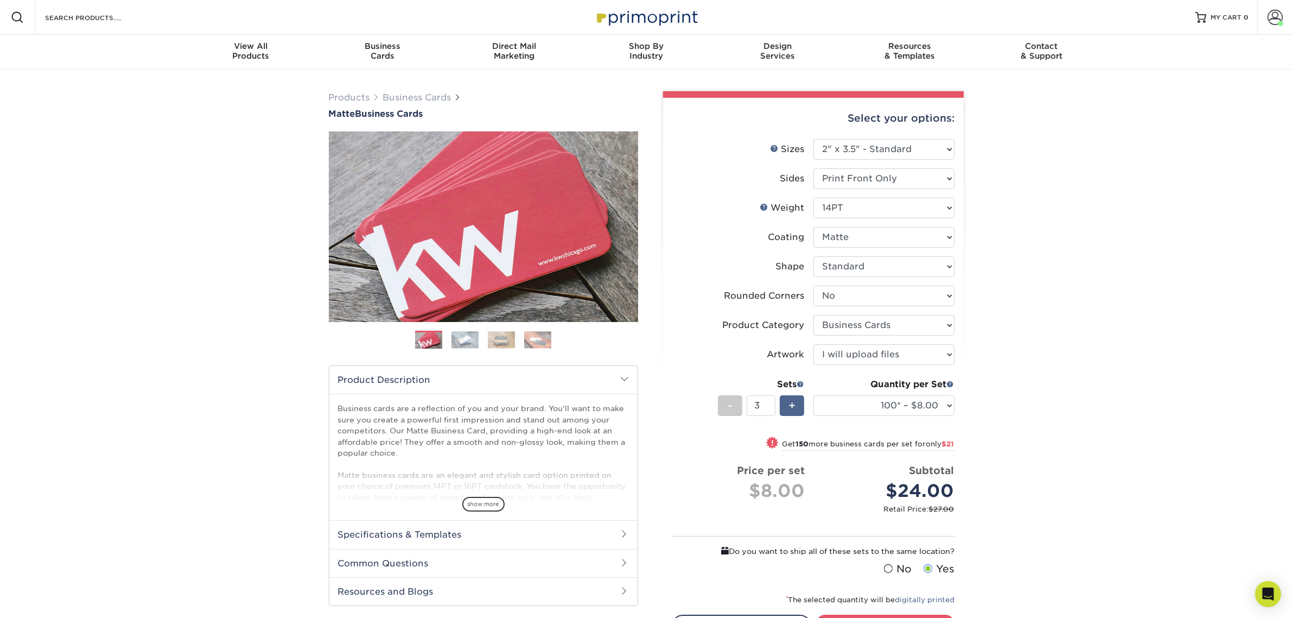
click at [784, 411] on div "+" at bounding box center [792, 405] width 24 height 21
type input "4"
click at [838, 403] on select "100* – $8.00 250* – $15.00 500 – $30.00 1000 – $37.00 2500 – $66.00 5000 – $127…" at bounding box center [883, 405] width 141 height 21
select select "250* – $15.00"
click at [813, 395] on select "100* – $8.00 250* – $15.00 500 – $30.00 1000 – $37.00 2500 – $66.00 5000 – $127…" at bounding box center [883, 405] width 141 height 21
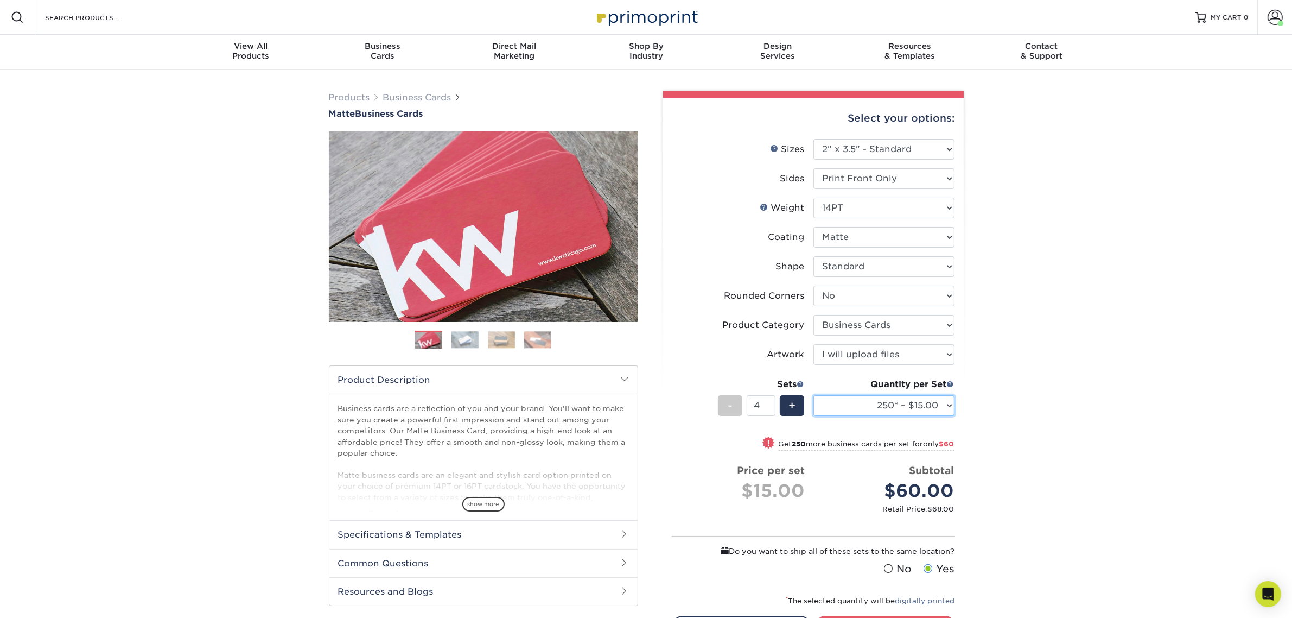
scroll to position [203, 0]
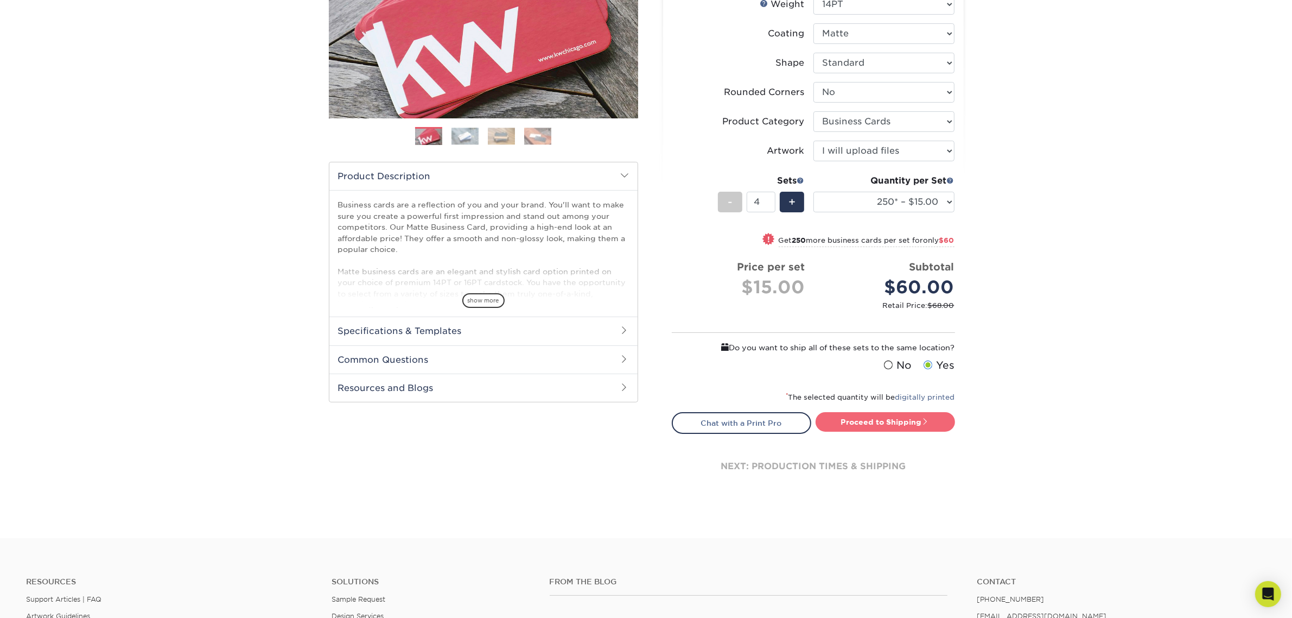
click at [890, 413] on link "Proceed to Shipping" at bounding box center [885, 422] width 139 height 20
type input "Set 1"
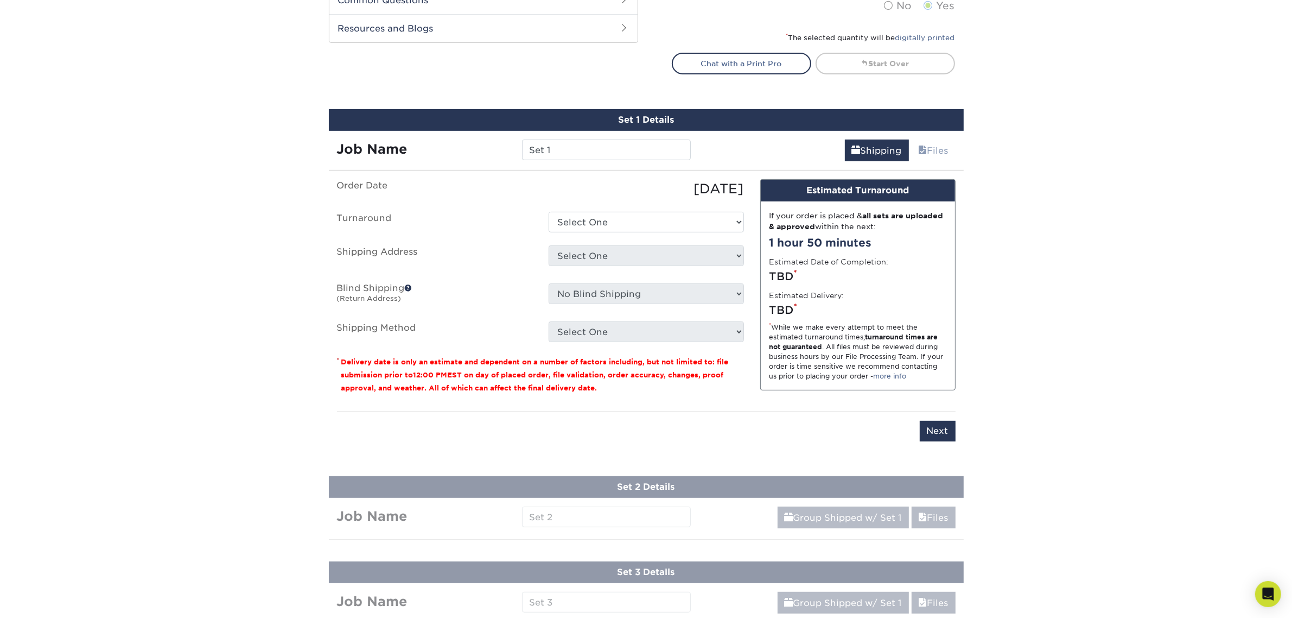
scroll to position [371, 0]
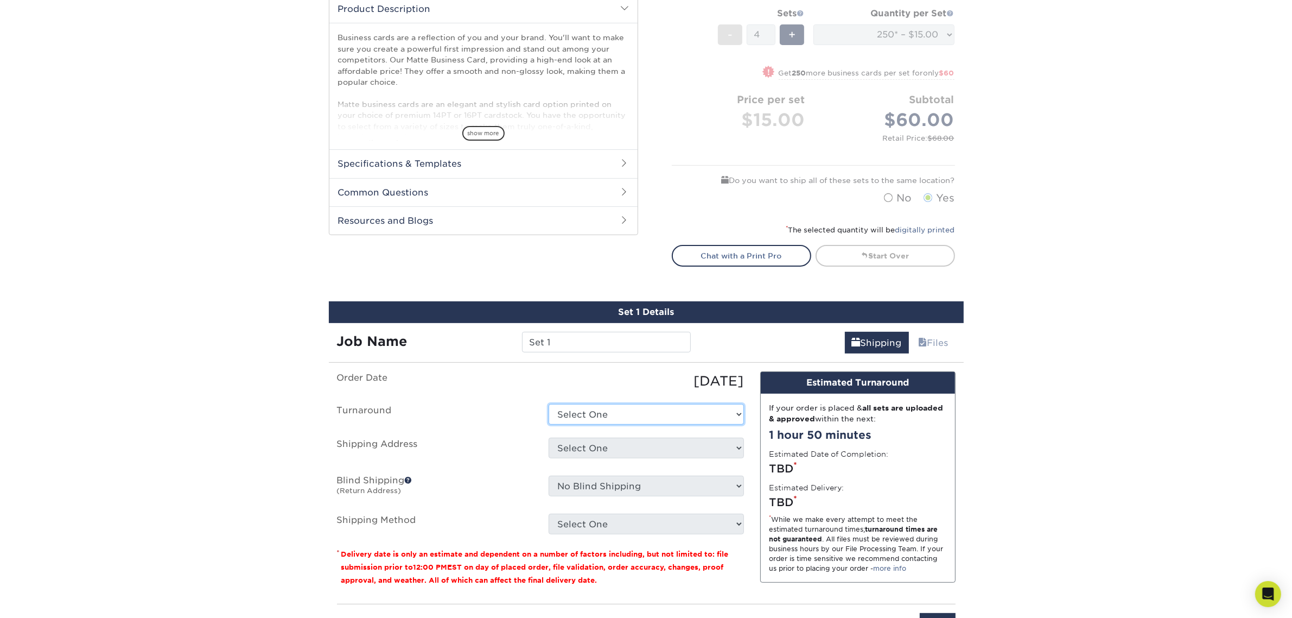
click at [723, 411] on select "Select One 2-4 Business Days 2 Day Next Business Day" at bounding box center [646, 414] width 195 height 21
select select "b8e0e1d5-dfa4-4053-bdef-d8c7c50a5676"
click at [549, 404] on select "Select One 2-4 Business Days 2 Day Next Business Day" at bounding box center [646, 414] width 195 height 21
click at [695, 448] on select "Select One Business Cards - 16pt Raised UV + Add New Address" at bounding box center [646, 447] width 195 height 21
select select "285614"
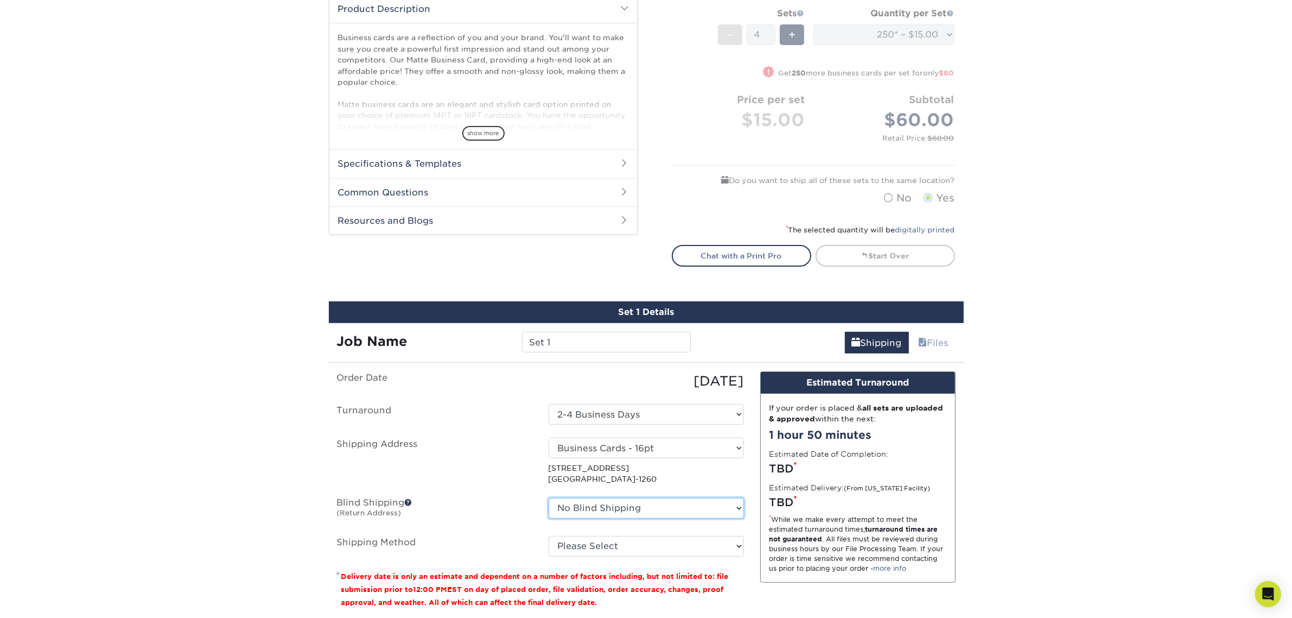
click at [681, 502] on select "No Blind Shipping Business Cards - 16pt Raised UV + Add New Address" at bounding box center [646, 508] width 195 height 21
select select "285614"
click at [549, 498] on select "No Blind Shipping Business Cards - 16pt Raised UV + Add New Address" at bounding box center [646, 508] width 195 height 21
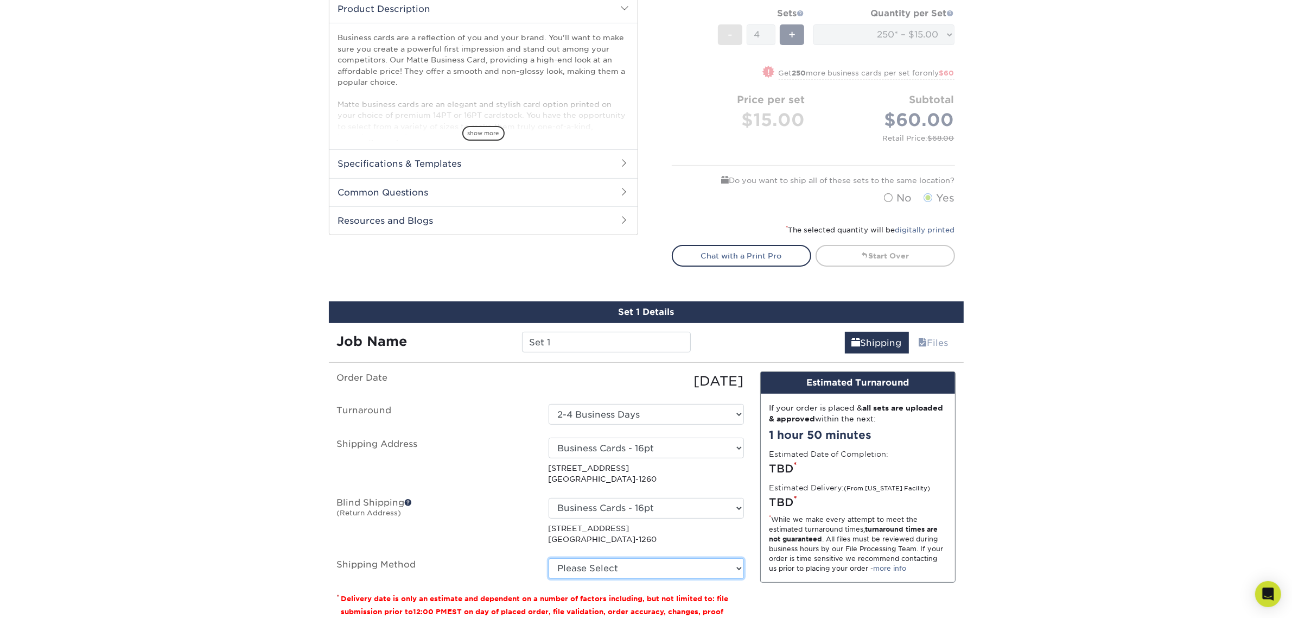
click at [673, 566] on select "Please Select Ground Shipping (+$14.96) 3 Day Shipping Service (+$15.34) 2 Day …" at bounding box center [646, 568] width 195 height 21
select select "03"
click at [549, 558] on select "Please Select Ground Shipping (+$14.96) 3 Day Shipping Service (+$15.34) 2 Day …" at bounding box center [646, 568] width 195 height 21
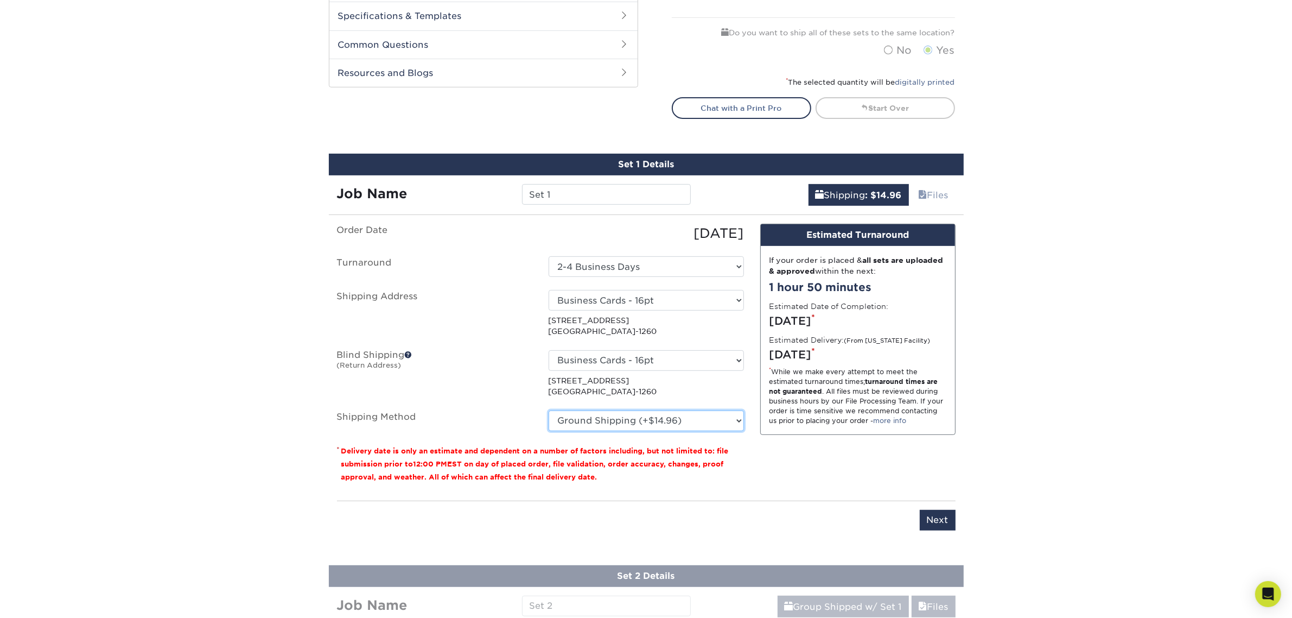
scroll to position [642, 0]
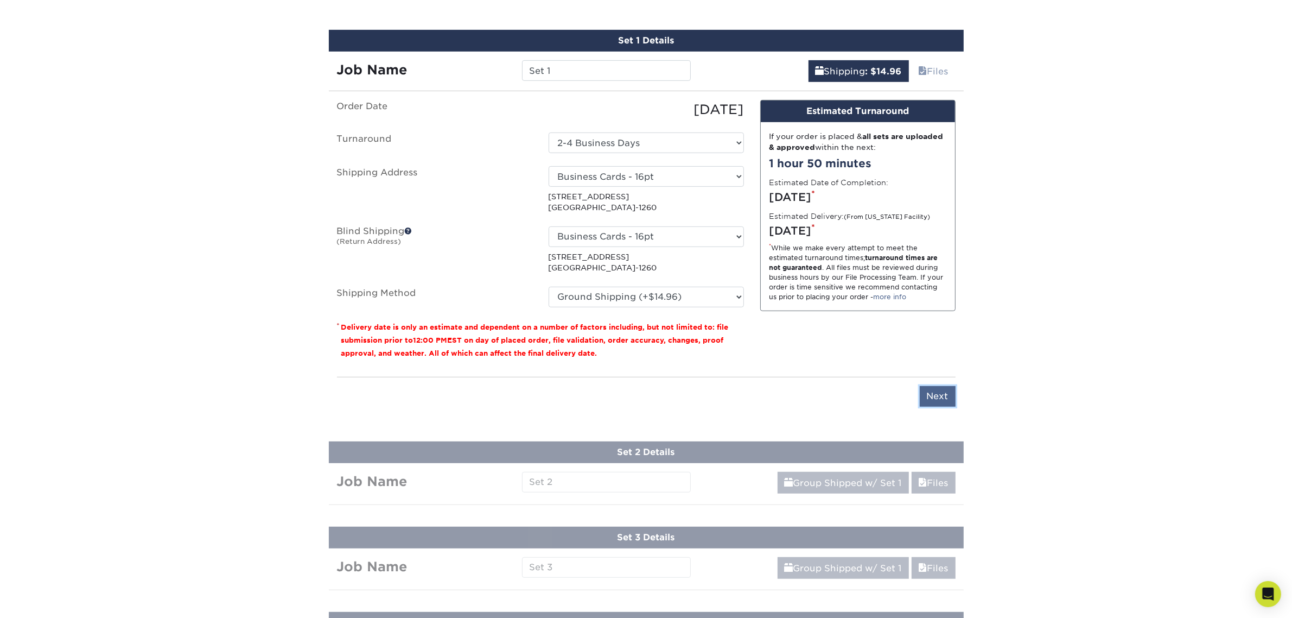
click at [928, 403] on input "Next" at bounding box center [938, 396] width 36 height 21
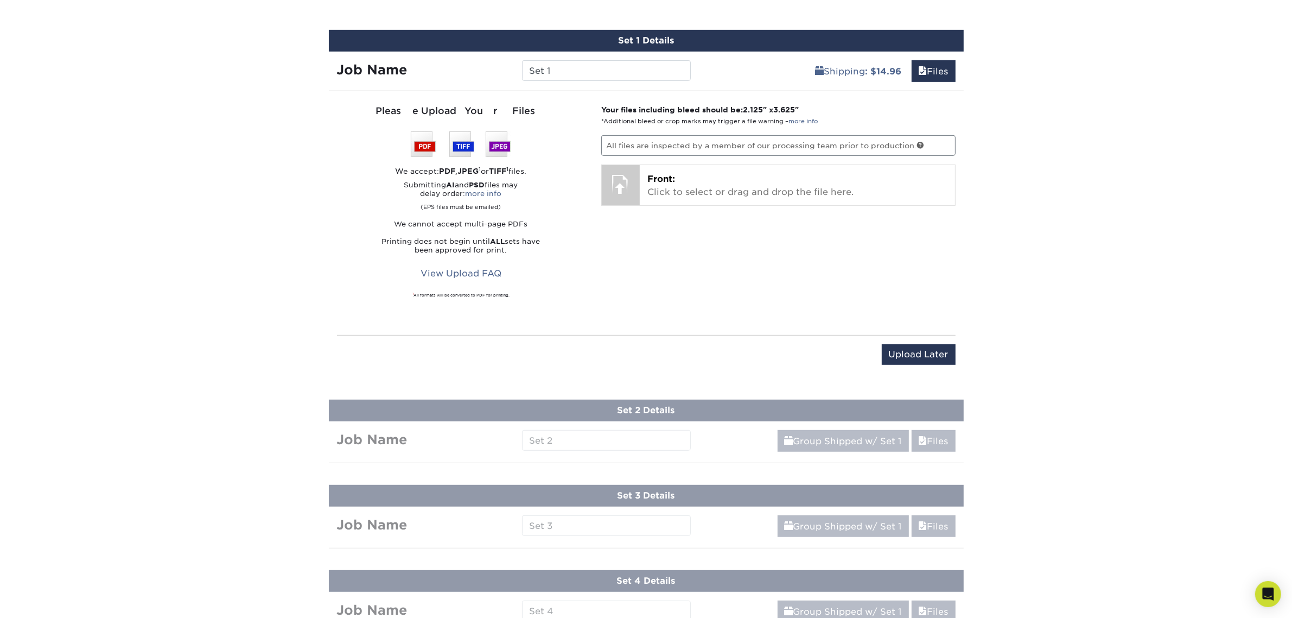
click at [934, 335] on hr at bounding box center [646, 335] width 619 height 1
click at [929, 354] on input "Upload Later" at bounding box center [919, 354] width 74 height 21
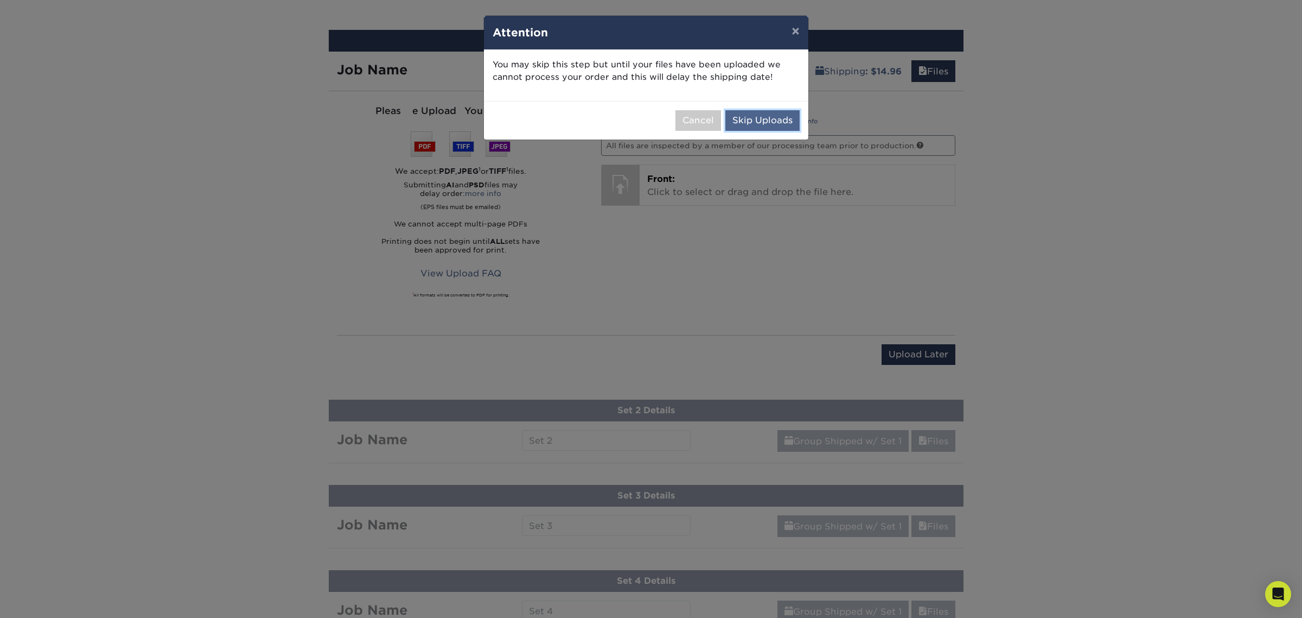
click at [788, 122] on button "Skip Uploads" at bounding box center [763, 120] width 74 height 21
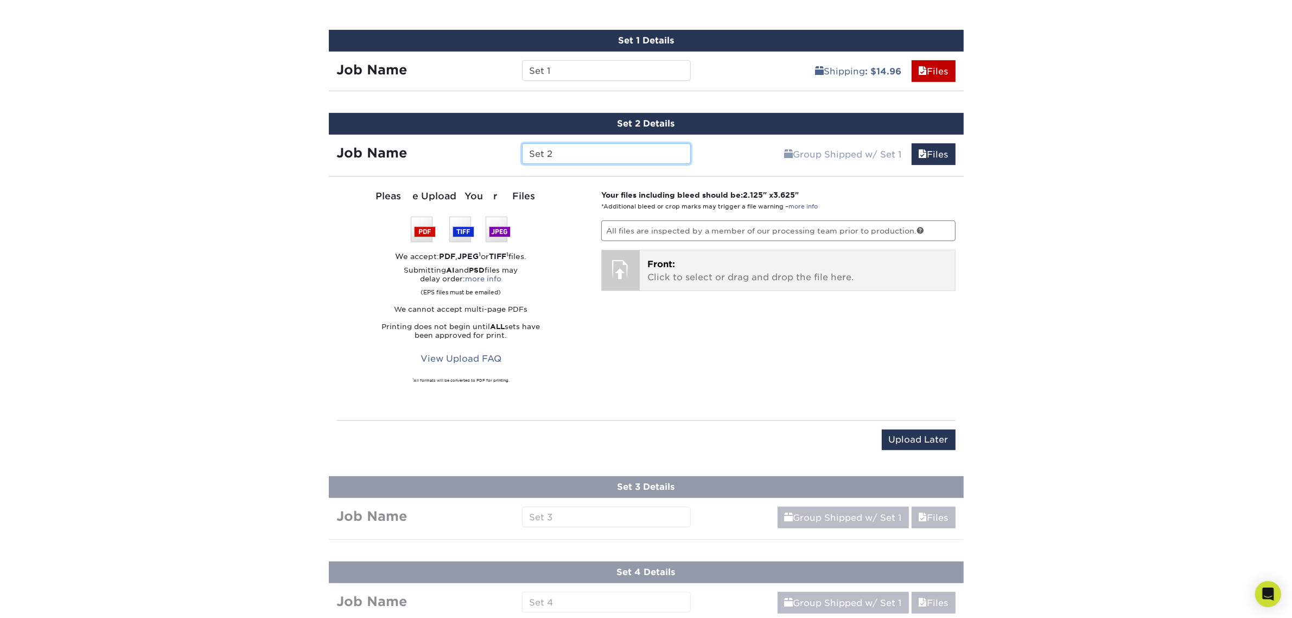
scroll to position [438, 0]
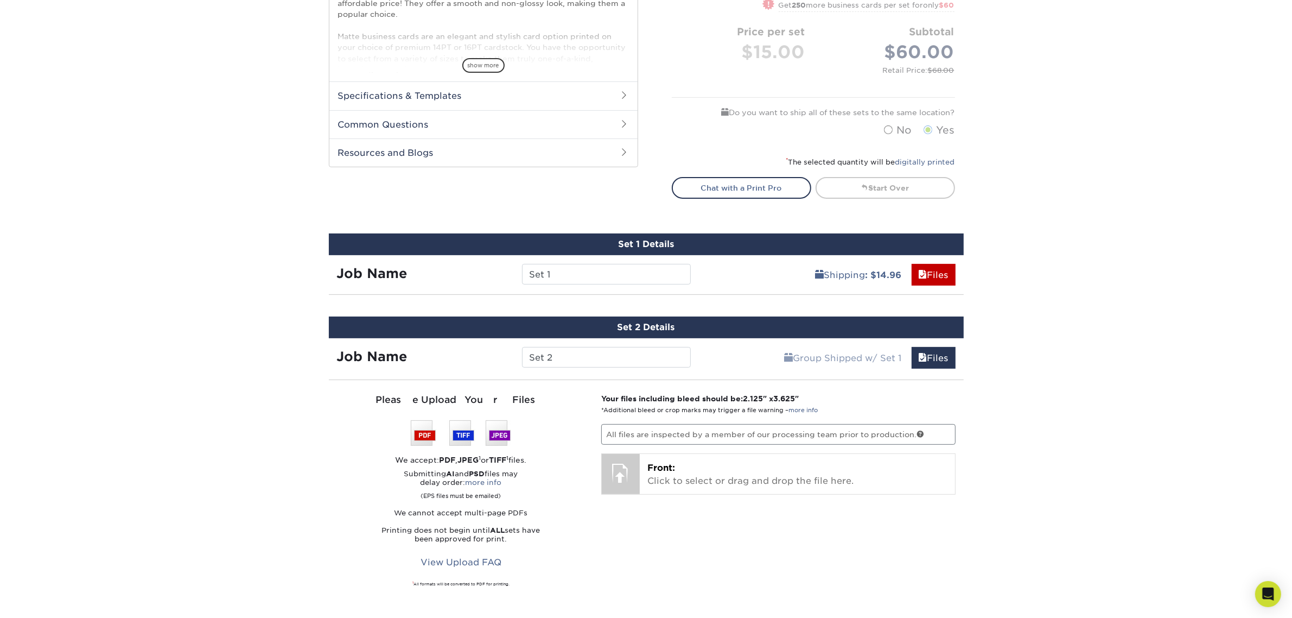
click at [1055, 405] on div "Products Business Cards Matte Business Cards Previous Next 100 $ 8" at bounding box center [646, 236] width 1292 height 1210
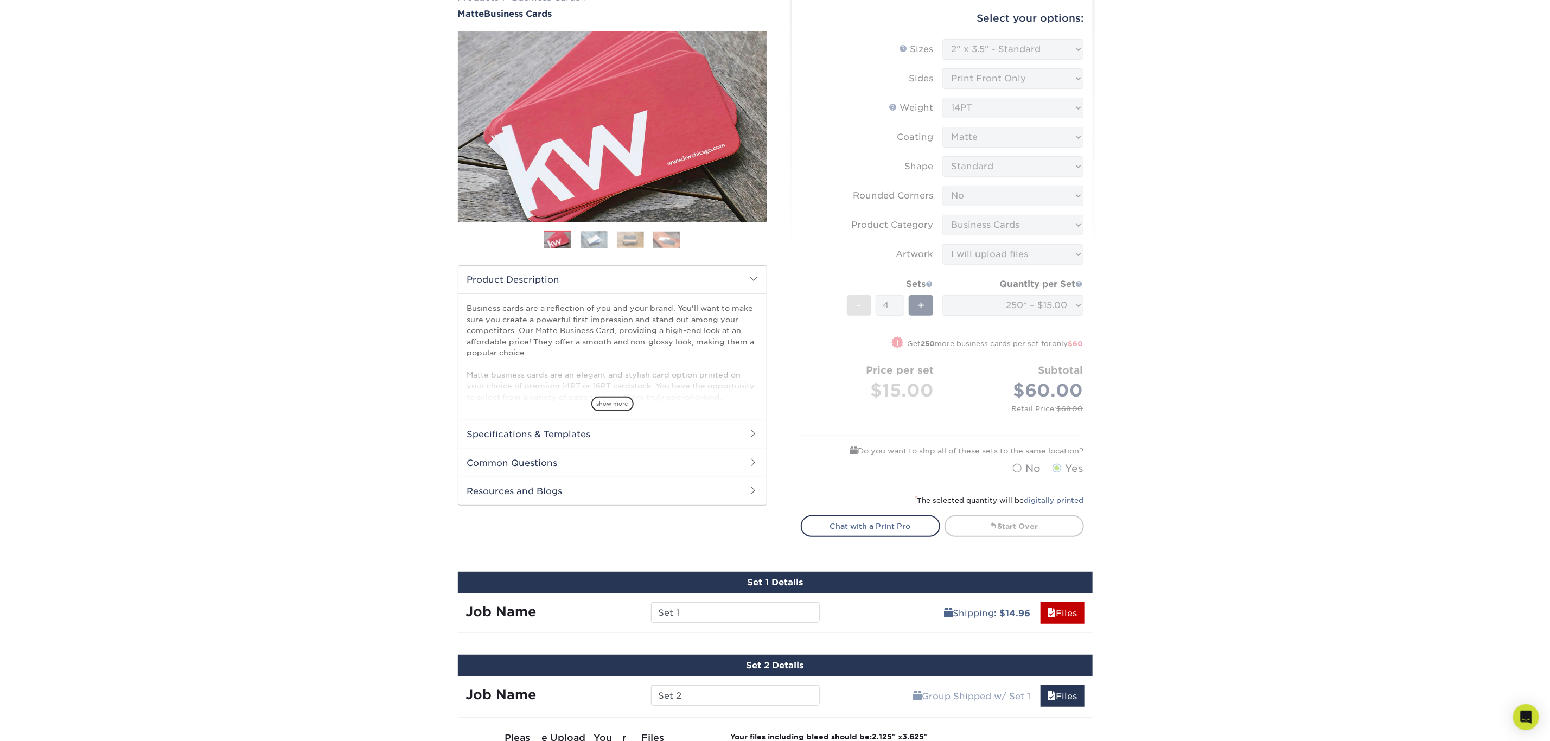
scroll to position [18, 0]
